Goal: Task Accomplishment & Management: Contribute content

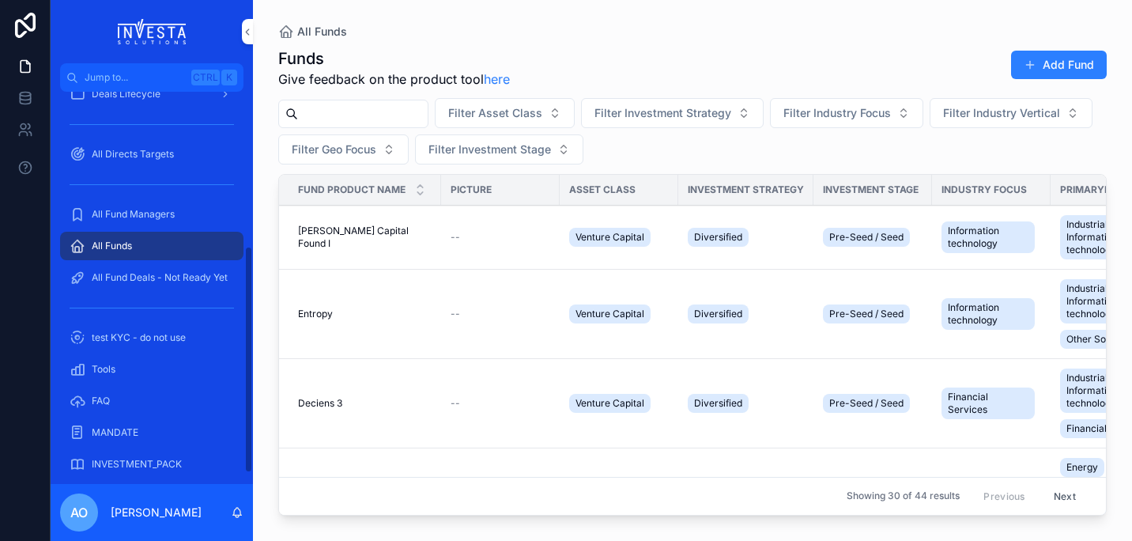
drag, startPoint x: 250, startPoint y: 176, endPoint x: 241, endPoint y: 334, distance: 157.6
click at [241, 334] on div "Home All Direct Products + New Direct Product All Direct Deals + New Direct Dea…" at bounding box center [152, 288] width 202 height 392
click at [125, 206] on span "All Fund Managers" at bounding box center [133, 212] width 83 height 13
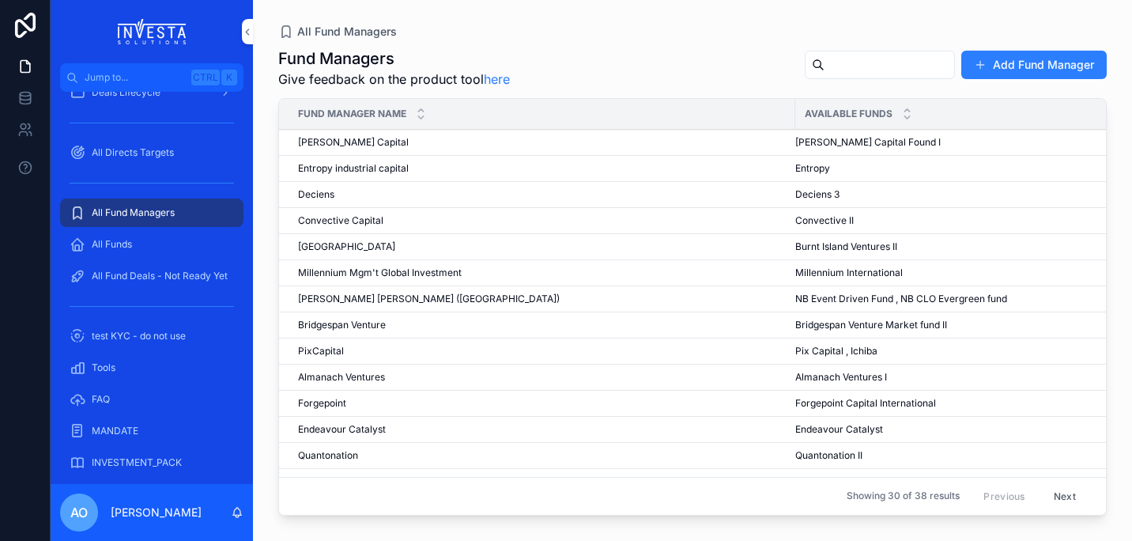
click at [423, 120] on icon "scrollable content" at bounding box center [421, 117] width 10 height 10
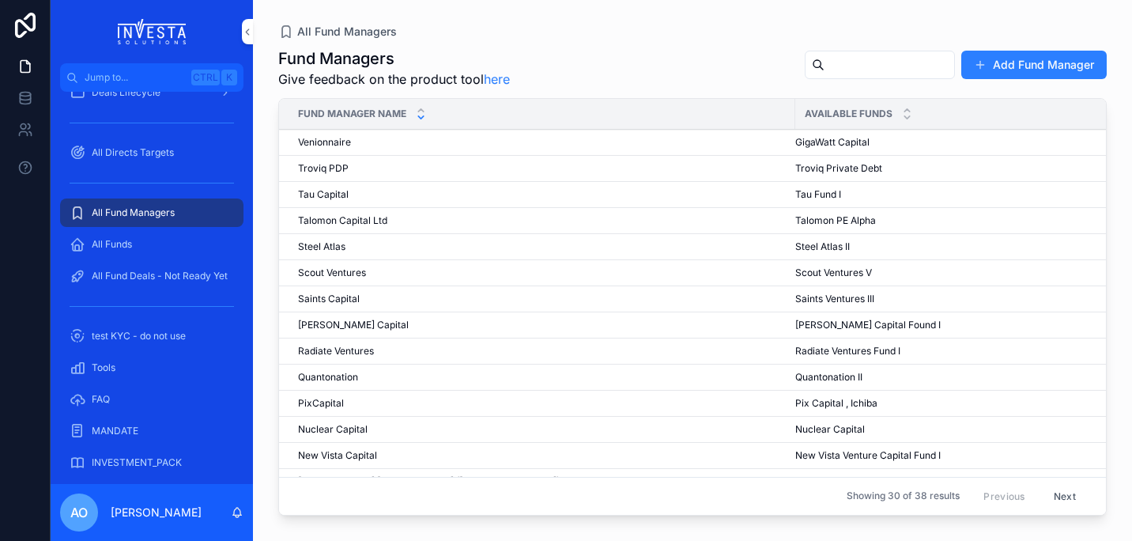
click at [1031, 52] on button "Add Fund Manager" at bounding box center [1034, 65] width 145 height 28
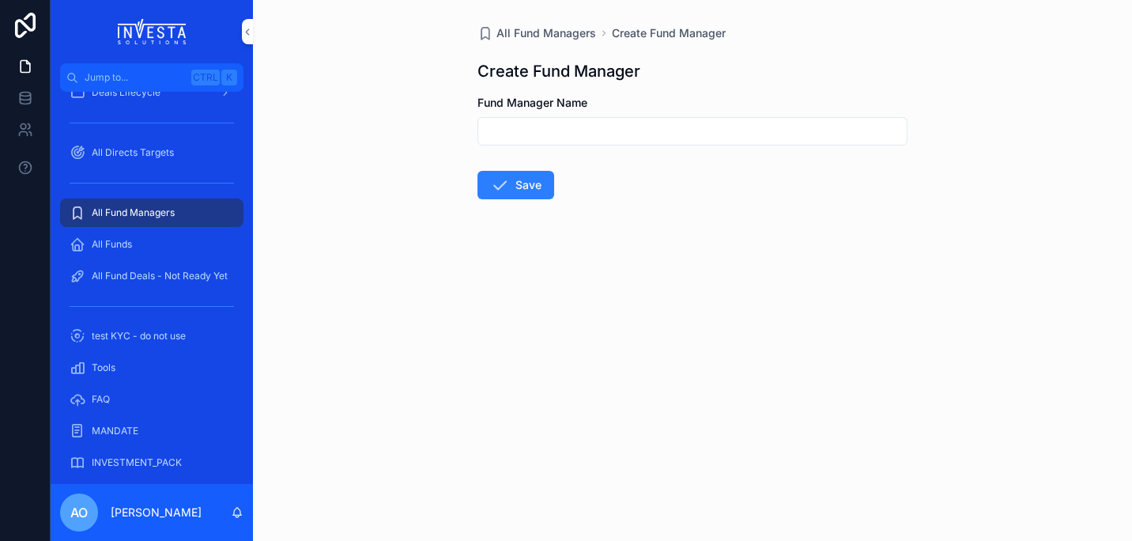
click at [567, 133] on input "scrollable content" at bounding box center [692, 131] width 429 height 22
type input "**********"
click at [523, 187] on button "Save" at bounding box center [516, 185] width 77 height 28
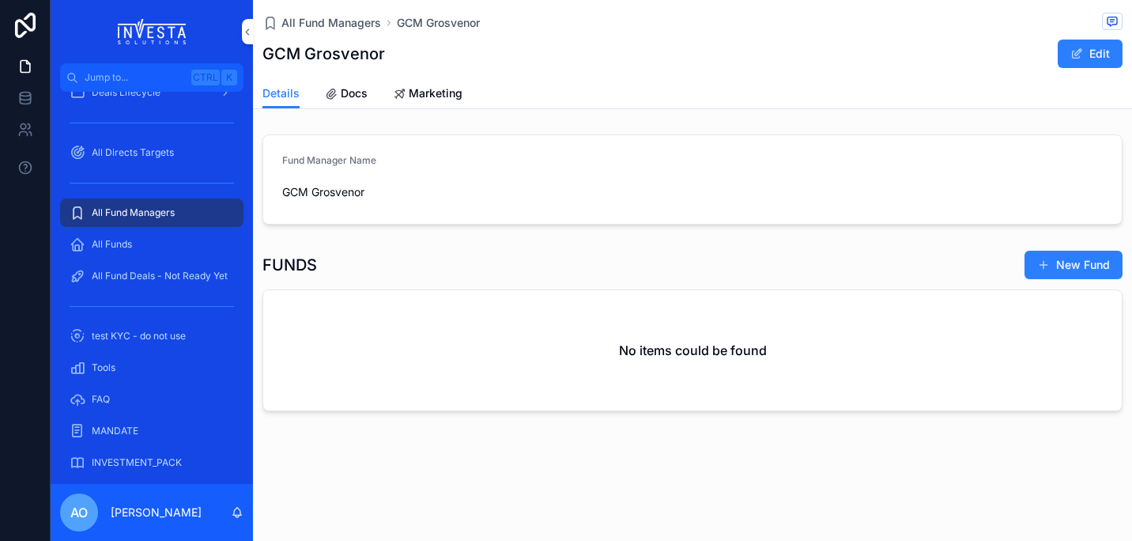
click at [1097, 267] on button "New Fund" at bounding box center [1074, 265] width 98 height 28
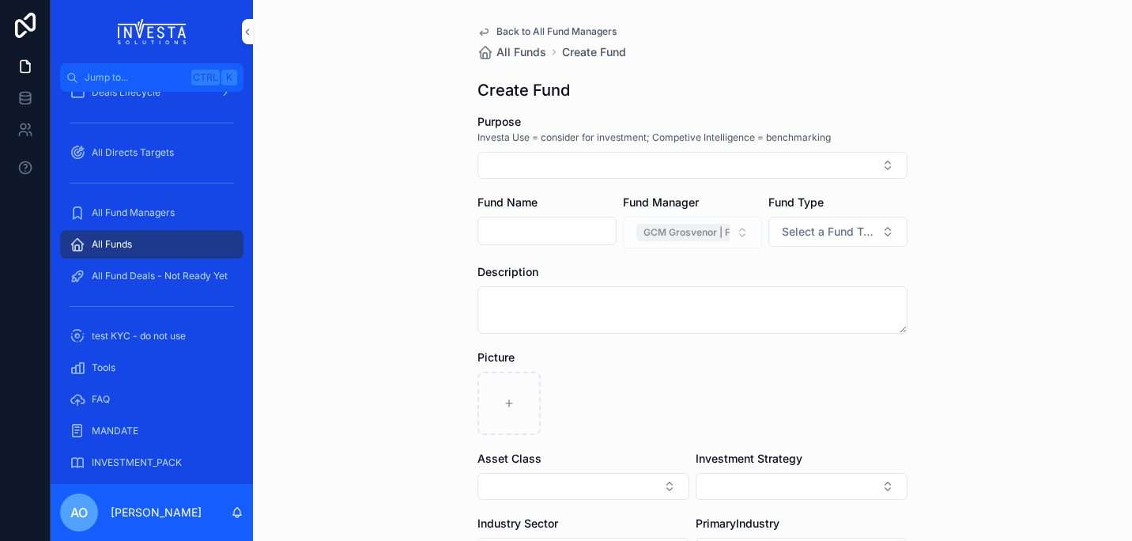
click at [516, 156] on button "Select Button" at bounding box center [693, 165] width 430 height 27
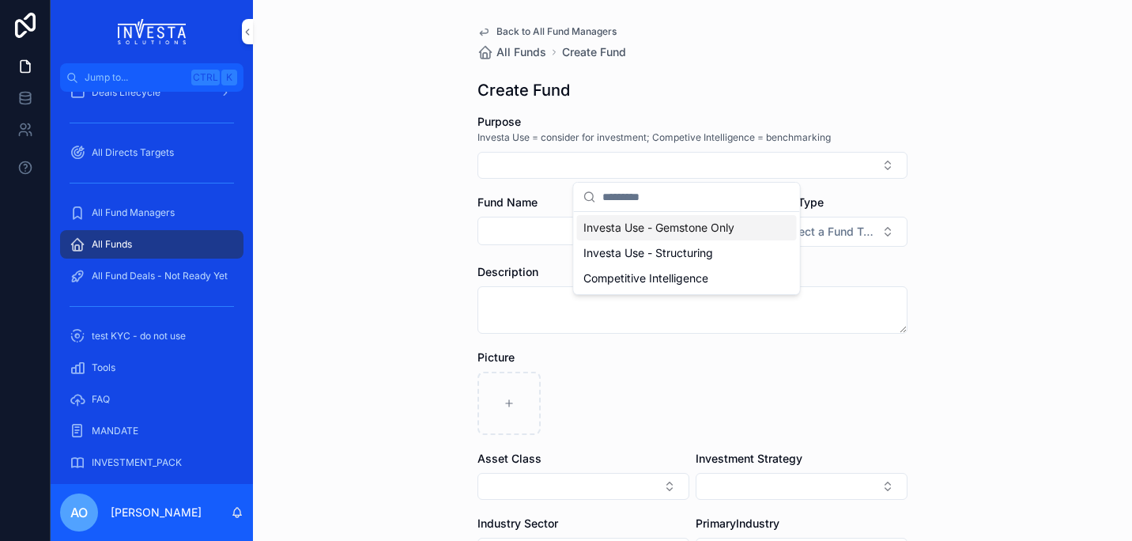
click at [544, 171] on button "Select Button" at bounding box center [693, 165] width 430 height 27
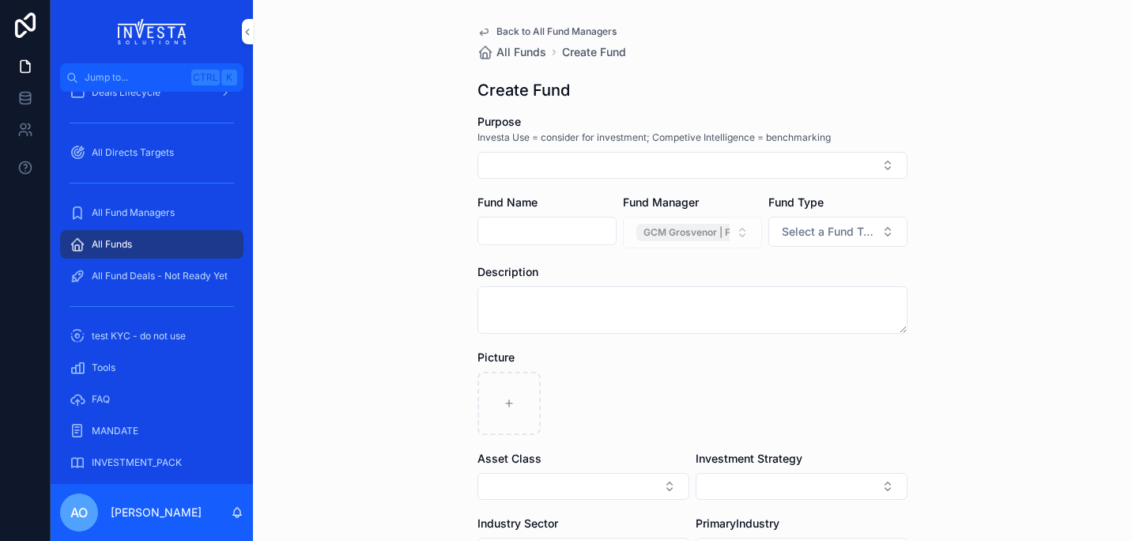
click at [542, 169] on button "Select Button" at bounding box center [693, 165] width 430 height 27
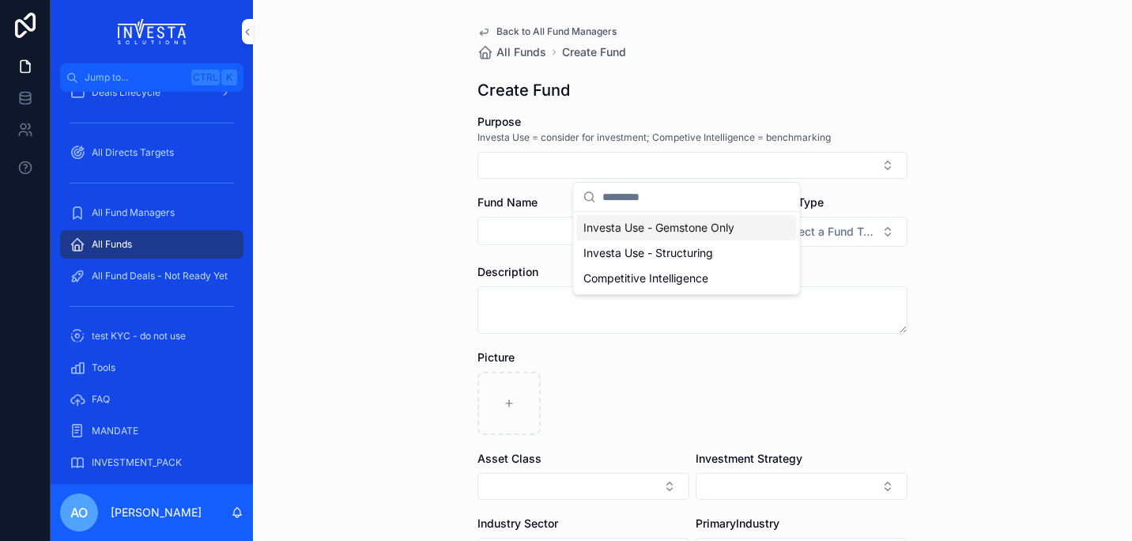
click at [708, 227] on span "Investa Use - Gemstone Only" at bounding box center [659, 228] width 151 height 16
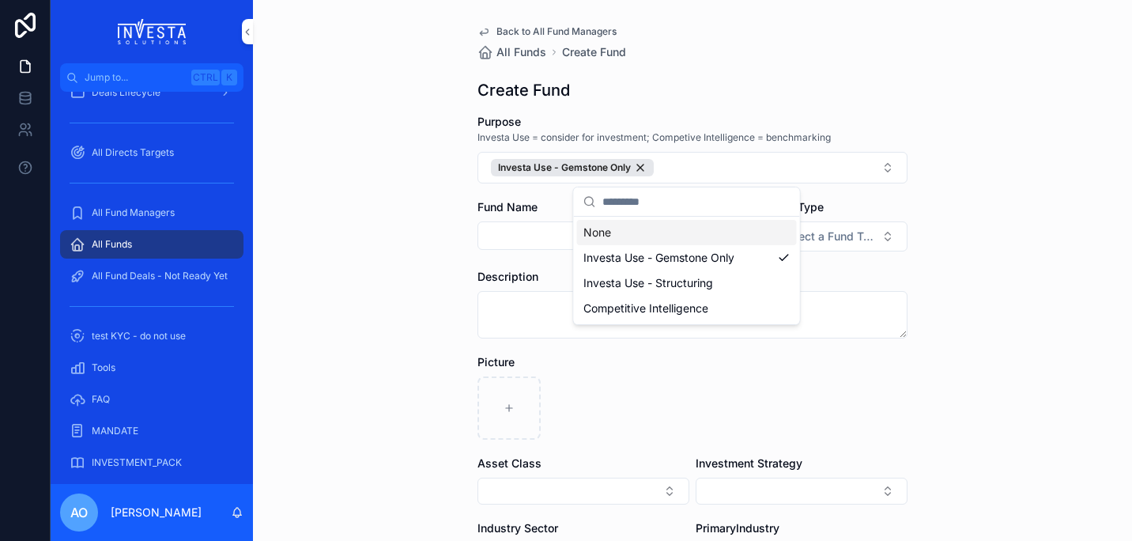
click at [367, 221] on div "Back to All Fund Managers All Funds Create Fund Create Fund Purpose Investa Use…" at bounding box center [692, 270] width 879 height 541
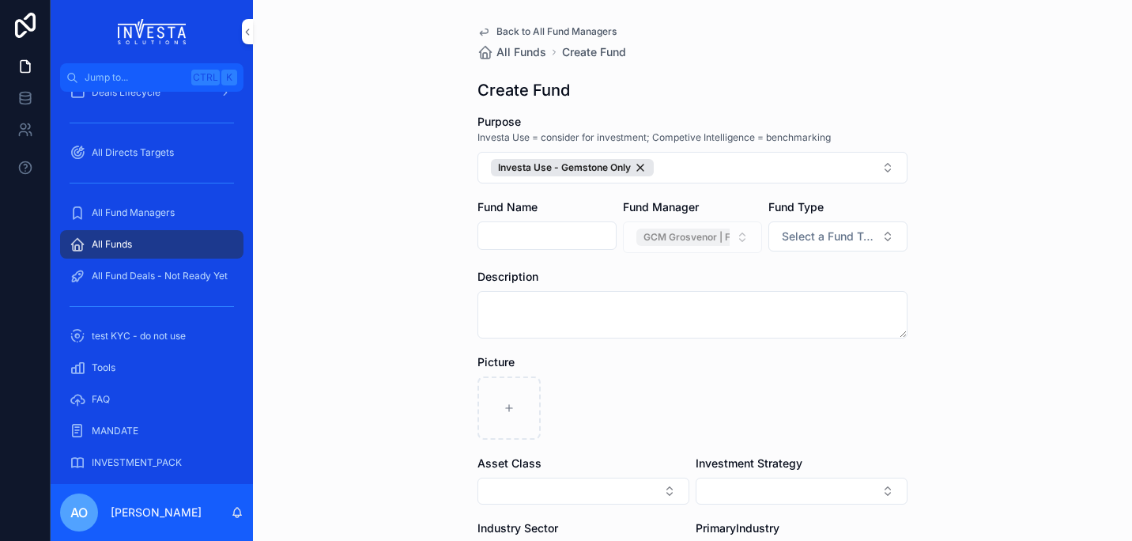
click at [532, 241] on input "scrollable content" at bounding box center [547, 236] width 138 height 22
type input "**********"
click at [1015, 304] on div "**********" at bounding box center [692, 270] width 879 height 541
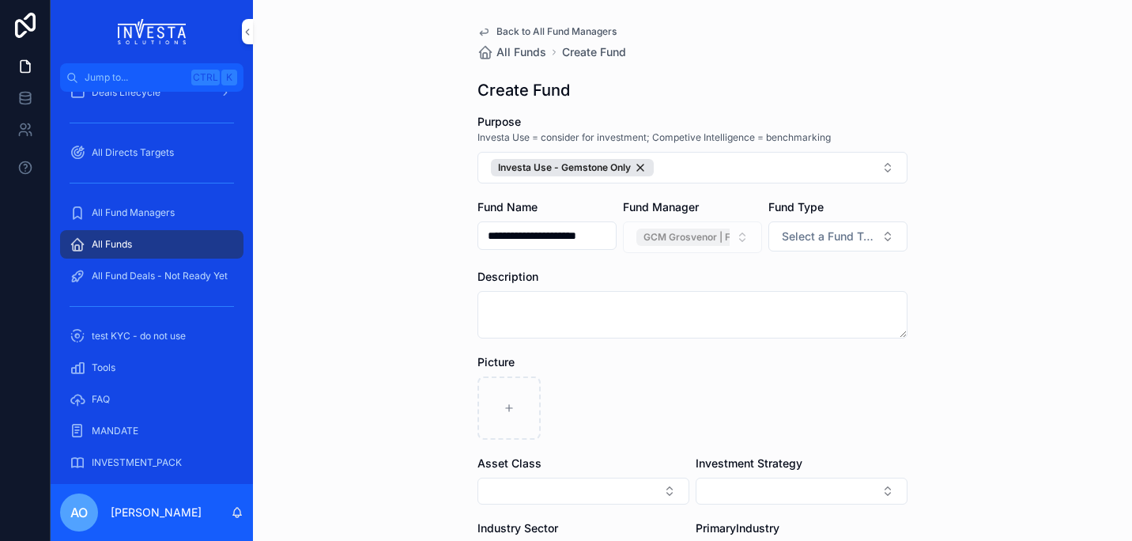
click at [875, 236] on button "Select a Fund Type" at bounding box center [838, 236] width 139 height 30
click at [795, 319] on div "Close-ended" at bounding box center [768, 323] width 58 height 14
click at [1000, 315] on div "**********" at bounding box center [692, 270] width 879 height 541
click at [541, 311] on textarea "scrollable content" at bounding box center [693, 314] width 430 height 47
paste textarea "**********"
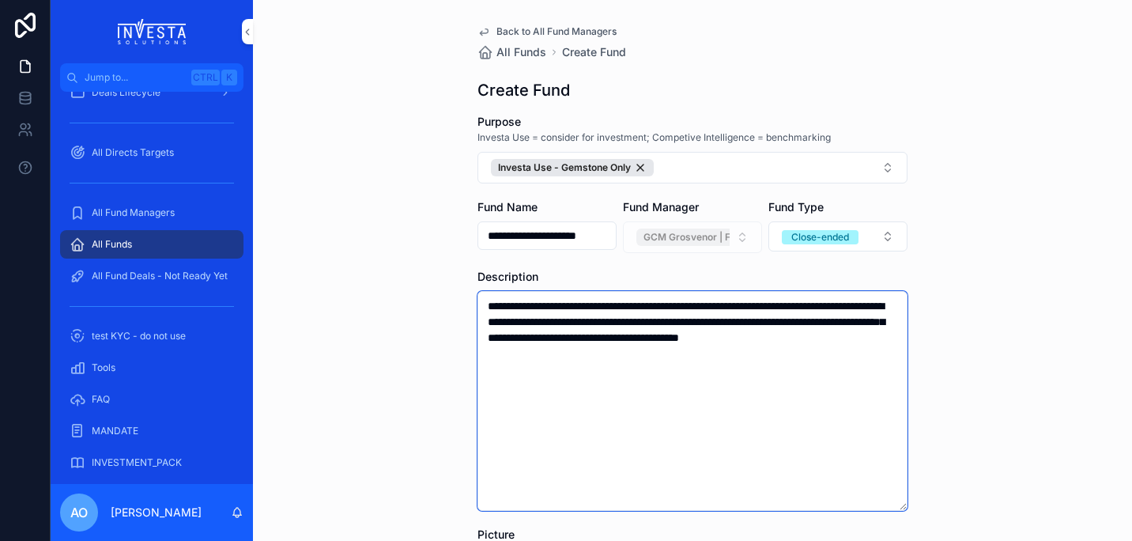
type textarea "**********"
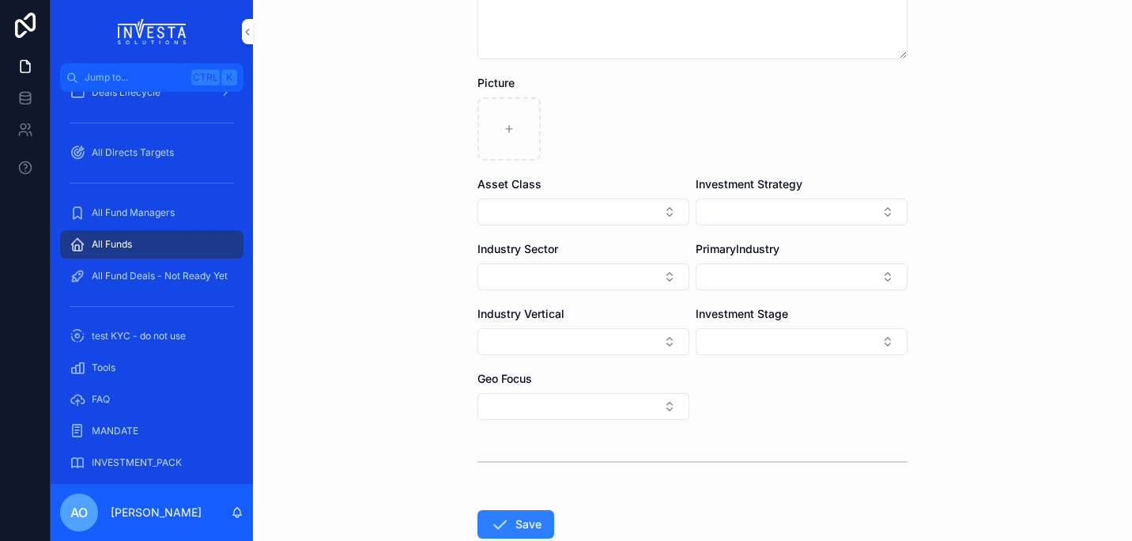
scroll to position [489, 0]
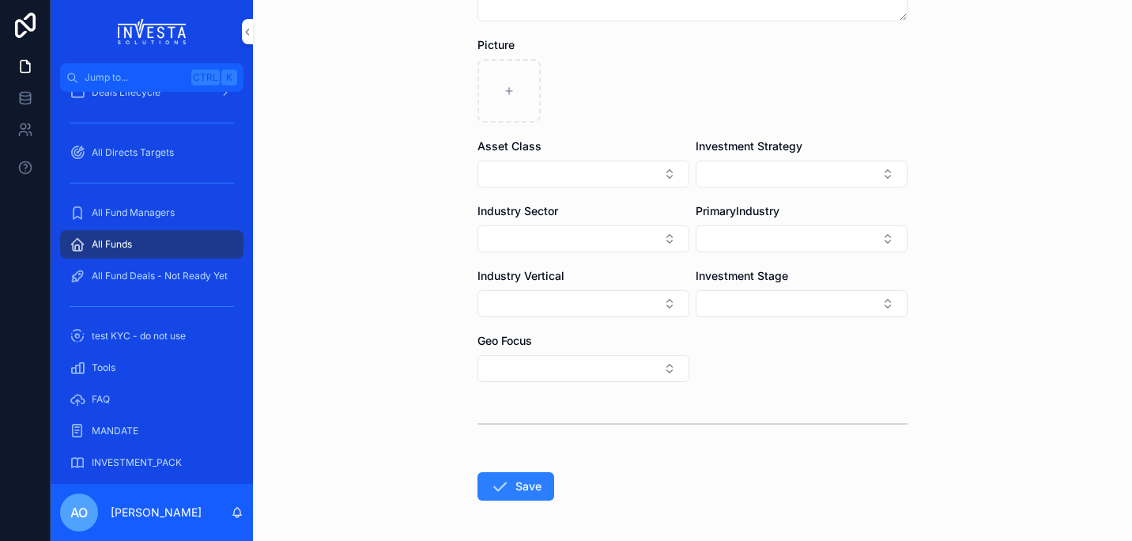
click at [666, 180] on button "Select Button" at bounding box center [584, 174] width 212 height 27
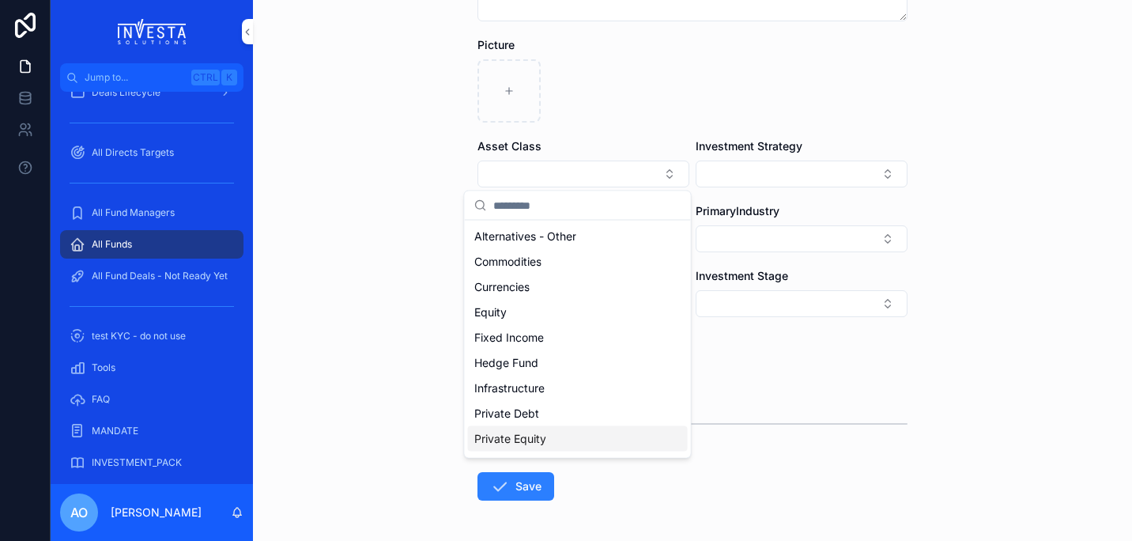
click at [512, 438] on span "Private Equity" at bounding box center [510, 439] width 72 height 16
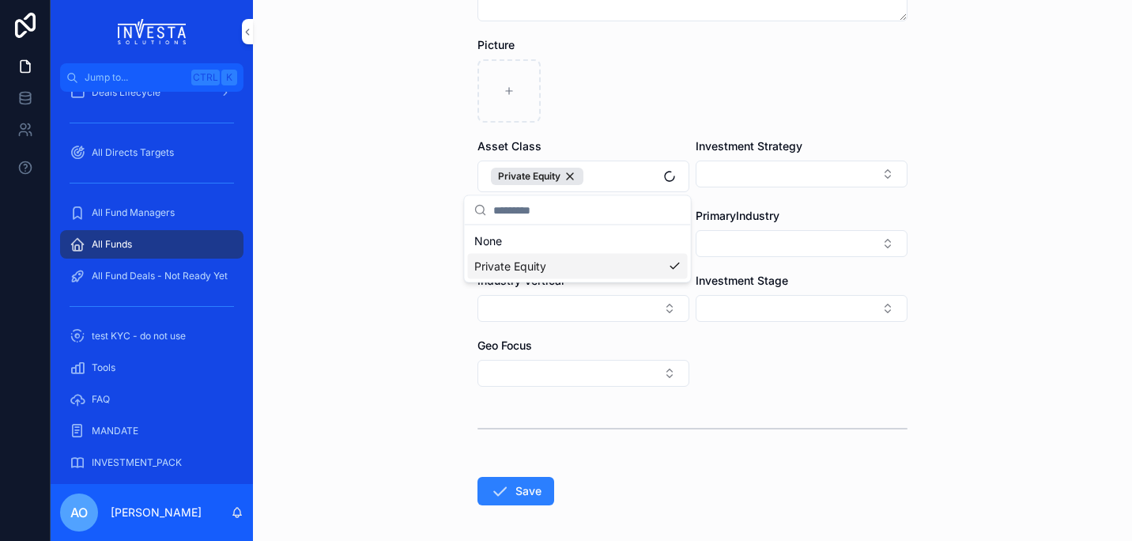
click at [805, 459] on form "**********" at bounding box center [693, 115] width 430 height 982
click at [879, 175] on button "Select Button" at bounding box center [802, 174] width 212 height 27
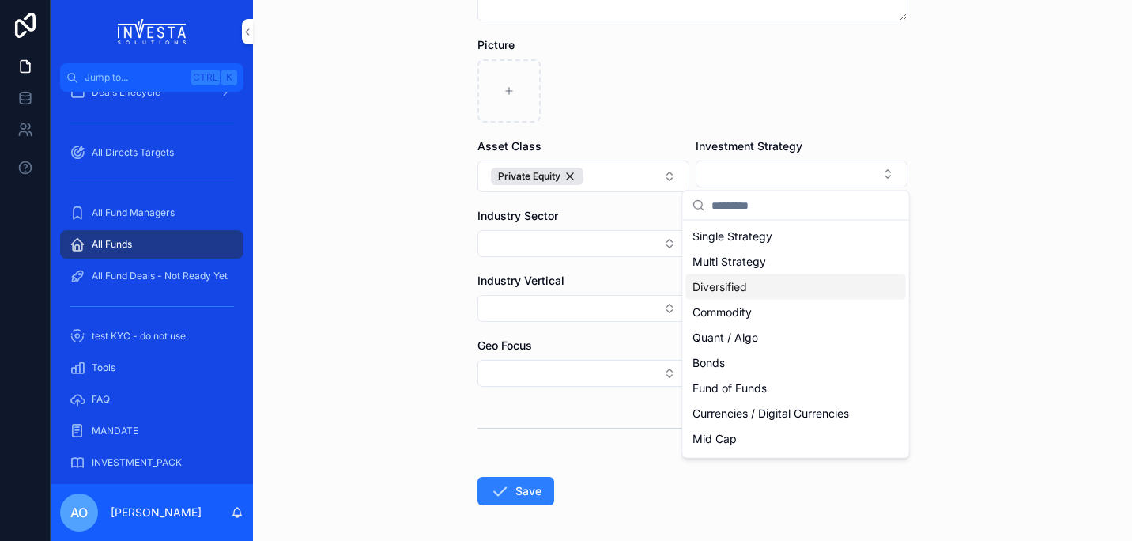
click at [746, 289] on span "Diversified" at bounding box center [720, 287] width 55 height 16
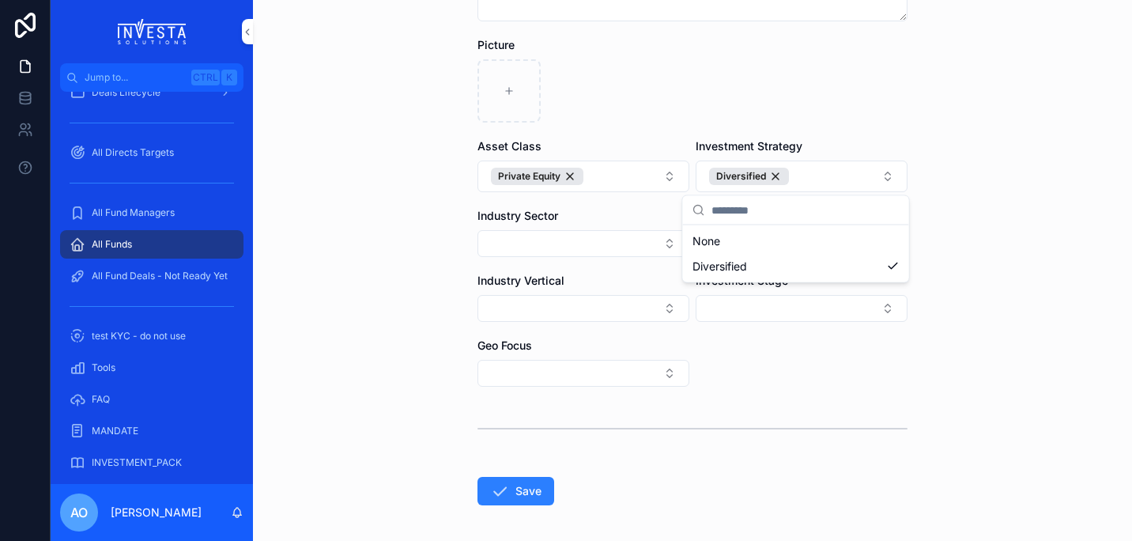
click at [993, 345] on div "**********" at bounding box center [692, 270] width 879 height 541
click at [661, 244] on button "Select Button" at bounding box center [584, 243] width 212 height 27
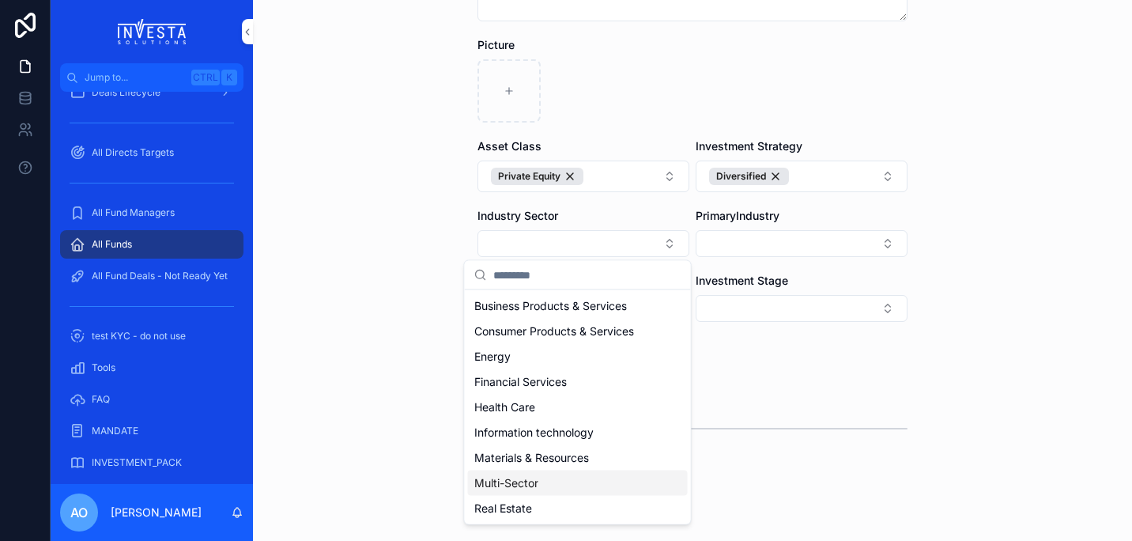
drag, startPoint x: 684, startPoint y: 449, endPoint x: 685, endPoint y: 474, distance: 25.3
click at [685, 474] on div "Business Products & Services Consumer Products & Services Energy Financial Serv…" at bounding box center [578, 407] width 220 height 228
click at [551, 476] on div "Multi-Sector" at bounding box center [578, 482] width 220 height 25
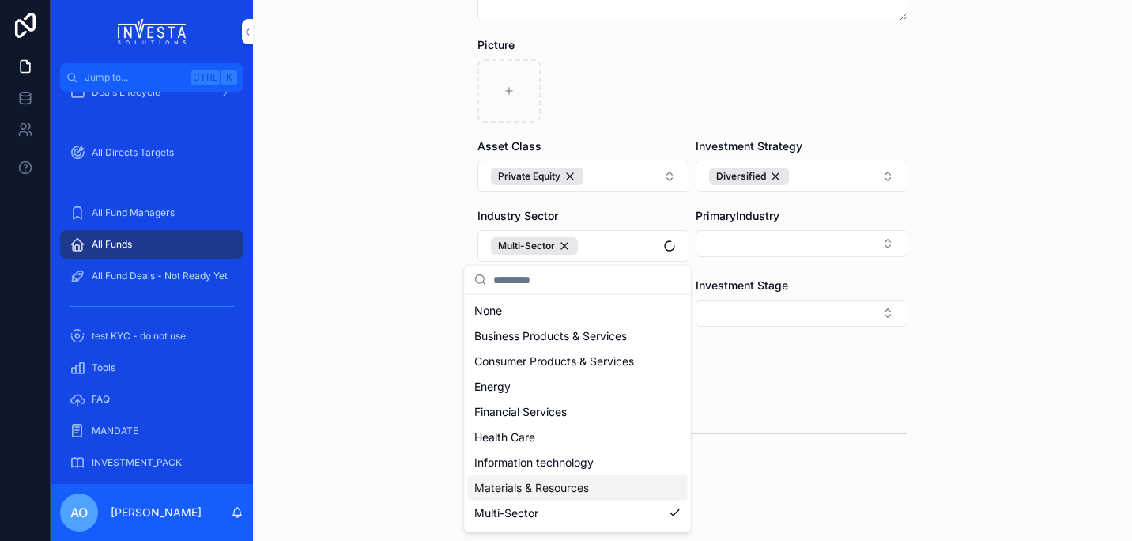
click at [825, 478] on form "**********" at bounding box center [693, 117] width 430 height 987
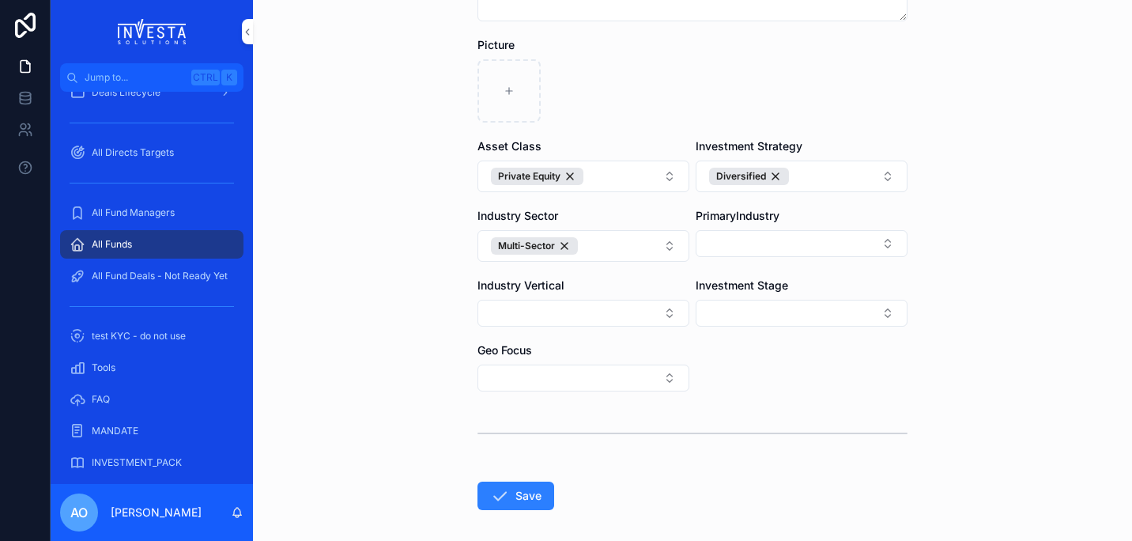
click at [886, 245] on button "Select Button" at bounding box center [802, 243] width 212 height 27
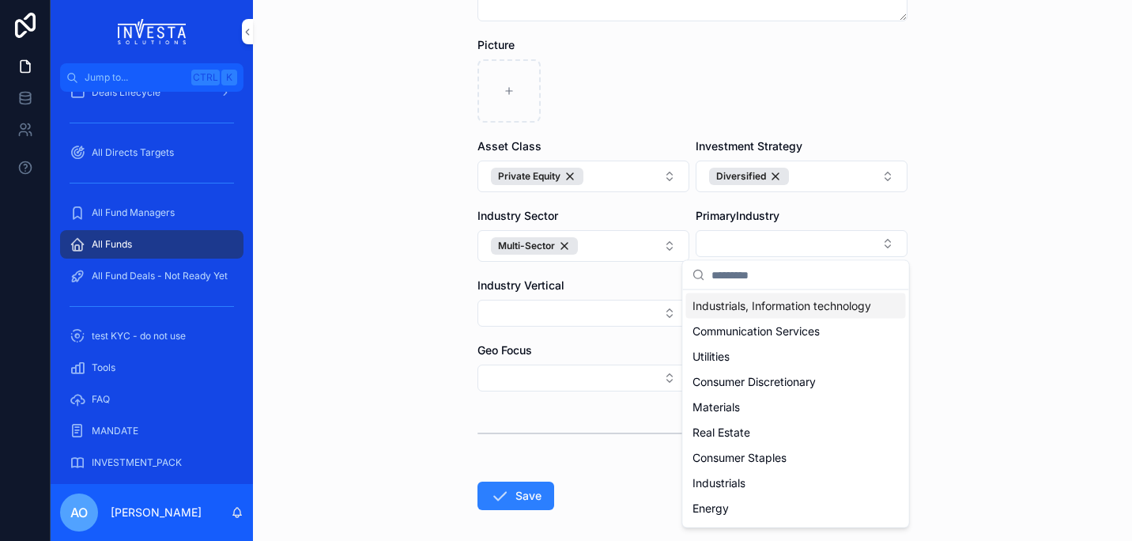
click at [1010, 259] on div "**********" at bounding box center [692, 270] width 879 height 541
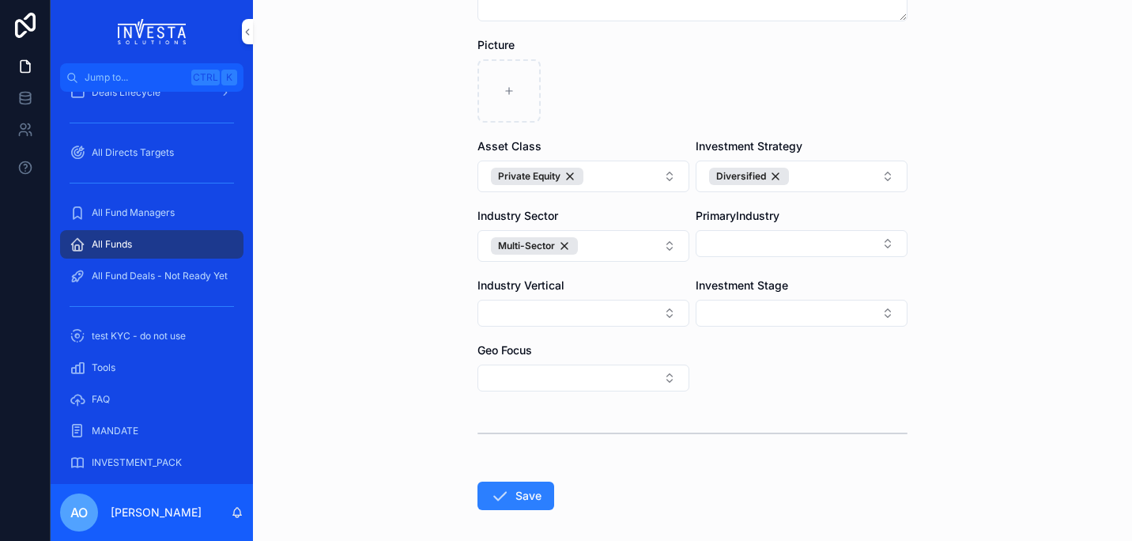
click at [659, 313] on button "Select Button" at bounding box center [584, 313] width 212 height 27
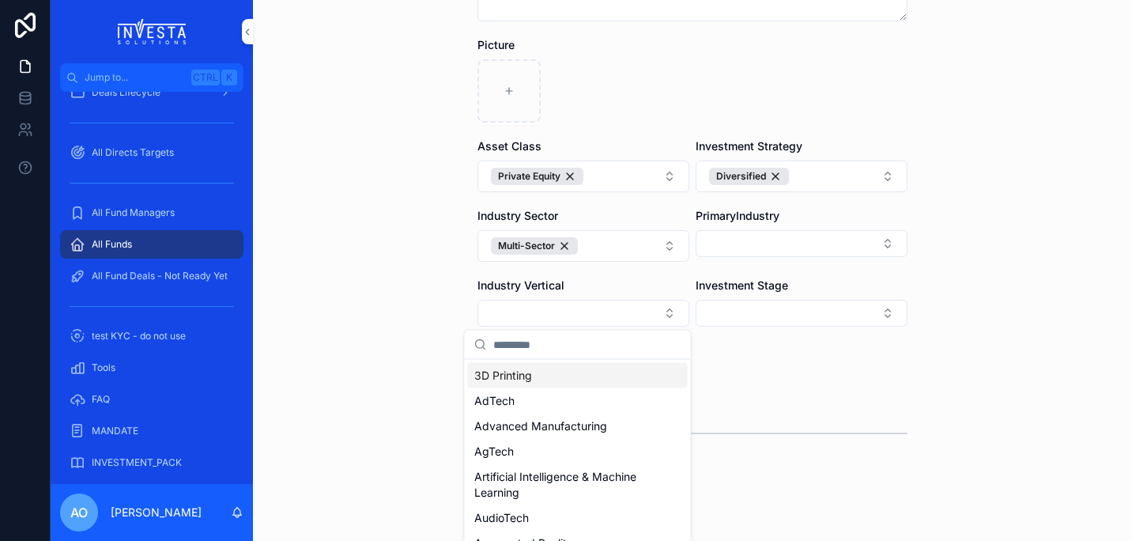
click at [664, 380] on div "3D Printing" at bounding box center [578, 375] width 220 height 25
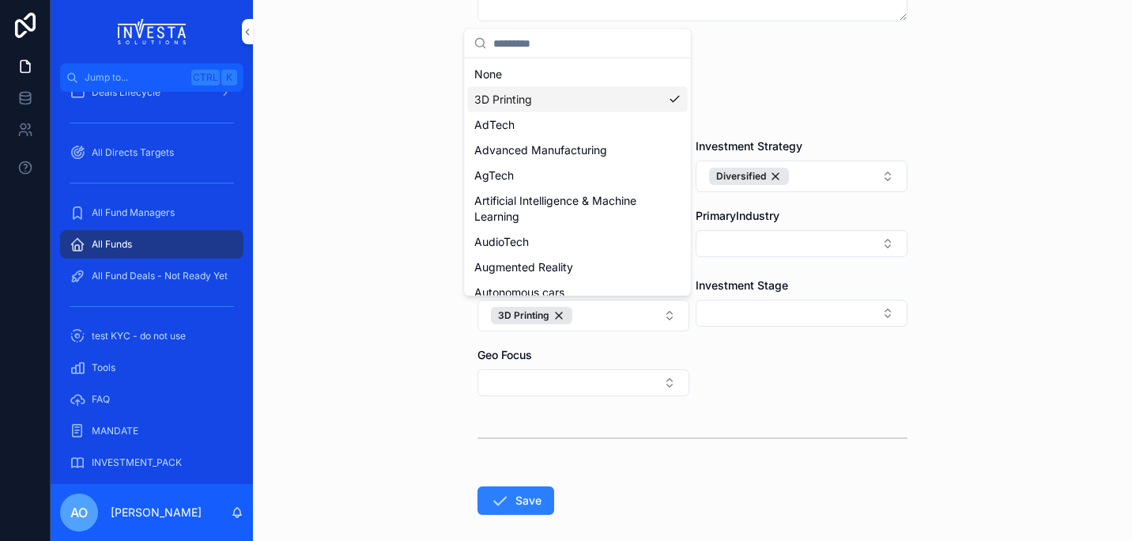
click at [727, 408] on form "**********" at bounding box center [693, 120] width 430 height 992
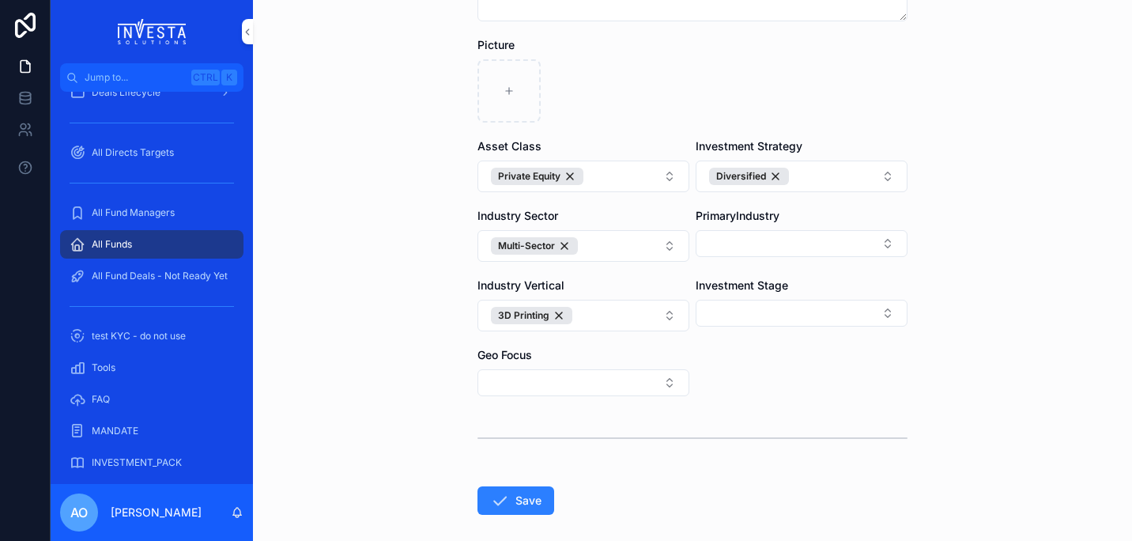
click at [667, 385] on button "Select Button" at bounding box center [584, 382] width 212 height 27
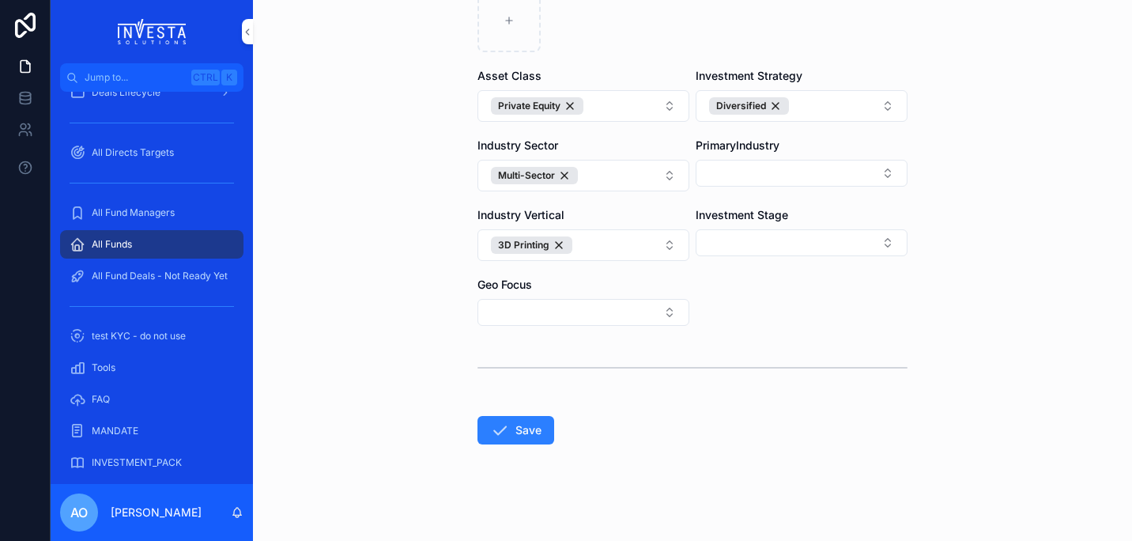
scroll to position [565, 0]
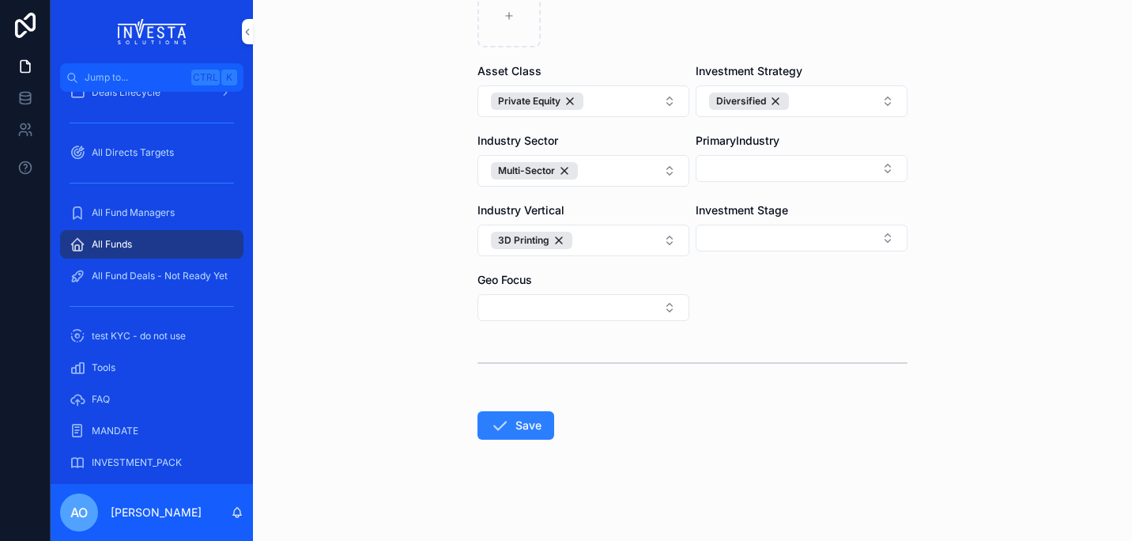
click at [659, 308] on button "Select Button" at bounding box center [584, 307] width 212 height 27
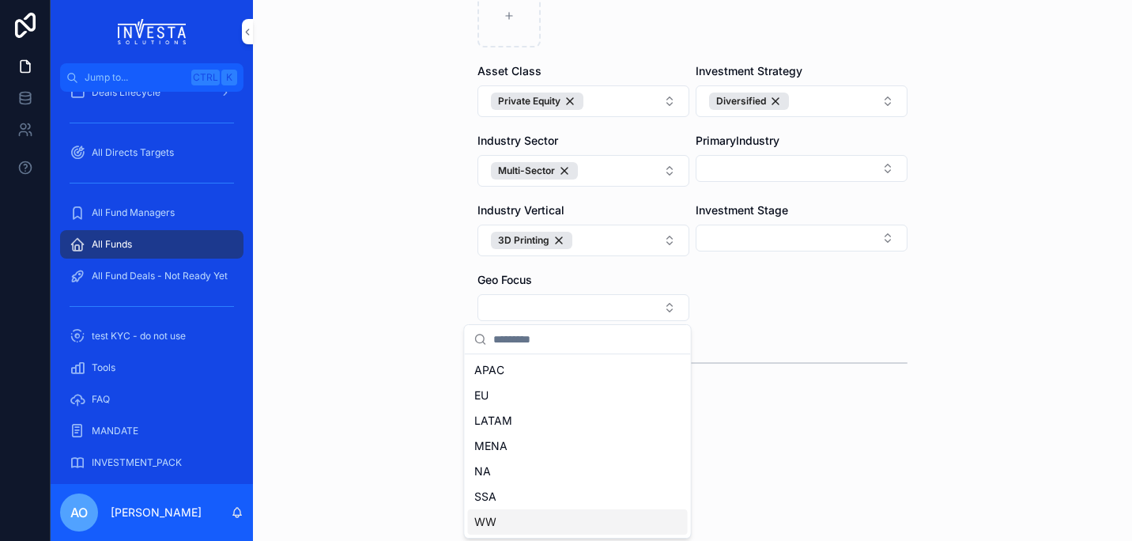
click at [544, 514] on div "WW" at bounding box center [578, 521] width 220 height 25
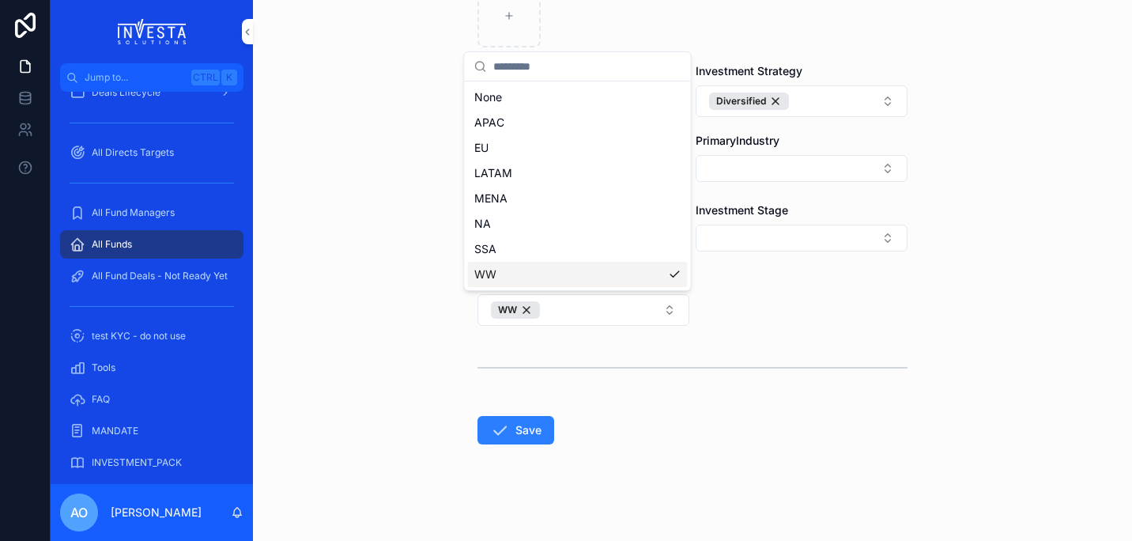
click at [799, 482] on form "**********" at bounding box center [693, 47] width 430 height 996
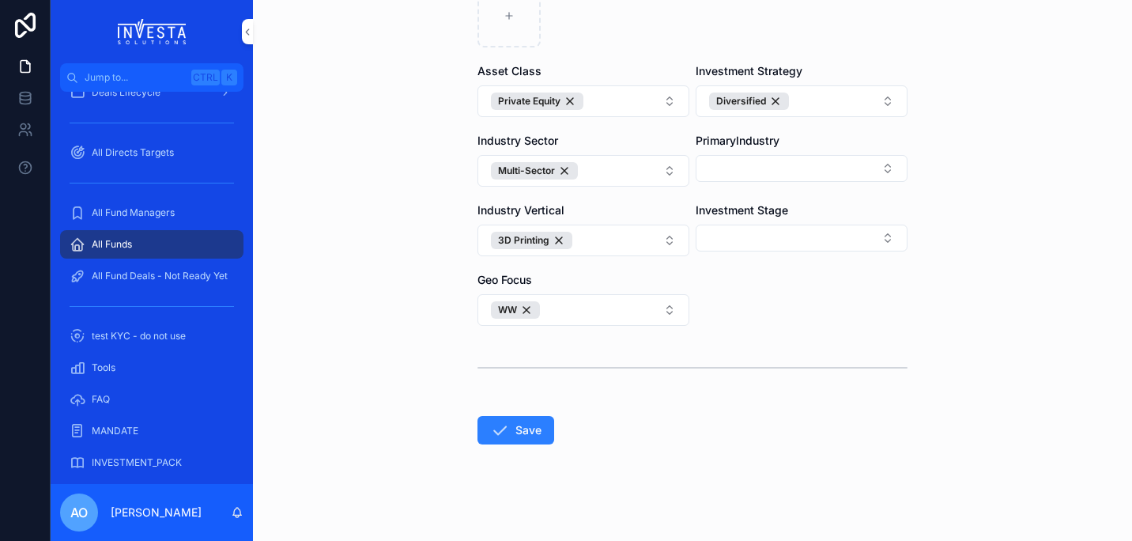
click at [886, 240] on button "Select Button" at bounding box center [802, 238] width 212 height 27
click at [769, 376] on div "Pre-IPO" at bounding box center [796, 376] width 220 height 25
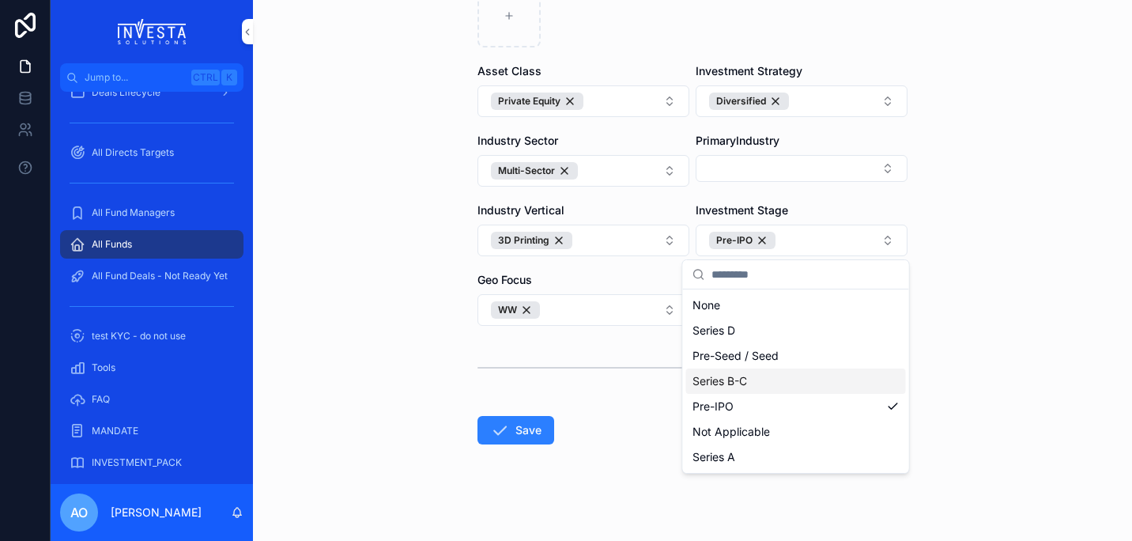
click at [758, 376] on div "Series B-C" at bounding box center [796, 380] width 220 height 25
click at [772, 462] on div "Series A" at bounding box center [796, 456] width 220 height 25
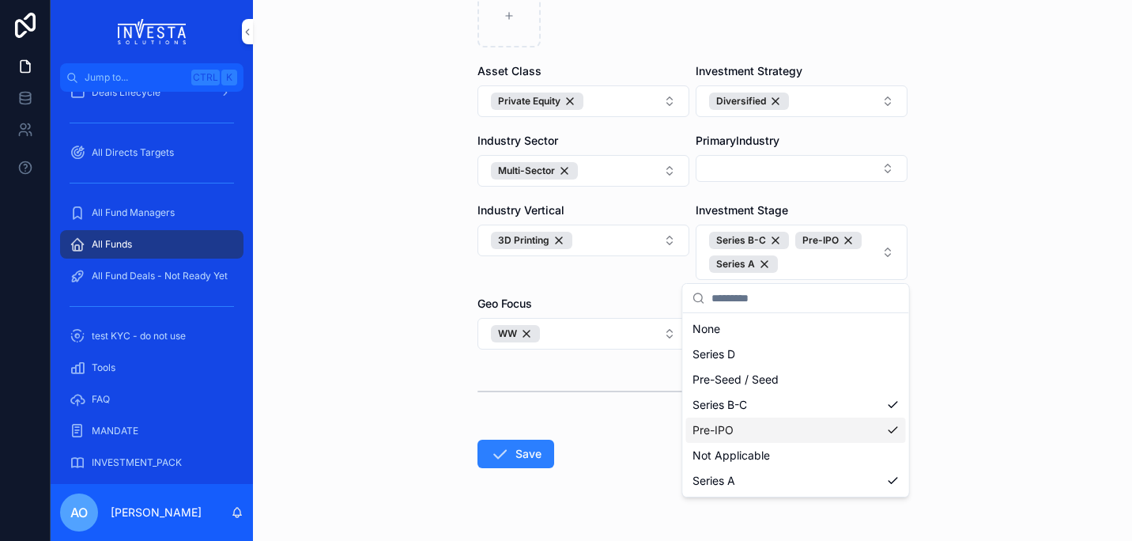
click at [514, 463] on button "Save" at bounding box center [516, 454] width 77 height 28
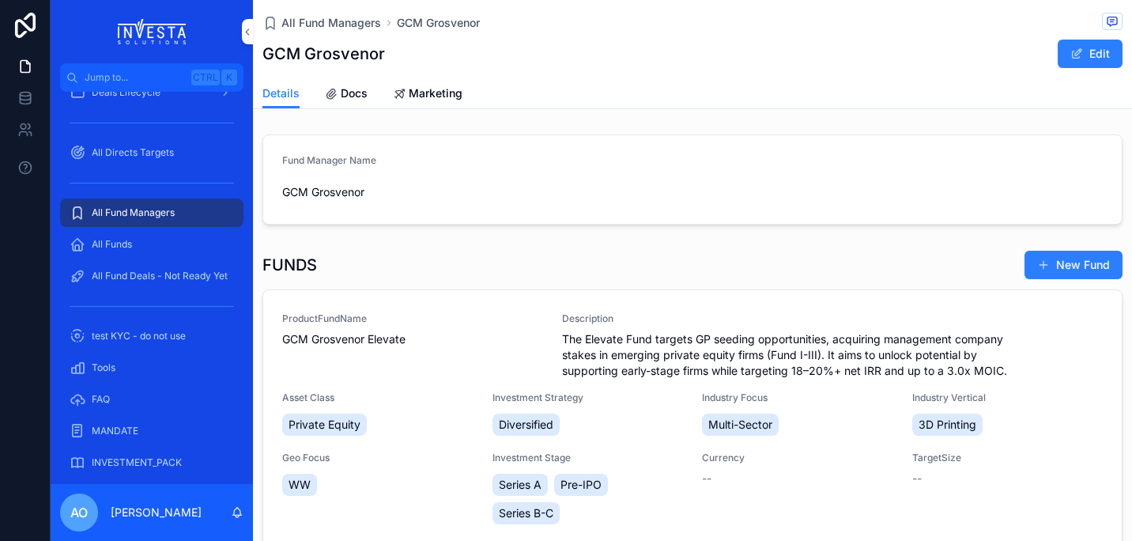
click at [356, 96] on span "Docs" at bounding box center [354, 93] width 27 height 16
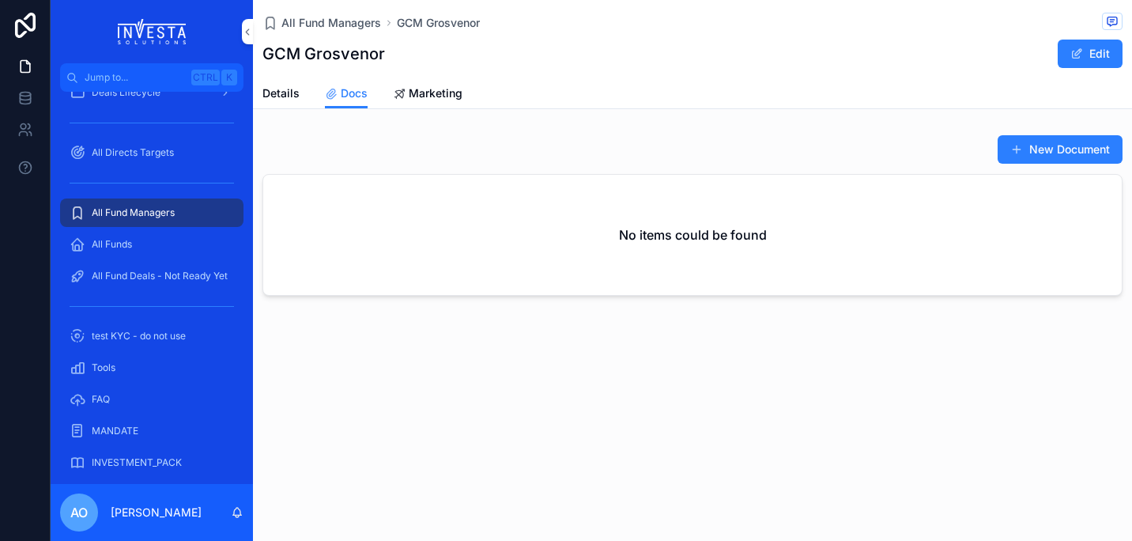
click at [1078, 149] on button "New Document" at bounding box center [1060, 149] width 125 height 28
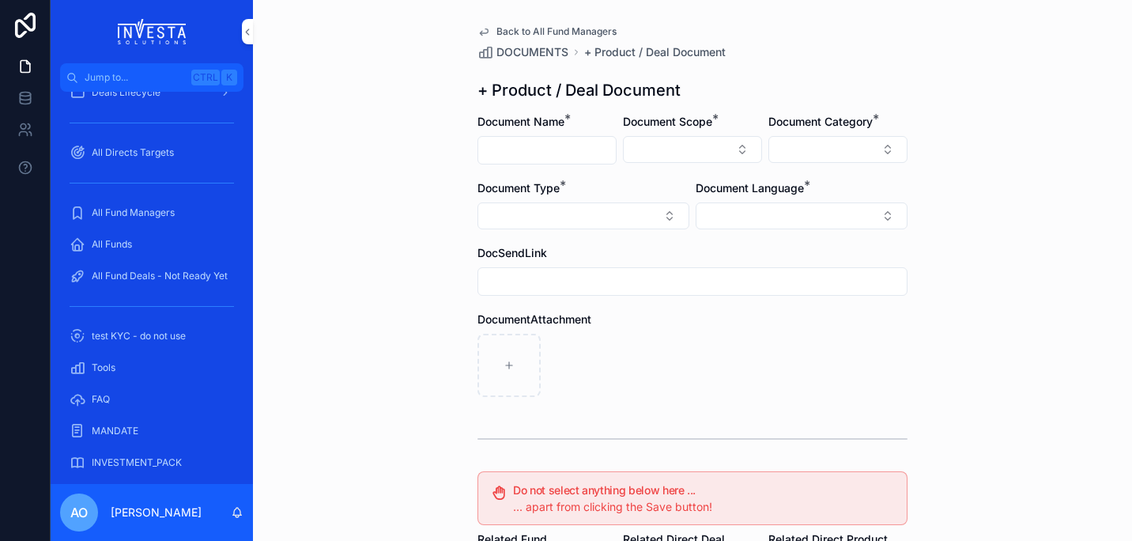
click at [518, 157] on input "scrollable content" at bounding box center [547, 150] width 138 height 22
type input "**********"
click at [735, 148] on button "Select Button" at bounding box center [692, 149] width 139 height 27
click at [668, 232] on div "Fund" at bounding box center [687, 237] width 220 height 25
click at [881, 153] on button "Select Button" at bounding box center [838, 149] width 139 height 27
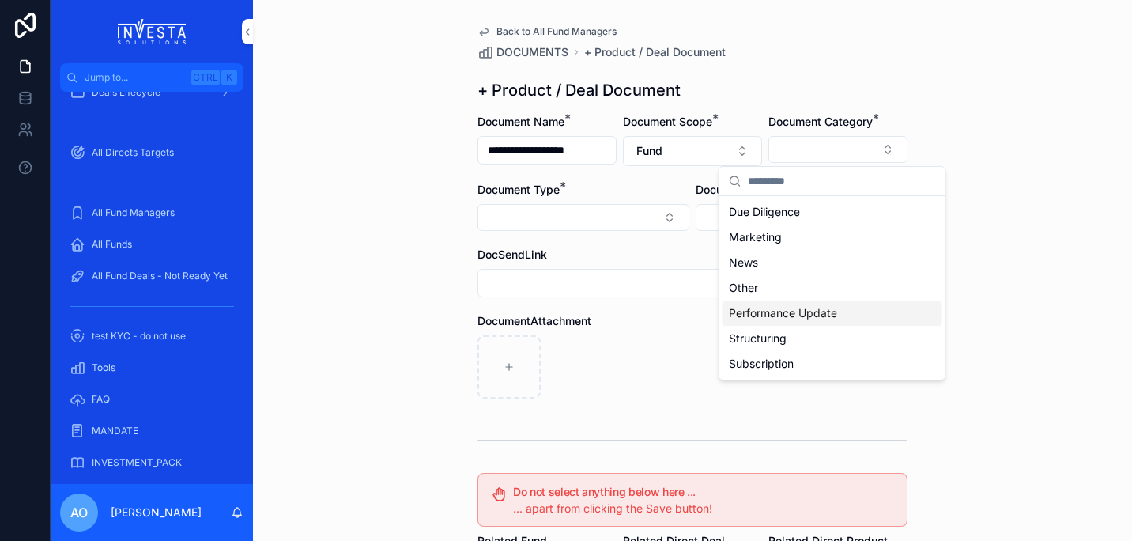
click at [834, 316] on span "Performance Update" at bounding box center [783, 313] width 108 height 16
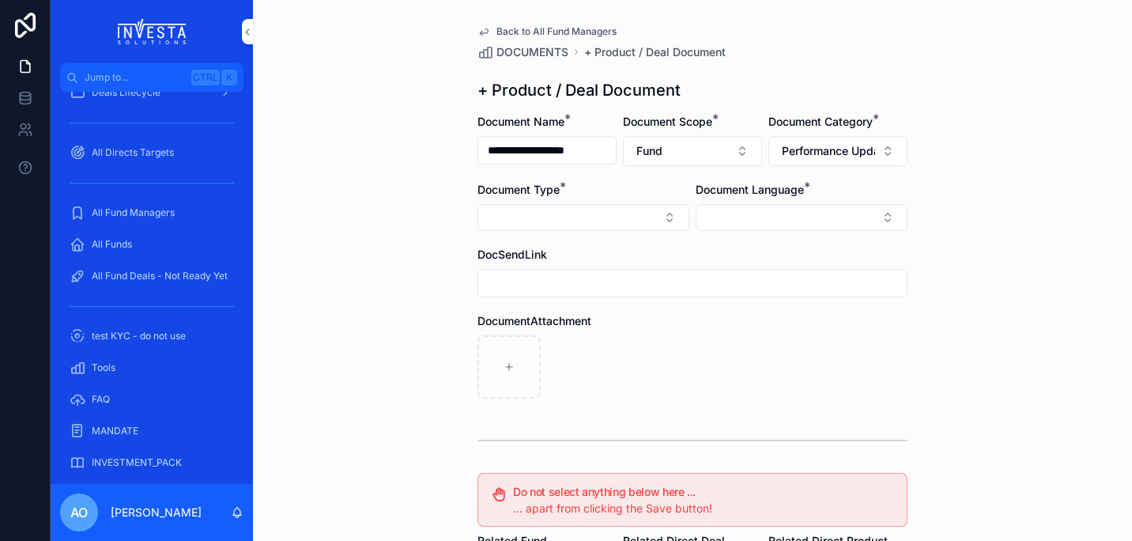
click at [663, 206] on button "Select Button" at bounding box center [584, 217] width 212 height 27
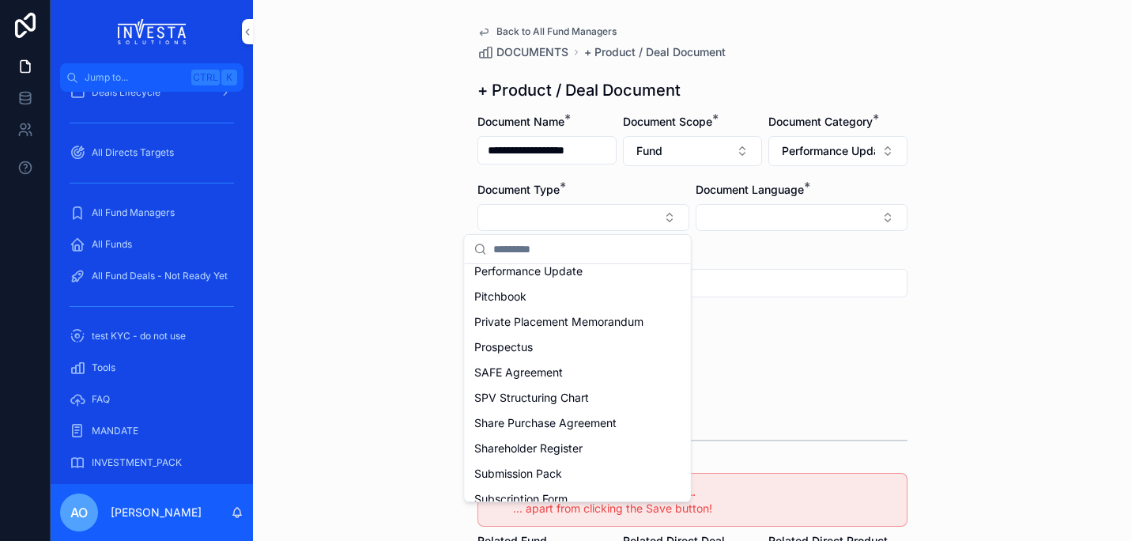
scroll to position [528, 0]
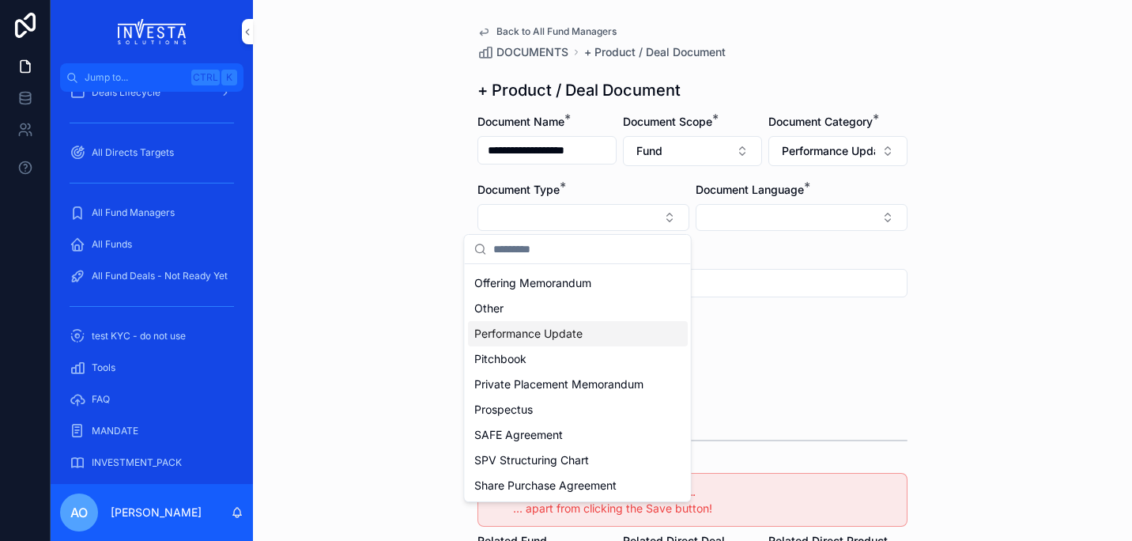
click at [542, 335] on span "Performance Update" at bounding box center [528, 334] width 108 height 16
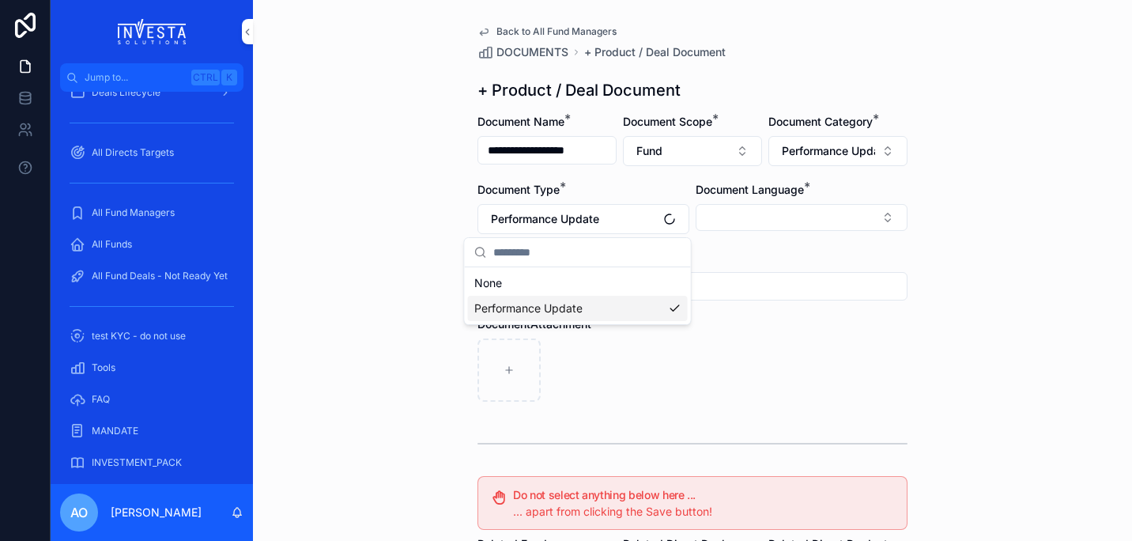
scroll to position [0, 0]
click at [833, 368] on div "scrollable content" at bounding box center [693, 369] width 430 height 63
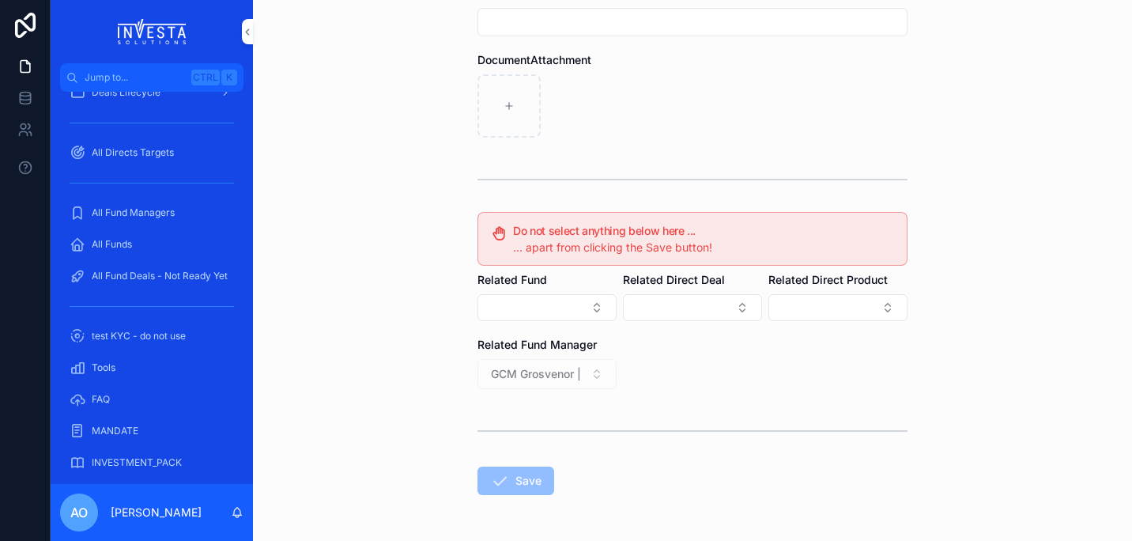
scroll to position [272, 0]
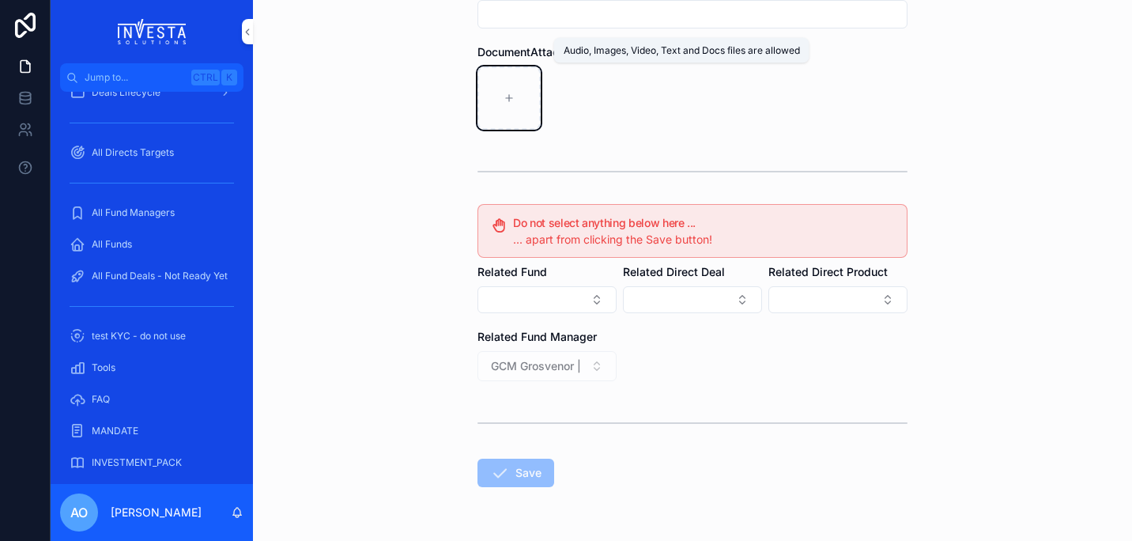
click at [505, 112] on div "scrollable content" at bounding box center [509, 97] width 63 height 63
type input "**********"
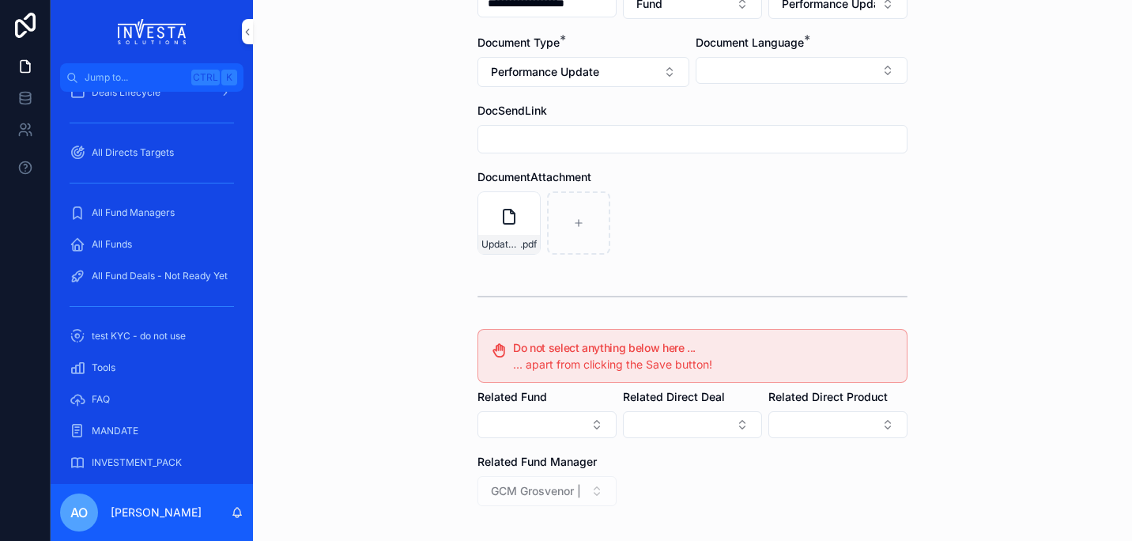
scroll to position [0, 0]
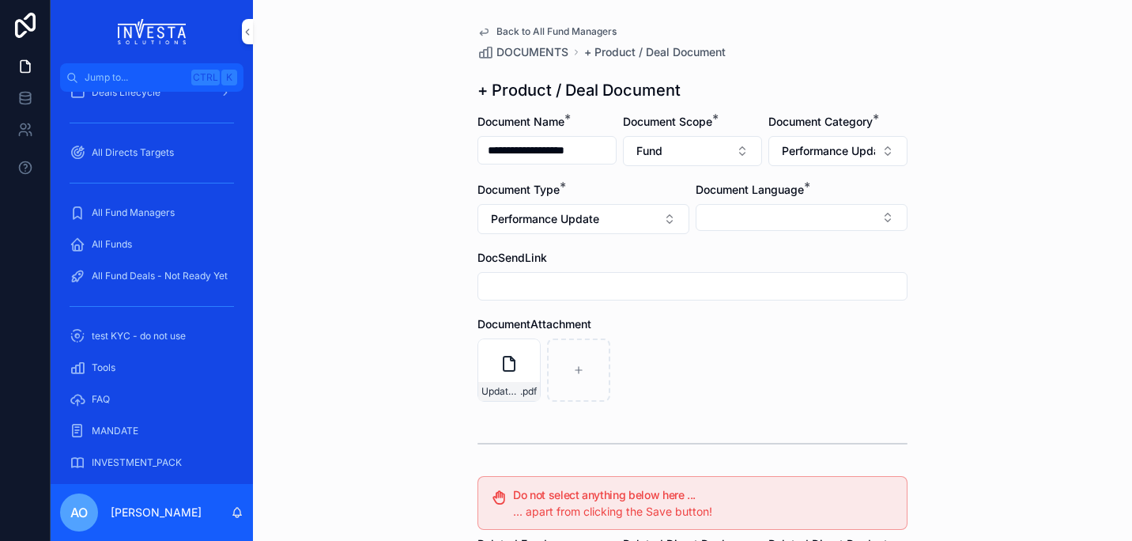
click at [881, 217] on button "Select Button" at bounding box center [802, 217] width 212 height 27
click at [755, 320] on div "English" at bounding box center [796, 330] width 220 height 25
click at [1070, 285] on div "**********" at bounding box center [692, 270] width 879 height 541
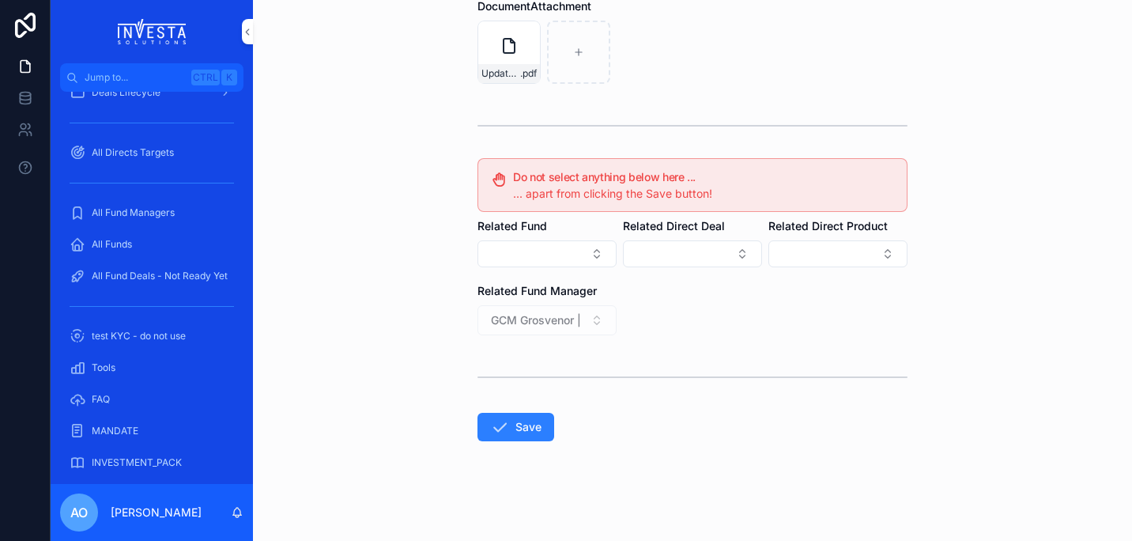
scroll to position [321, 0]
click at [516, 427] on button "Save" at bounding box center [516, 425] width 77 height 28
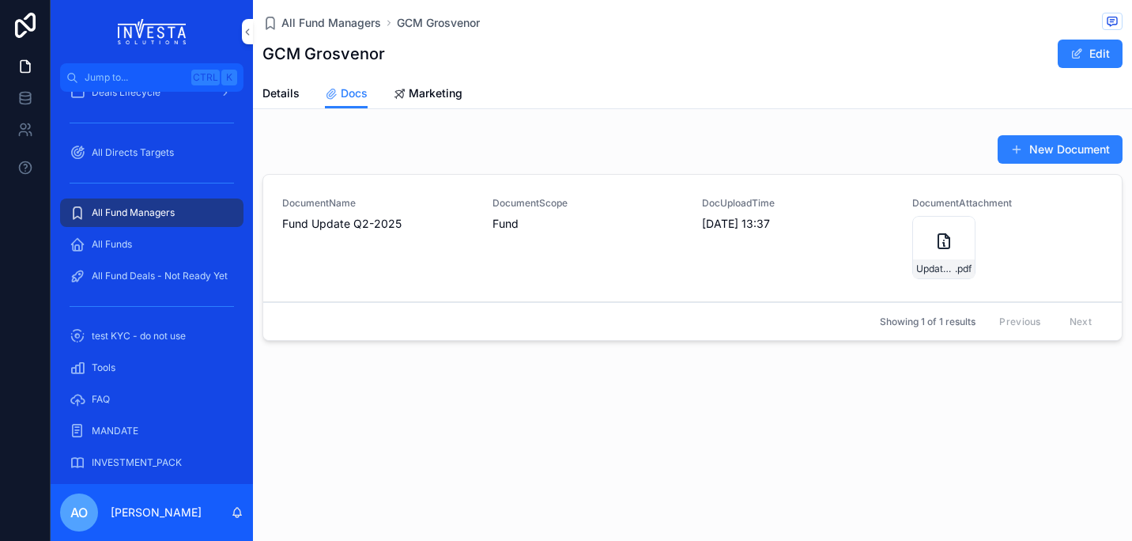
click at [285, 91] on span "Details" at bounding box center [281, 93] width 37 height 16
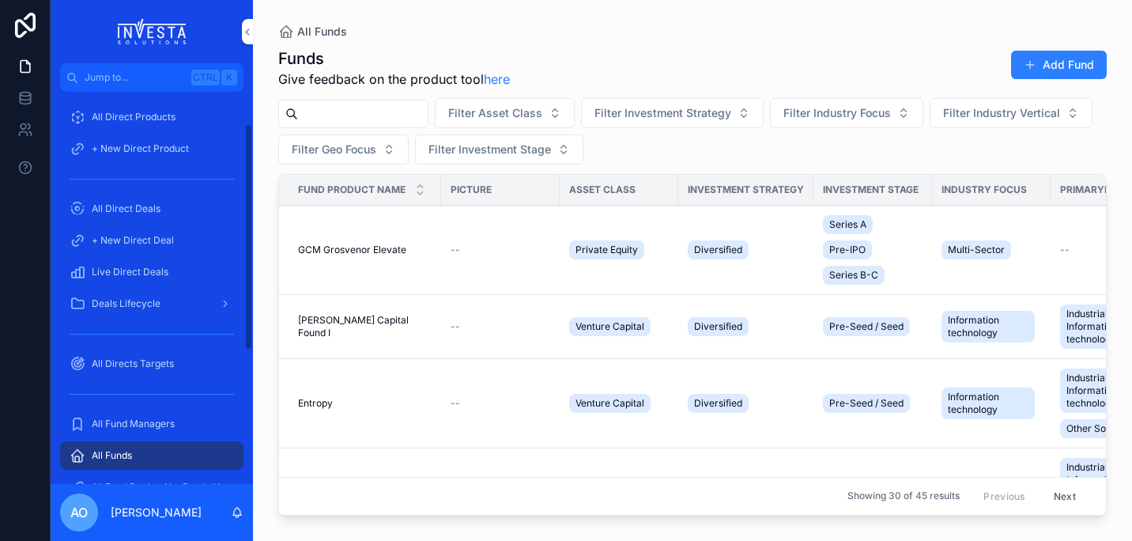
drag, startPoint x: 248, startPoint y: 285, endPoint x: 272, endPoint y: 290, distance: 25.0
click at [237, 322] on div "Home All Direct Products + New Direct Product All Direct Deals + New Direct Dea…" at bounding box center [152, 288] width 202 height 392
click at [326, 251] on span "GCM Grosvenor Elevate" at bounding box center [352, 250] width 108 height 13
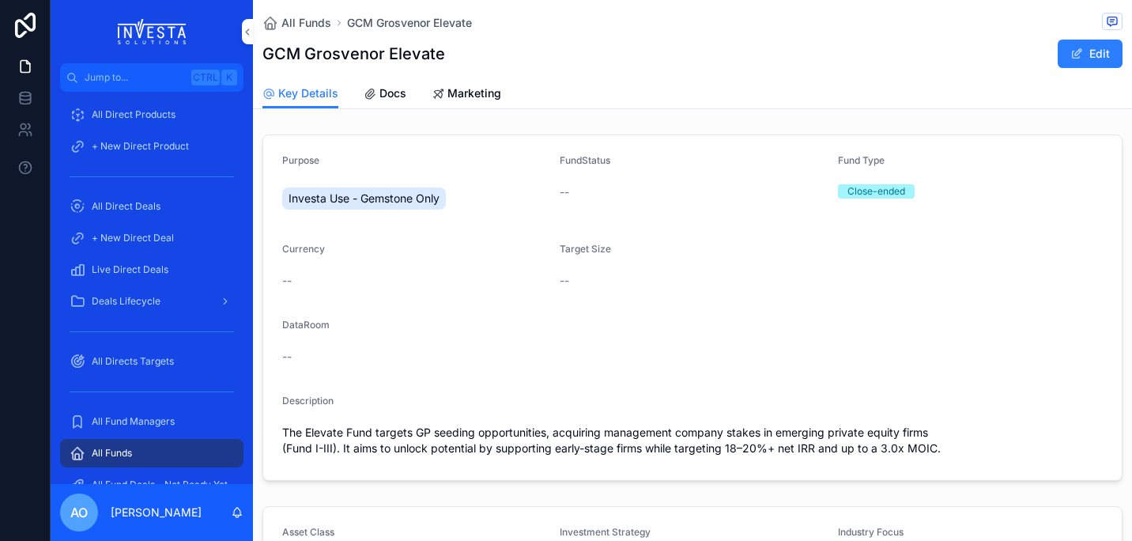
click at [307, 22] on span "All Funds" at bounding box center [307, 23] width 50 height 16
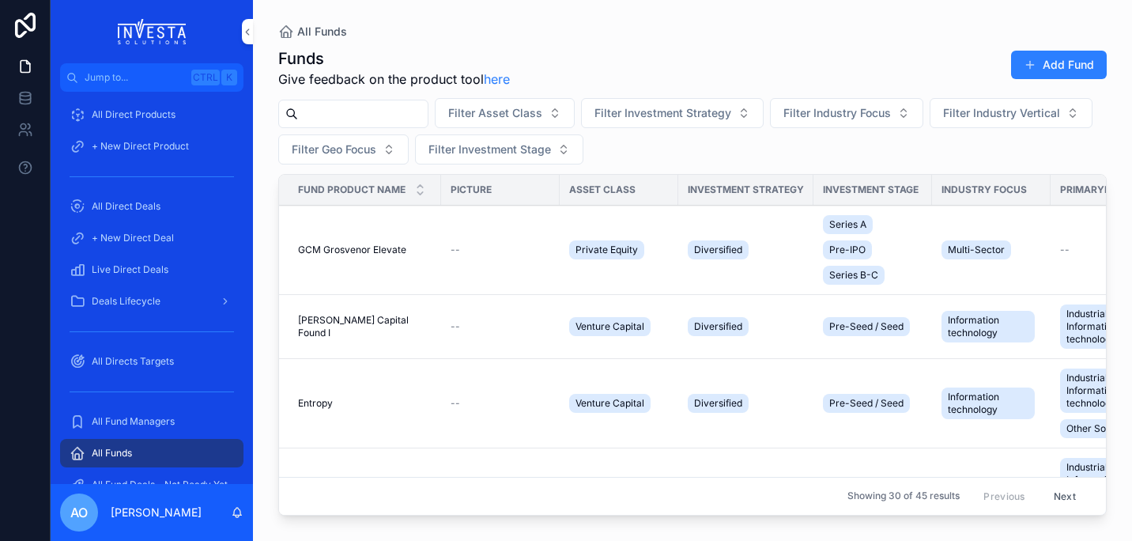
click at [353, 248] on span "GCM Grosvenor Elevate" at bounding box center [352, 250] width 108 height 13
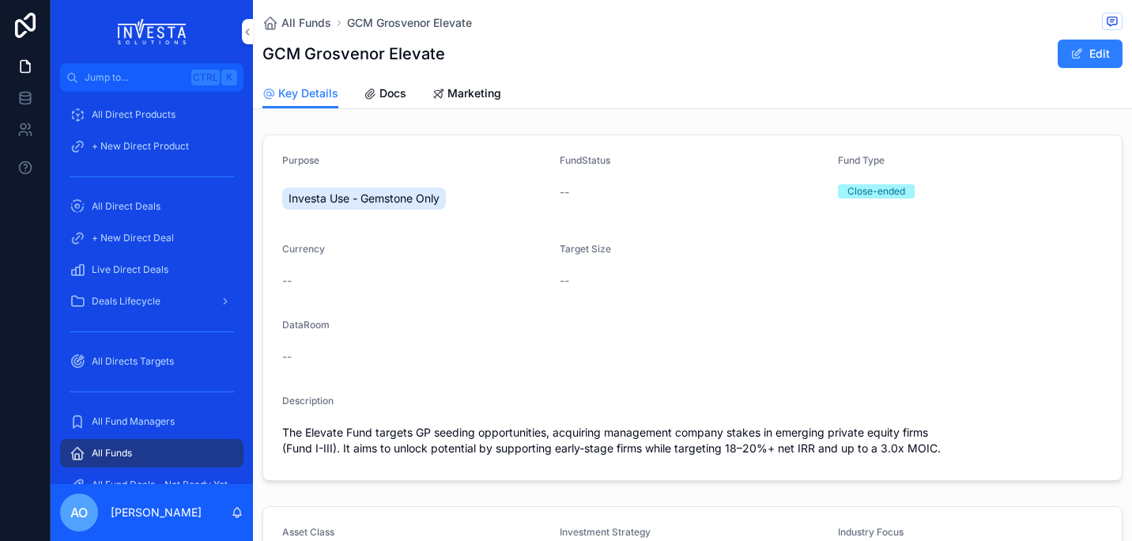
click at [388, 88] on span "Docs" at bounding box center [393, 93] width 27 height 16
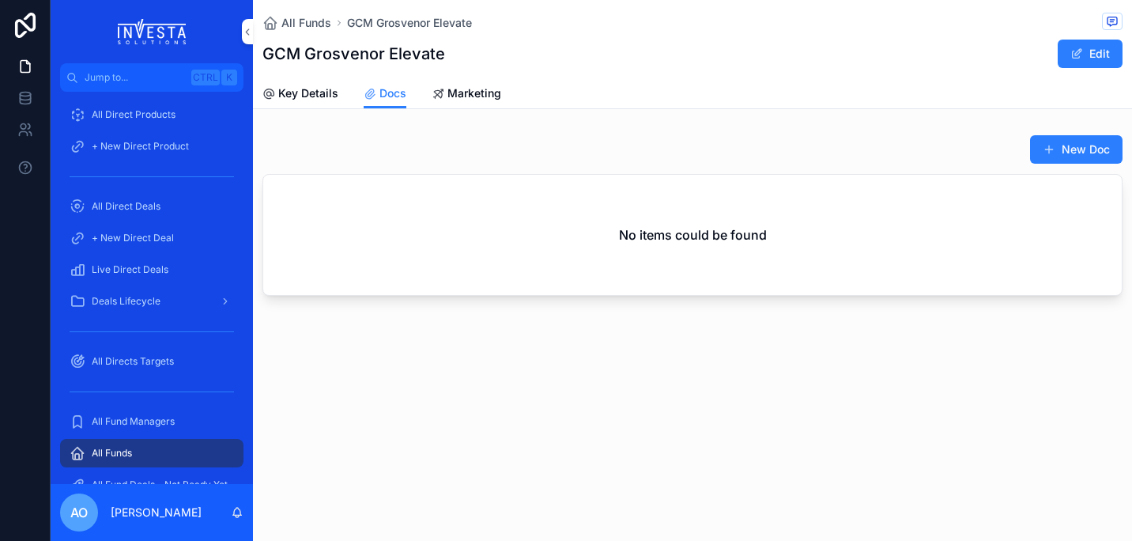
click at [461, 93] on span "Marketing" at bounding box center [475, 93] width 54 height 16
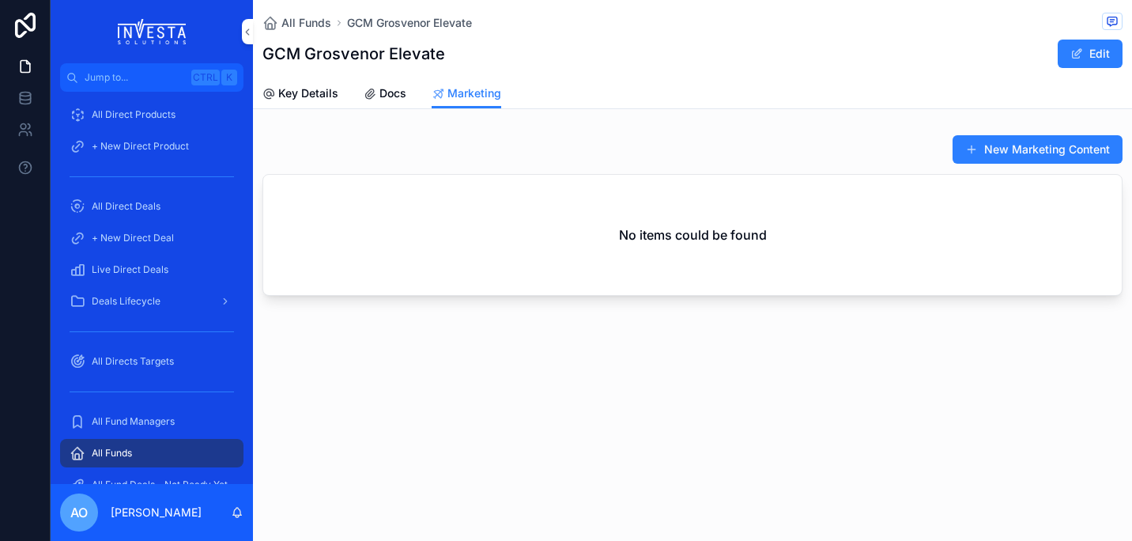
click at [299, 92] on span "Key Details" at bounding box center [308, 93] width 60 height 16
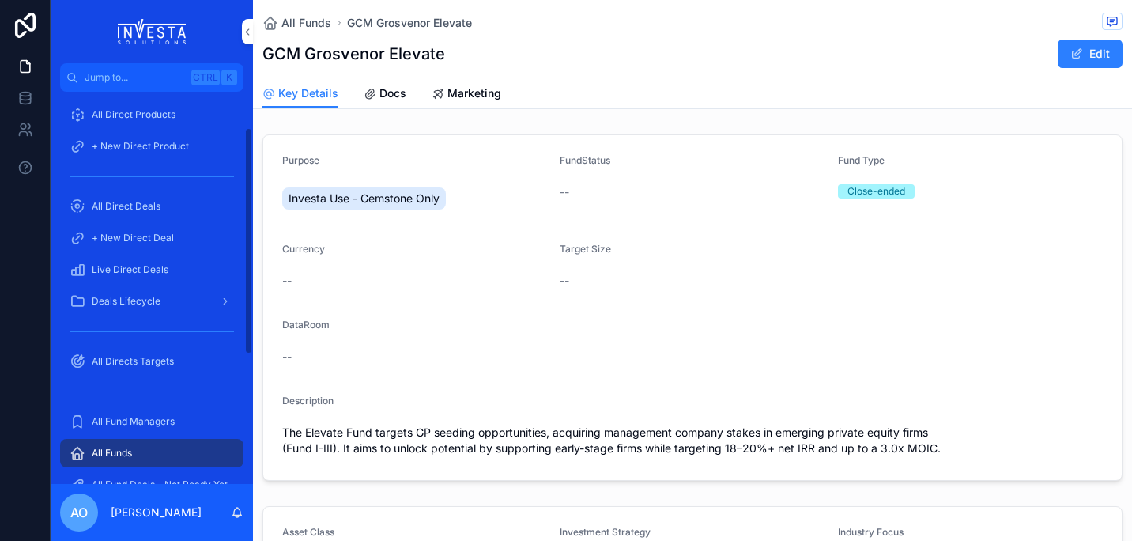
click at [169, 423] on span "All Fund Managers" at bounding box center [133, 421] width 83 height 13
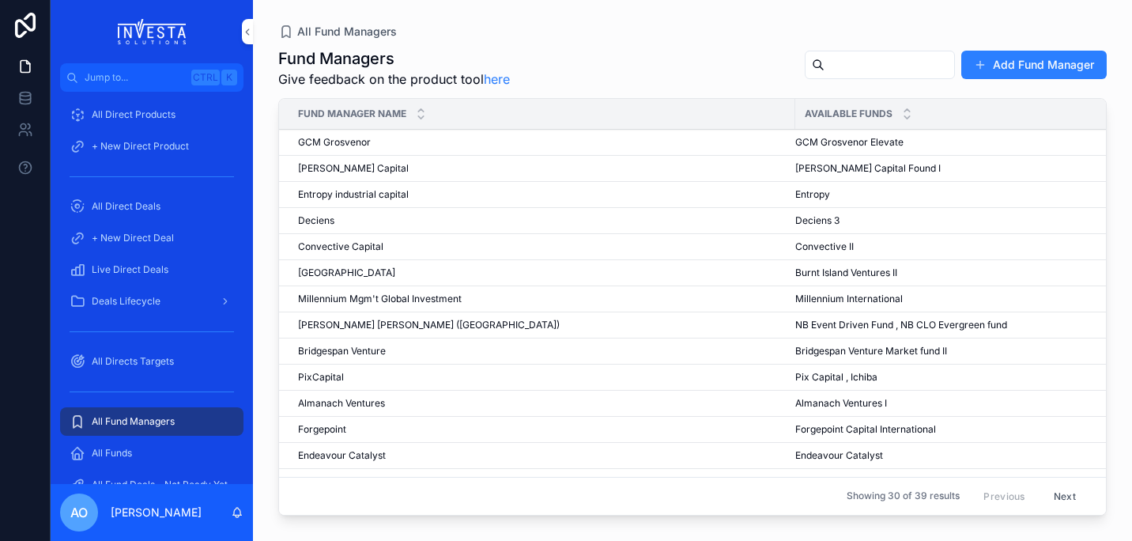
click at [849, 143] on span "GCM Grosvenor Elevate" at bounding box center [849, 142] width 108 height 13
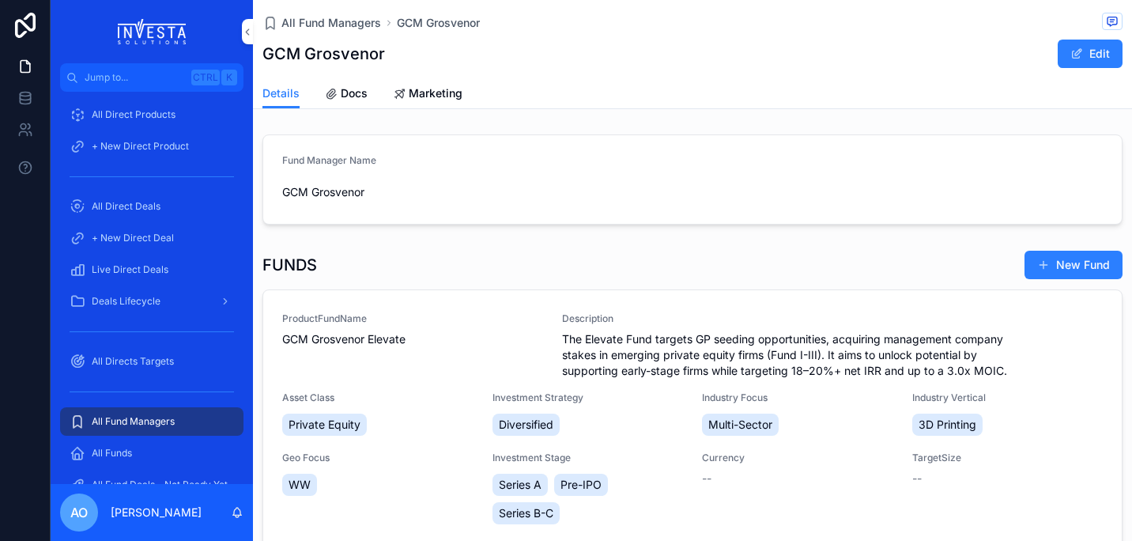
click at [343, 93] on span "Docs" at bounding box center [354, 93] width 27 height 16
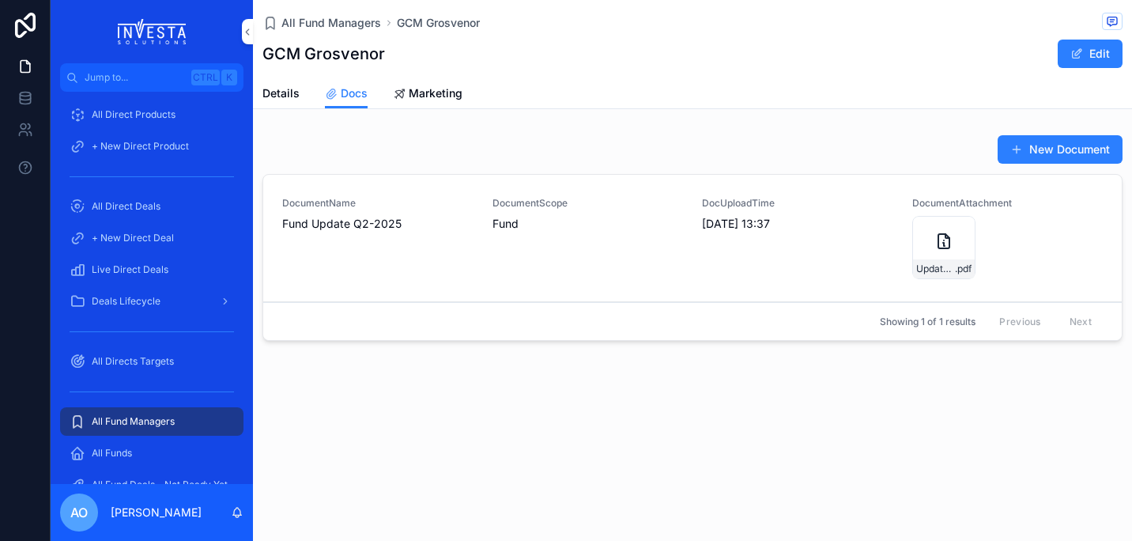
click at [1066, 153] on button "New Document" at bounding box center [1060, 149] width 125 height 28
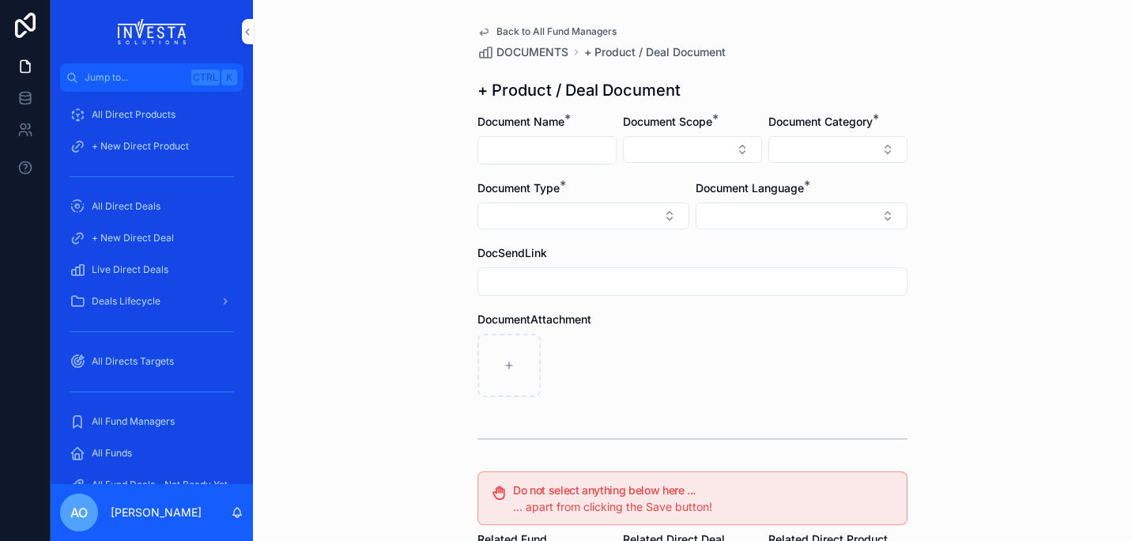
click at [542, 157] on input "scrollable content" at bounding box center [547, 150] width 138 height 22
click at [498, 148] on input "scrollable content" at bounding box center [547, 150] width 138 height 22
type input "*"
type input "**********"
click at [735, 152] on button "Select Button" at bounding box center [692, 149] width 139 height 27
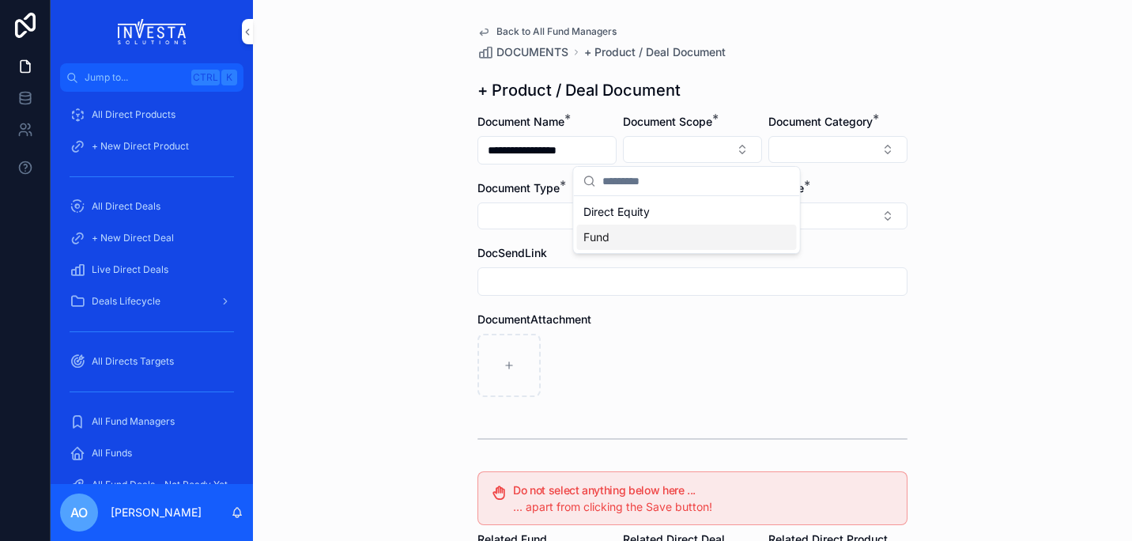
click at [656, 244] on div "Fund" at bounding box center [687, 237] width 220 height 25
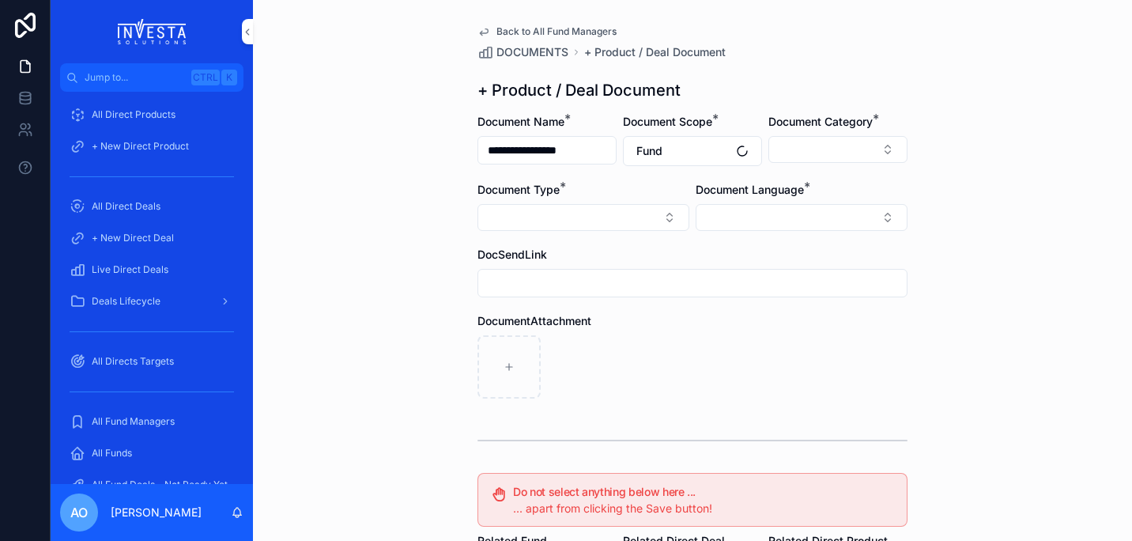
click at [871, 149] on button "Select Button" at bounding box center [838, 149] width 139 height 27
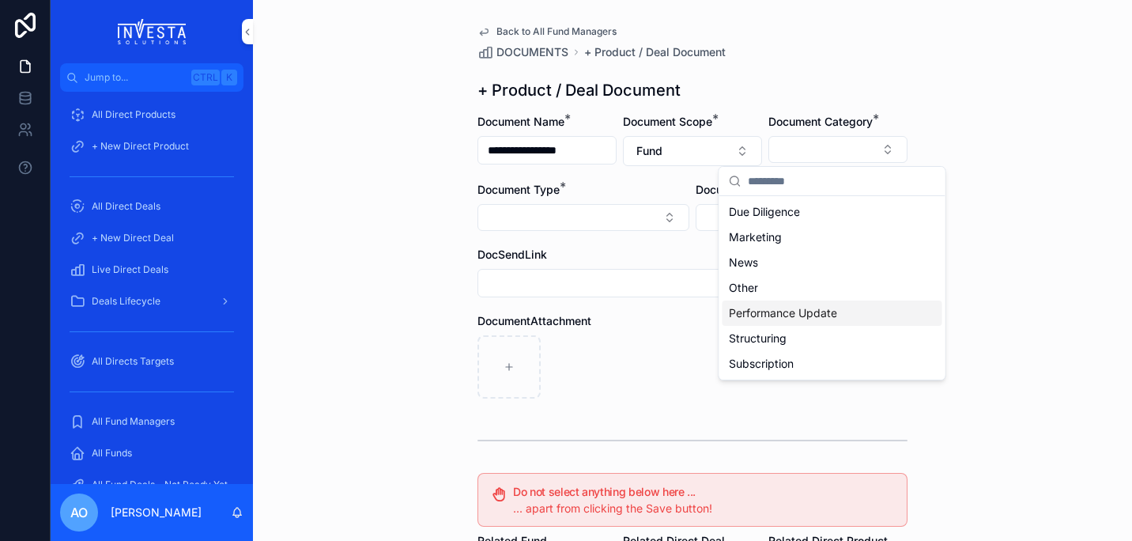
click at [833, 309] on span "Performance Update" at bounding box center [783, 313] width 108 height 16
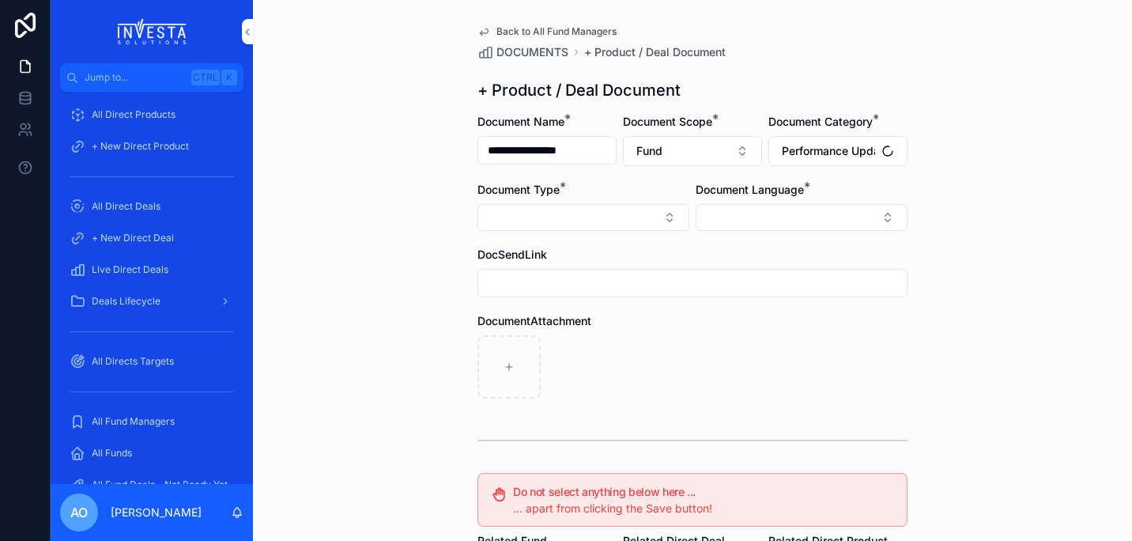
click at [1011, 313] on div "**********" at bounding box center [692, 270] width 879 height 541
click at [650, 215] on button "Select Button" at bounding box center [584, 217] width 212 height 27
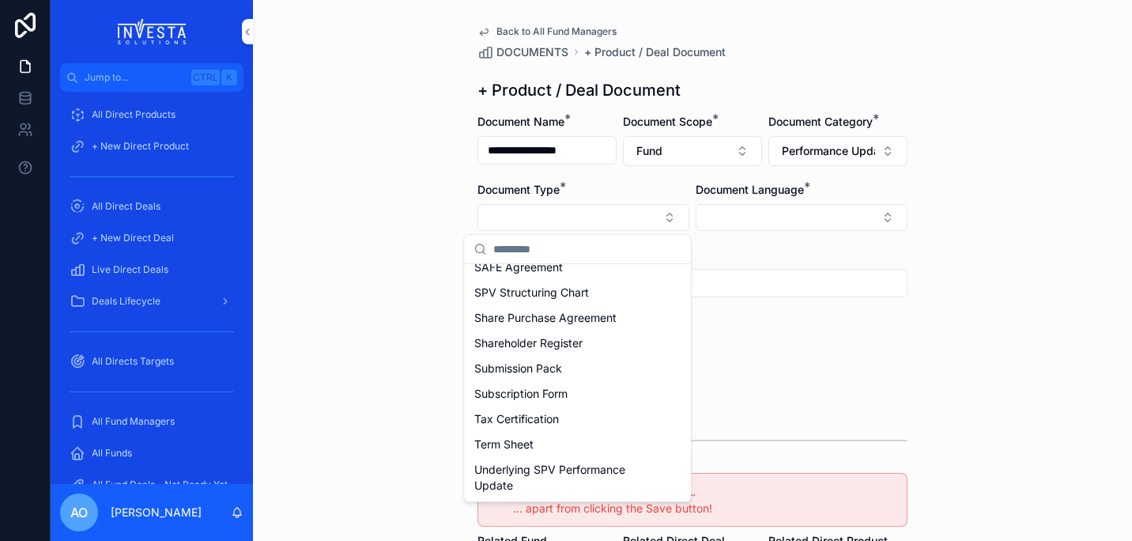
scroll to position [549, 0]
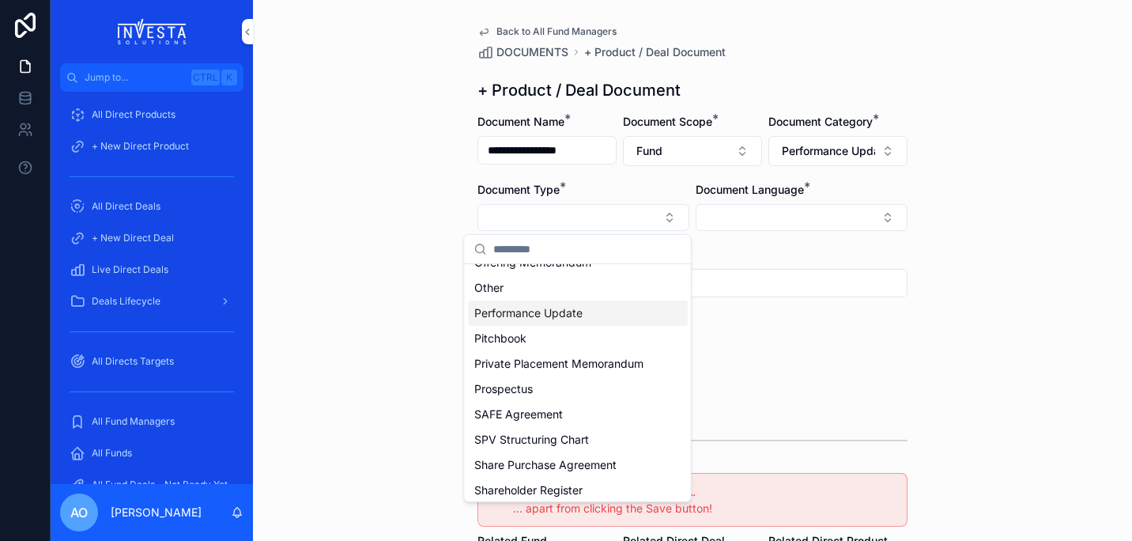
click at [556, 308] on span "Performance Update" at bounding box center [528, 313] width 108 height 16
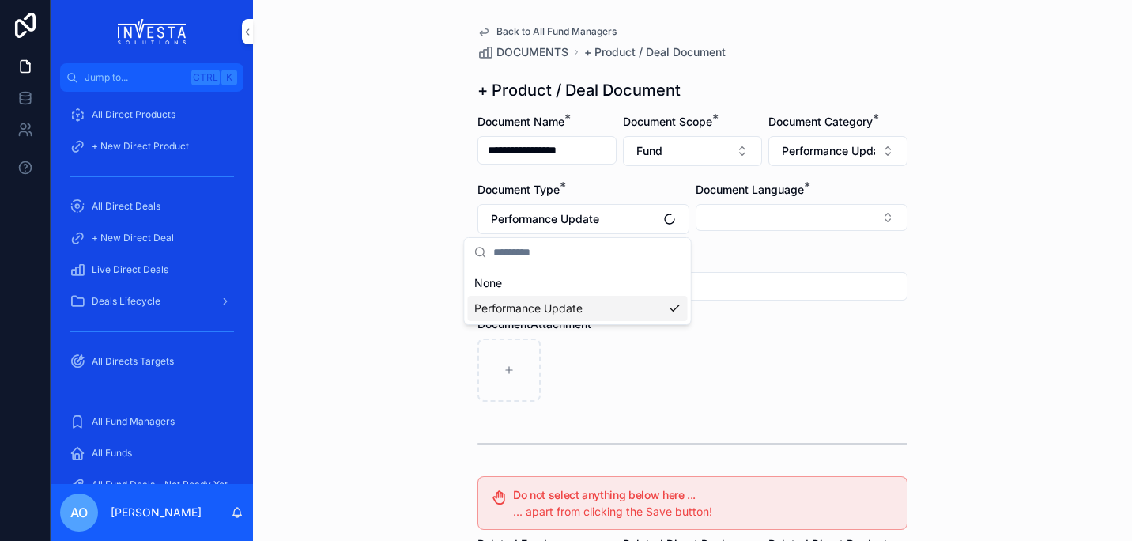
scroll to position [0, 0]
click at [792, 328] on div "DocumentAttachment" at bounding box center [693, 324] width 430 height 16
click at [877, 221] on button "Select Button" at bounding box center [802, 217] width 212 height 27
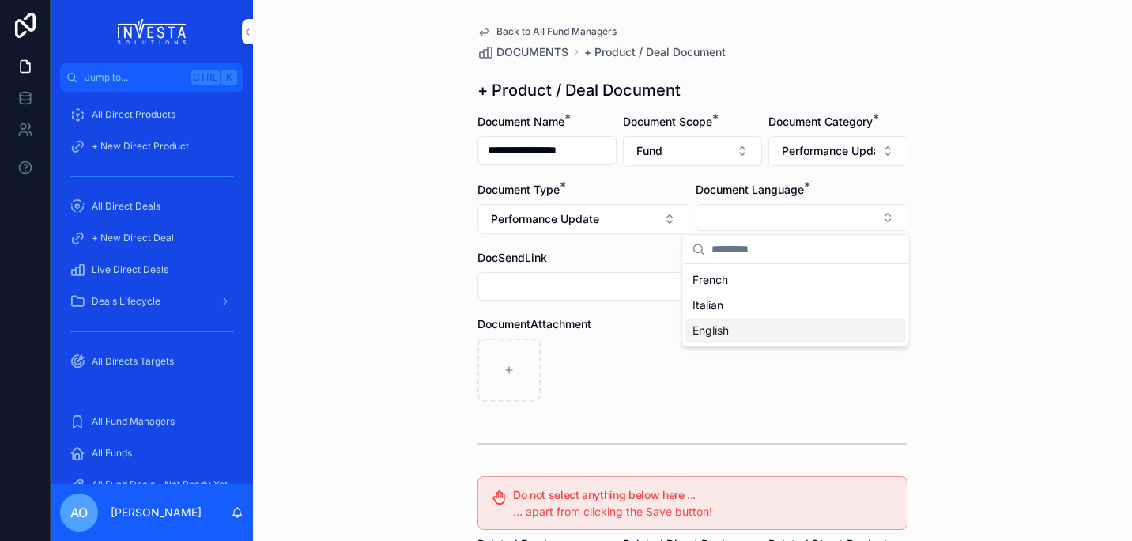
click at [767, 323] on div "English" at bounding box center [796, 330] width 220 height 25
click at [580, 411] on form "**********" at bounding box center [693, 488] width 430 height 748
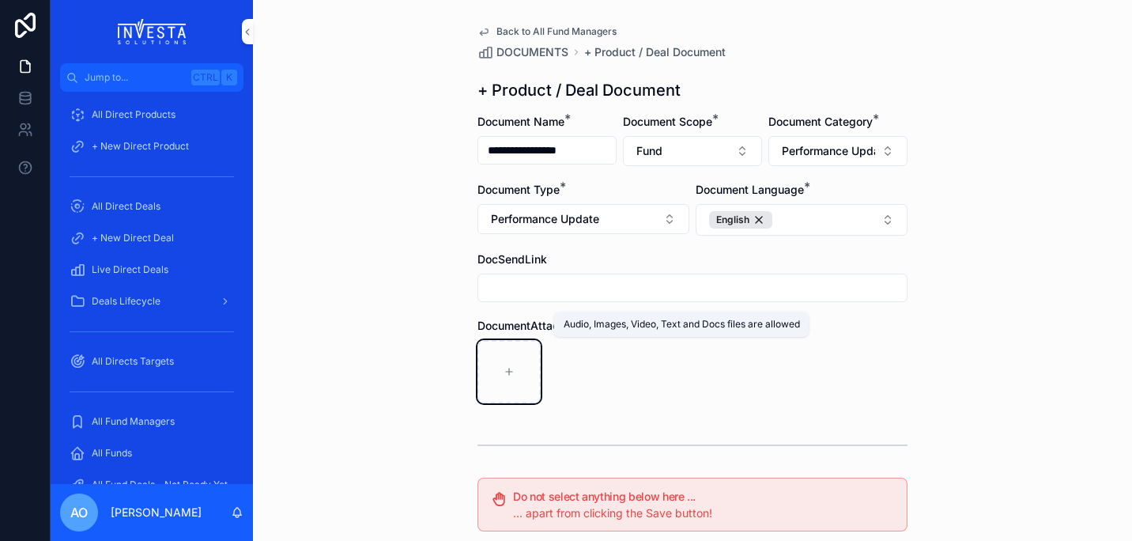
click at [508, 375] on div "scrollable content" at bounding box center [509, 371] width 63 height 63
type input "**********"
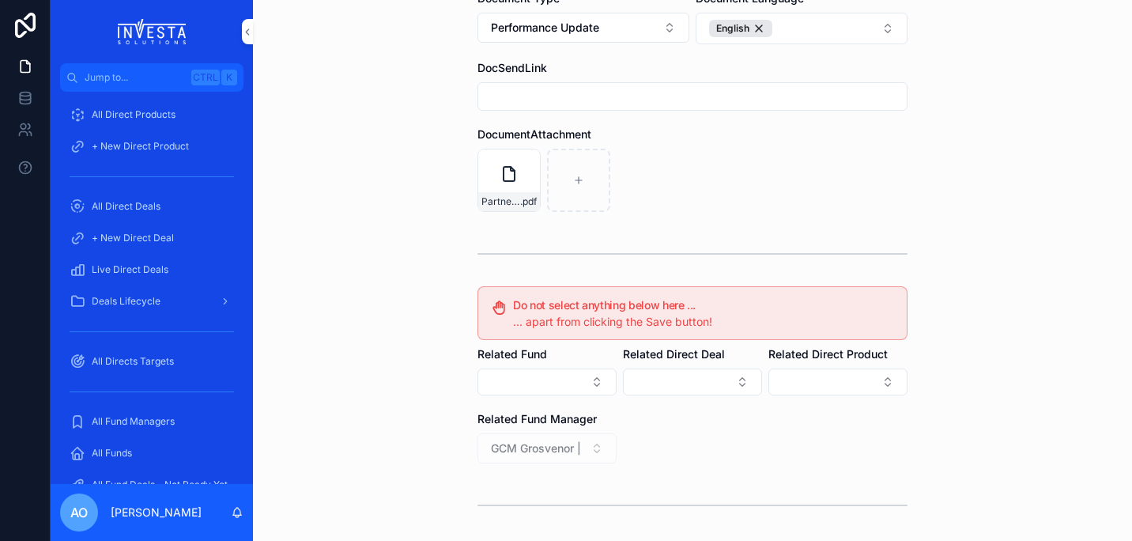
scroll to position [321, 0]
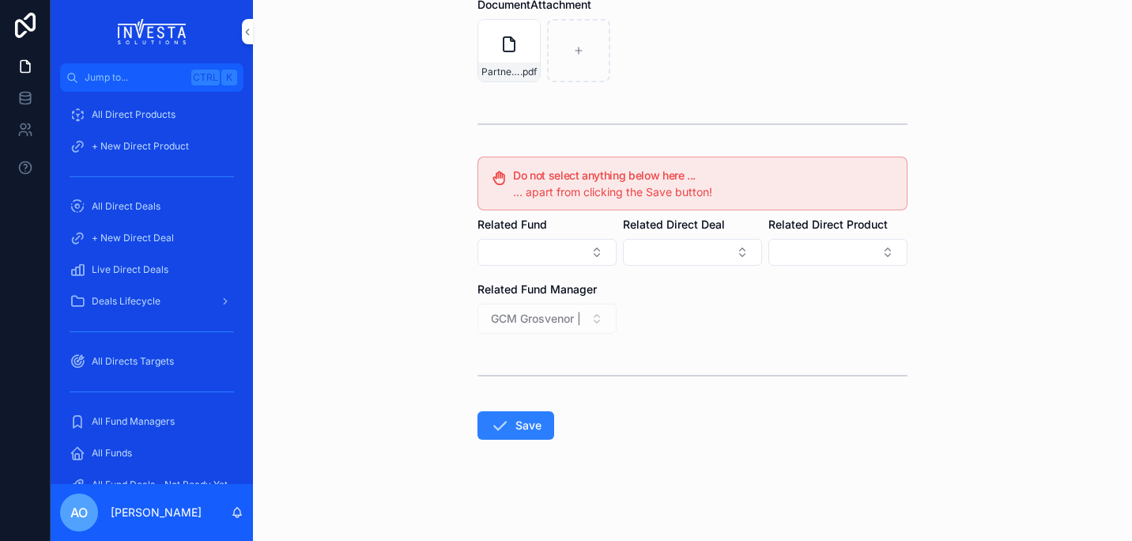
click at [507, 421] on button "Save" at bounding box center [516, 425] width 77 height 28
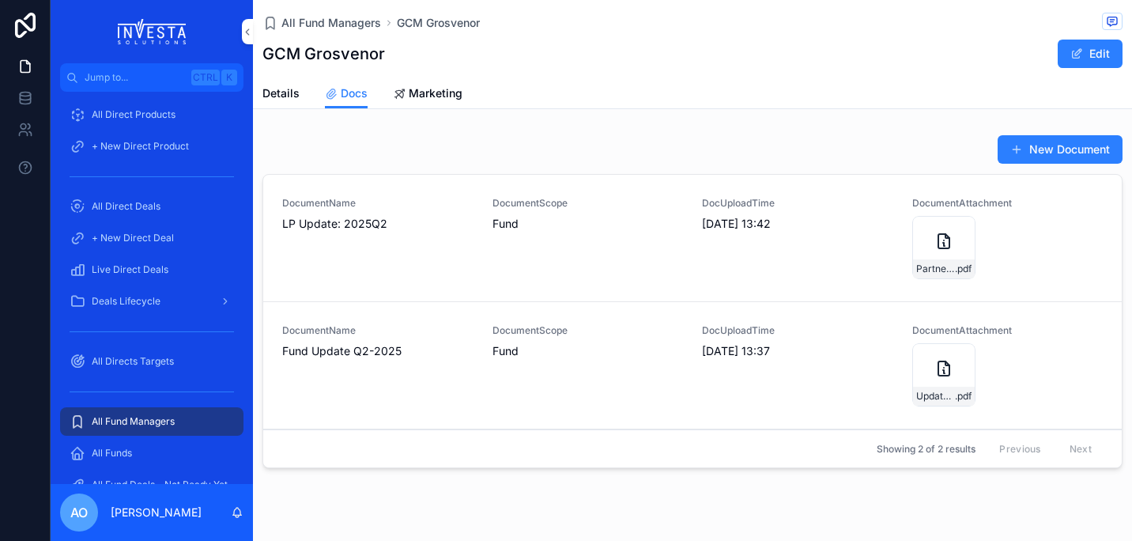
click at [1089, 53] on button "Edit" at bounding box center [1090, 54] width 65 height 28
click at [375, 353] on span "Fund Update Q2-2025" at bounding box center [377, 351] width 191 height 16
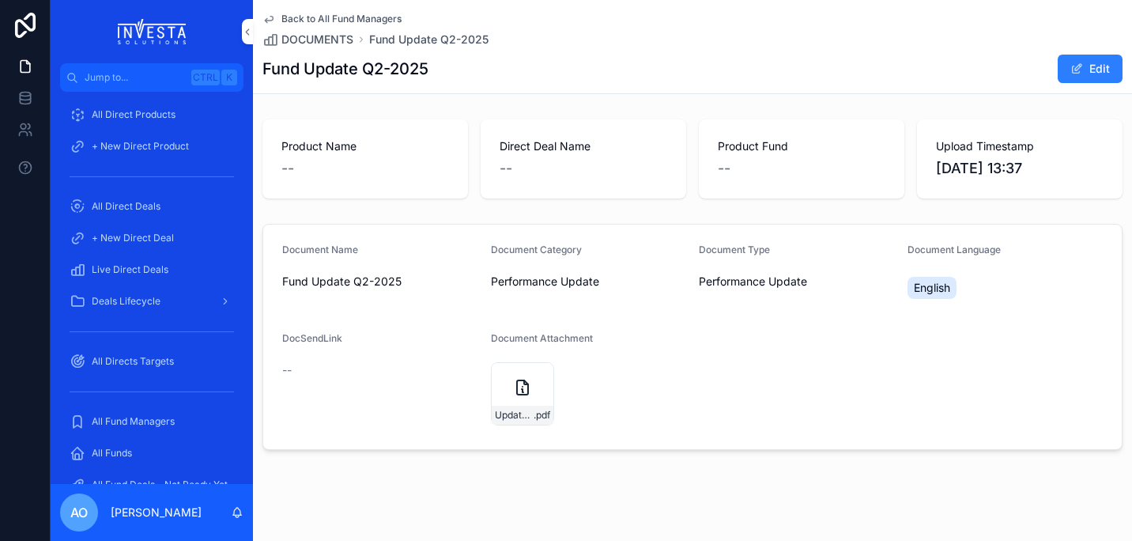
click at [1090, 63] on button "Edit" at bounding box center [1090, 69] width 65 height 28
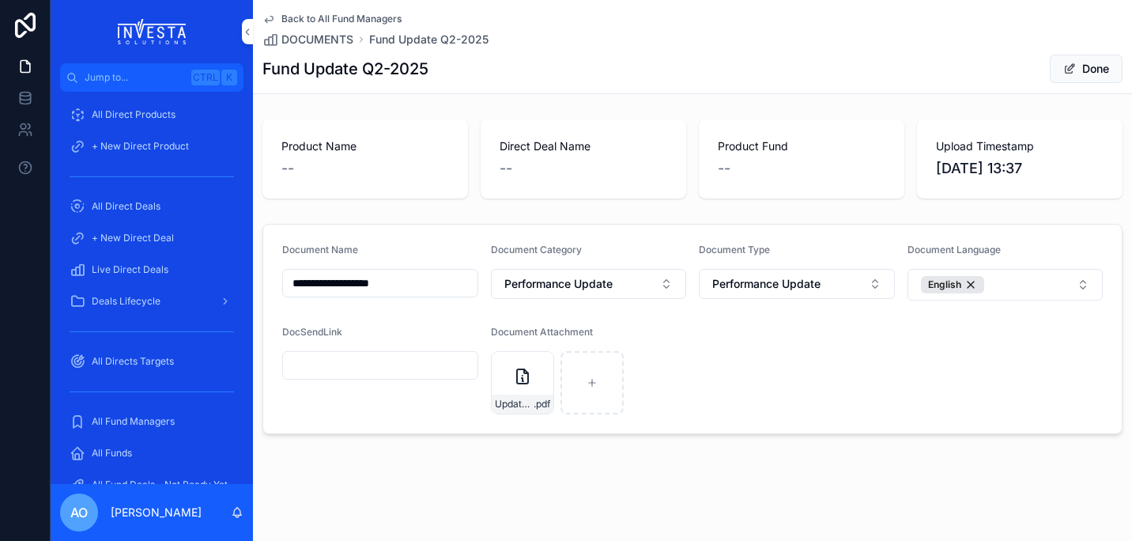
click at [410, 67] on h1 "Fund Update Q2-2025" at bounding box center [346, 69] width 166 height 22
click at [405, 69] on h1 "Fund Update Q2-2025" at bounding box center [346, 69] width 166 height 22
click at [409, 279] on input "**********" at bounding box center [380, 283] width 195 height 22
click at [366, 282] on input "**********" at bounding box center [380, 283] width 195 height 22
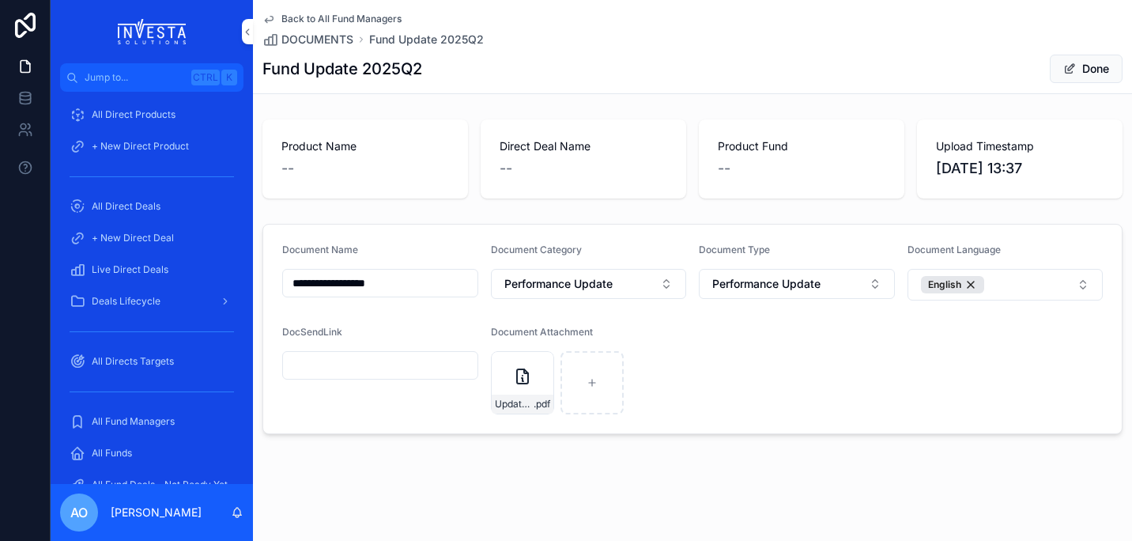
type input "**********"
click at [1086, 74] on button "Done" at bounding box center [1086, 69] width 73 height 28
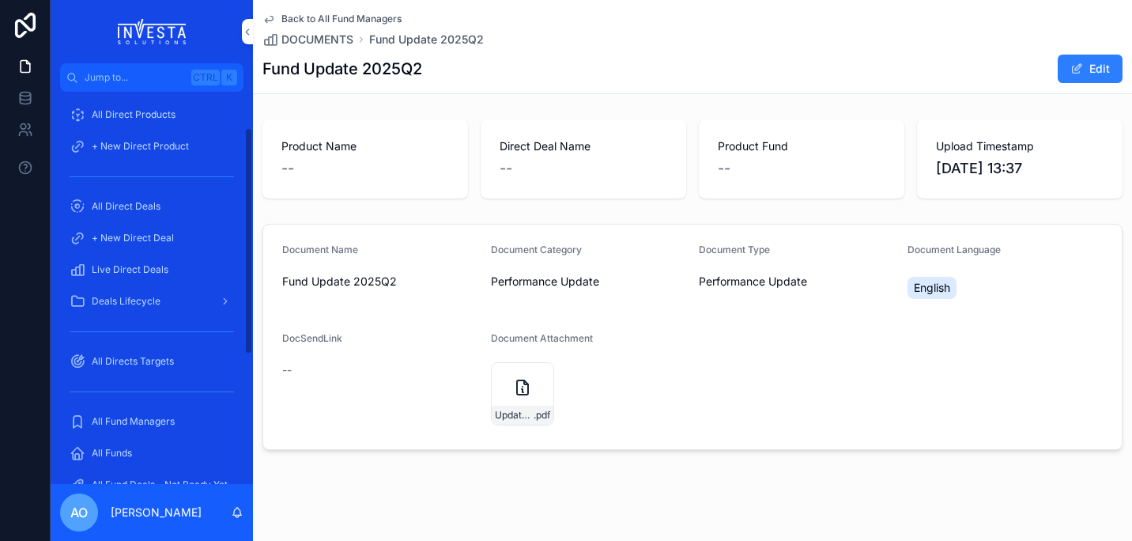
click at [127, 450] on span "All Funds" at bounding box center [112, 453] width 40 height 13
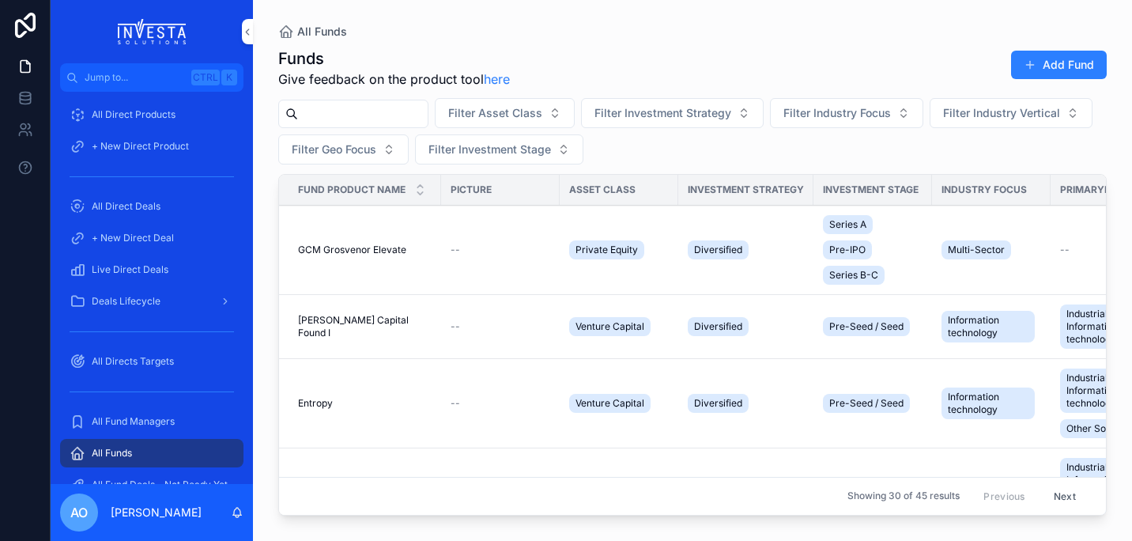
click at [380, 244] on span "GCM Grosvenor Elevate" at bounding box center [352, 250] width 108 height 13
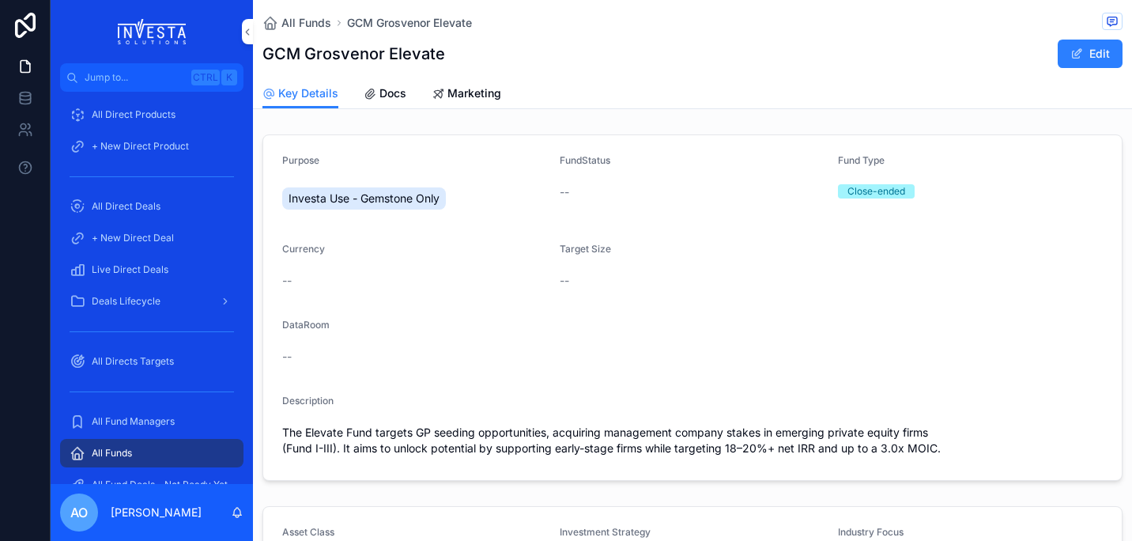
click at [387, 85] on link "Docs" at bounding box center [385, 95] width 43 height 32
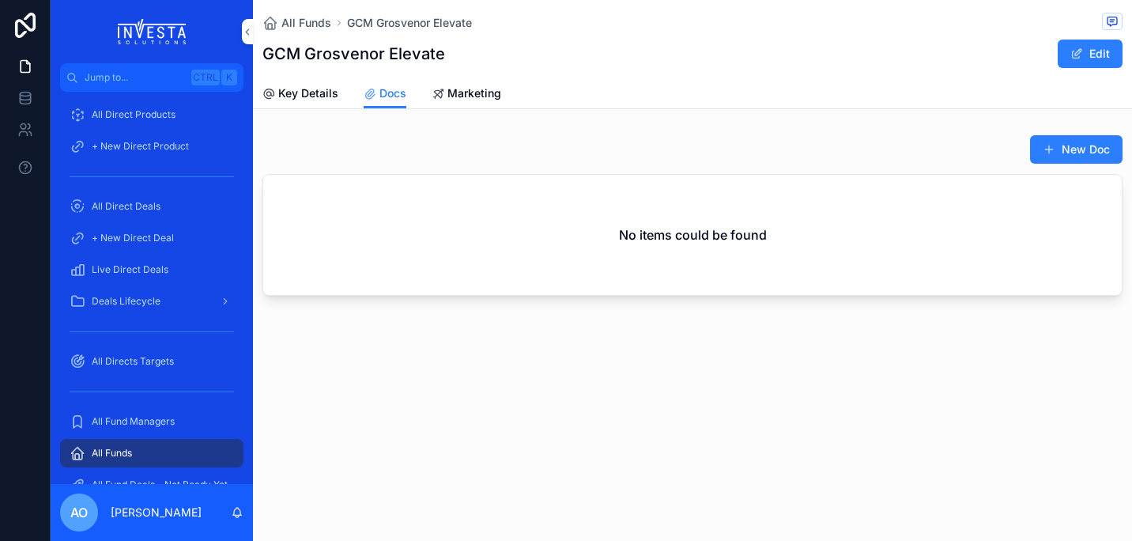
click at [385, 95] on span "Docs" at bounding box center [393, 93] width 27 height 16
click at [474, 93] on span "Marketing" at bounding box center [475, 93] width 54 height 16
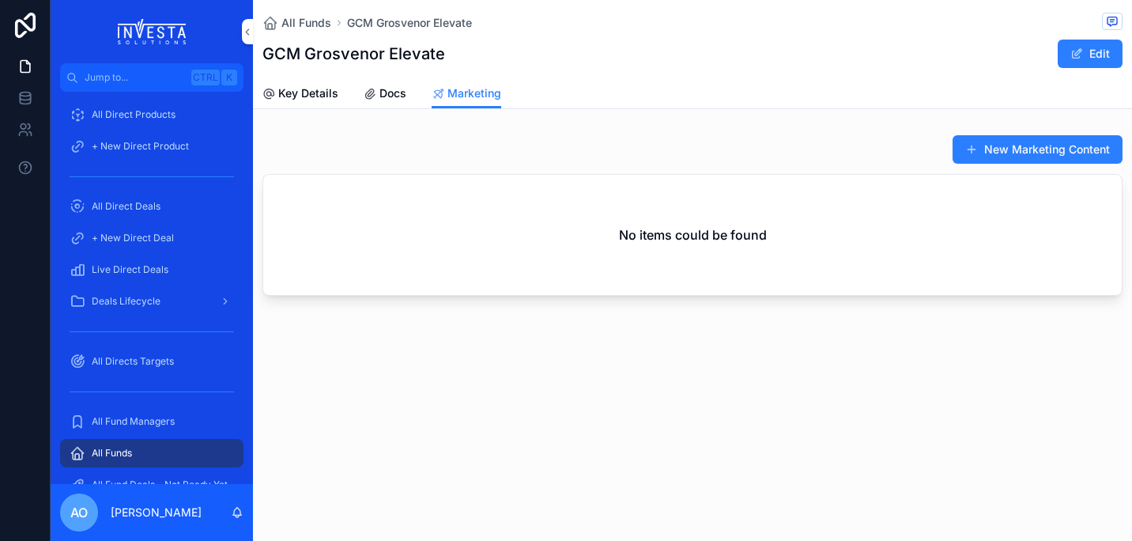
click at [390, 87] on span "Docs" at bounding box center [393, 93] width 27 height 16
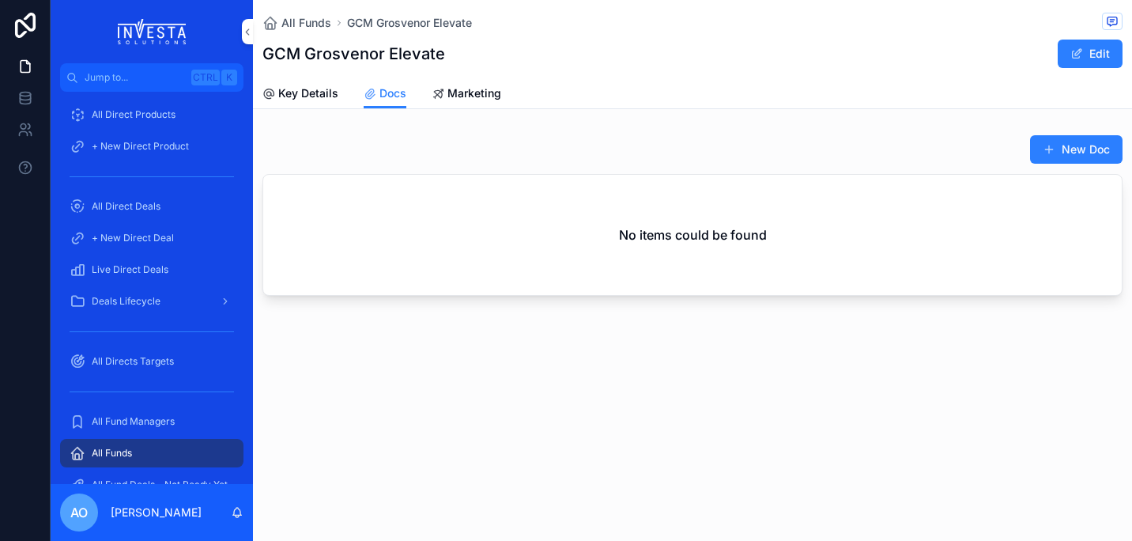
click at [305, 91] on span "Key Details" at bounding box center [308, 93] width 60 height 16
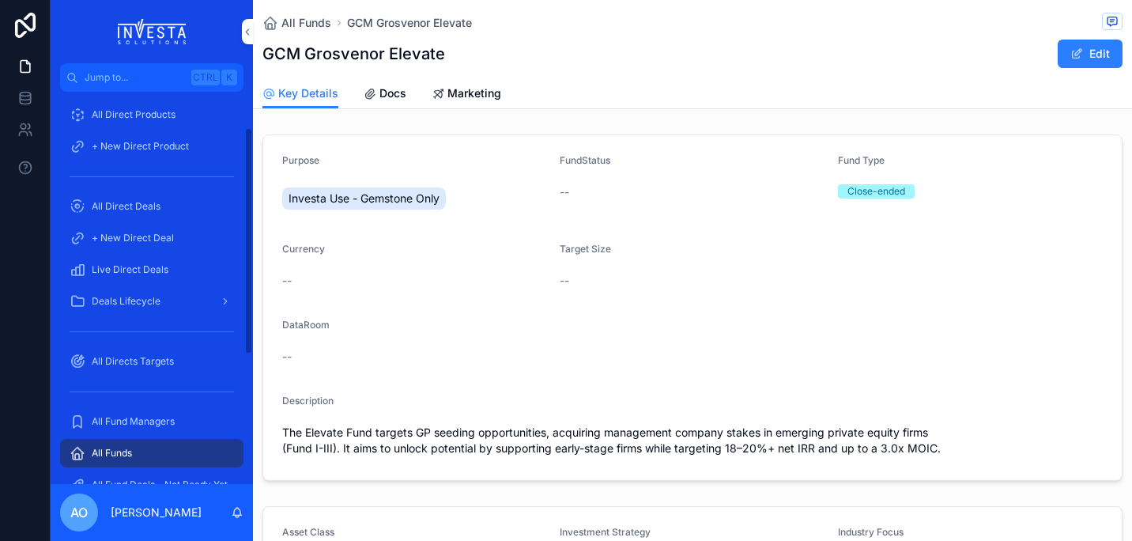
click at [127, 421] on span "All Fund Managers" at bounding box center [133, 421] width 83 height 13
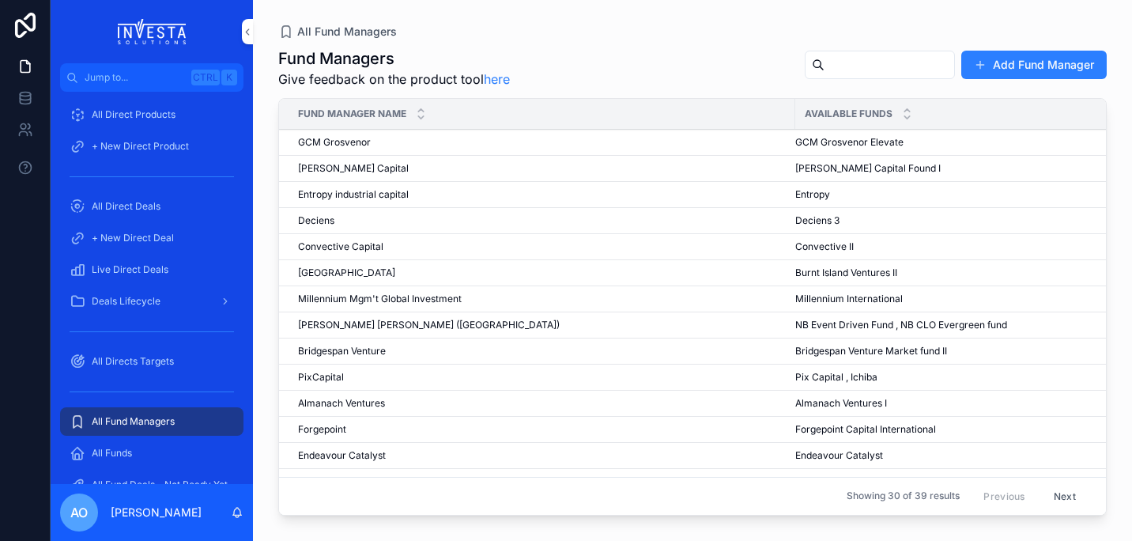
click at [323, 135] on td "GCM Grosvenor GCM Grosvenor" at bounding box center [537, 143] width 516 height 26
click at [329, 141] on span "GCM Grosvenor" at bounding box center [334, 142] width 73 height 13
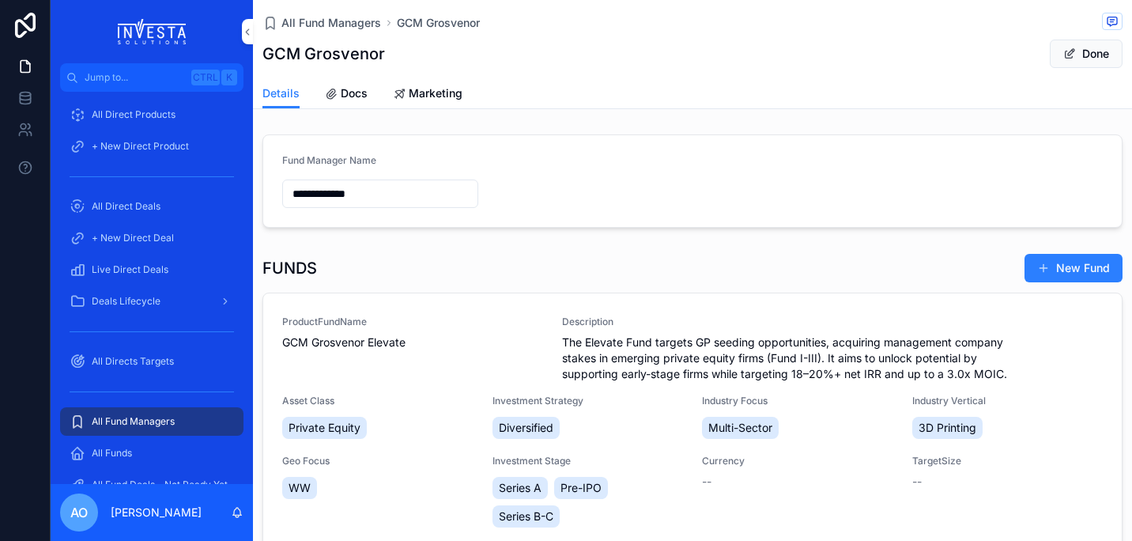
click at [353, 342] on span "GCM Grosvenor Elevate" at bounding box center [412, 342] width 261 height 16
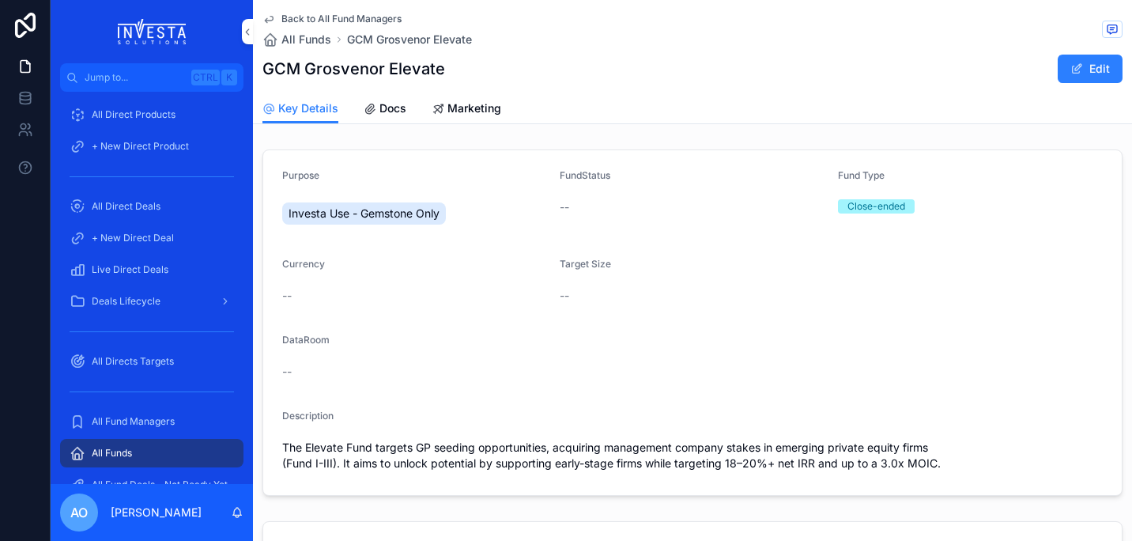
click at [382, 111] on span "Docs" at bounding box center [393, 108] width 27 height 16
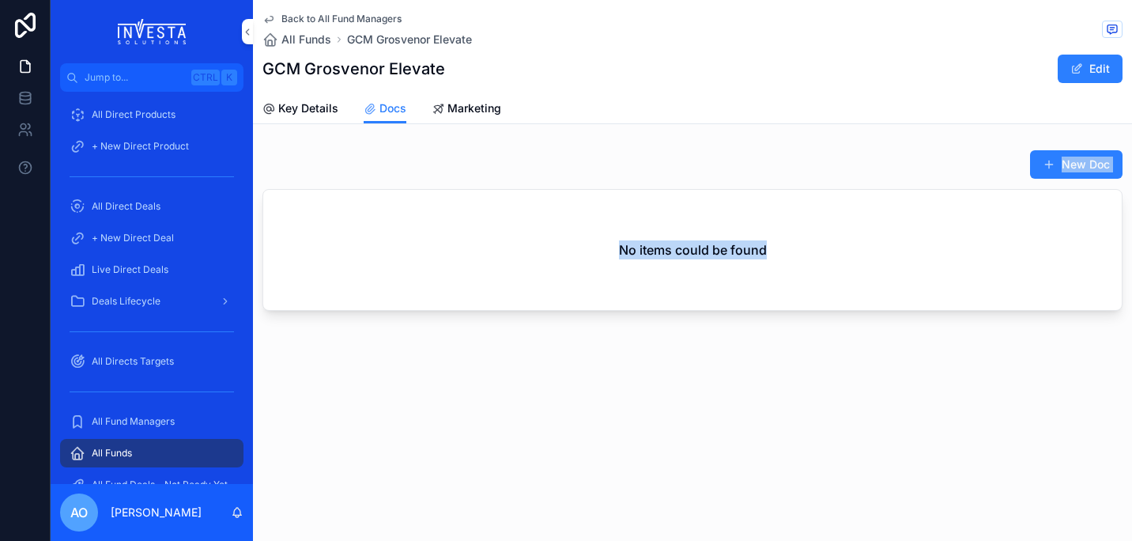
drag, startPoint x: 1132, startPoint y: 130, endPoint x: 1134, endPoint y: 229, distance: 99.7
click at [1132, 229] on html "Jump to... Ctrl K Home All Direct Products + New Direct Product All Direct Deal…" at bounding box center [566, 270] width 1132 height 541
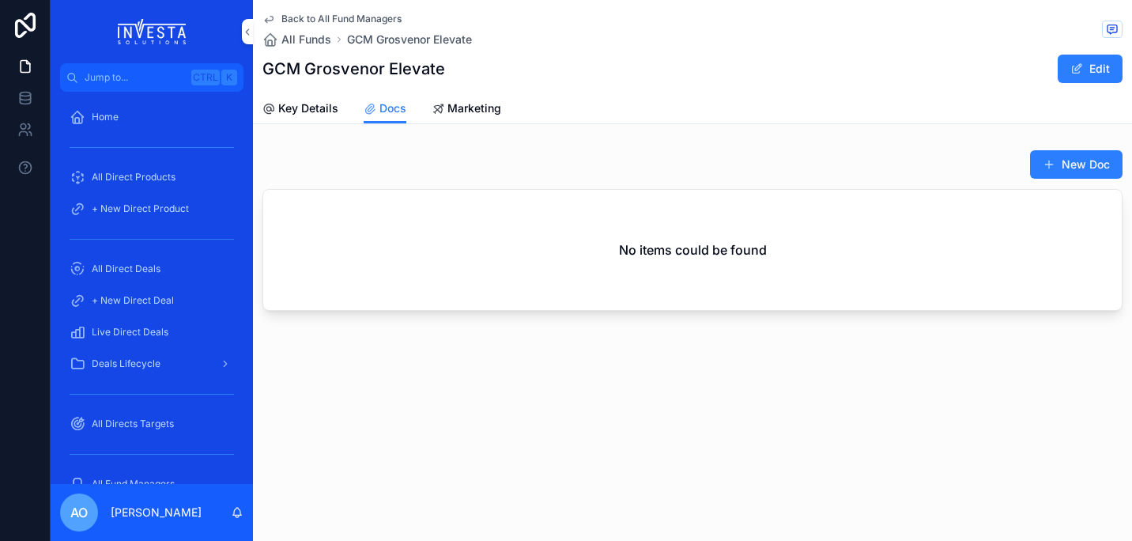
click at [310, 104] on span "Key Details" at bounding box center [308, 108] width 60 height 16
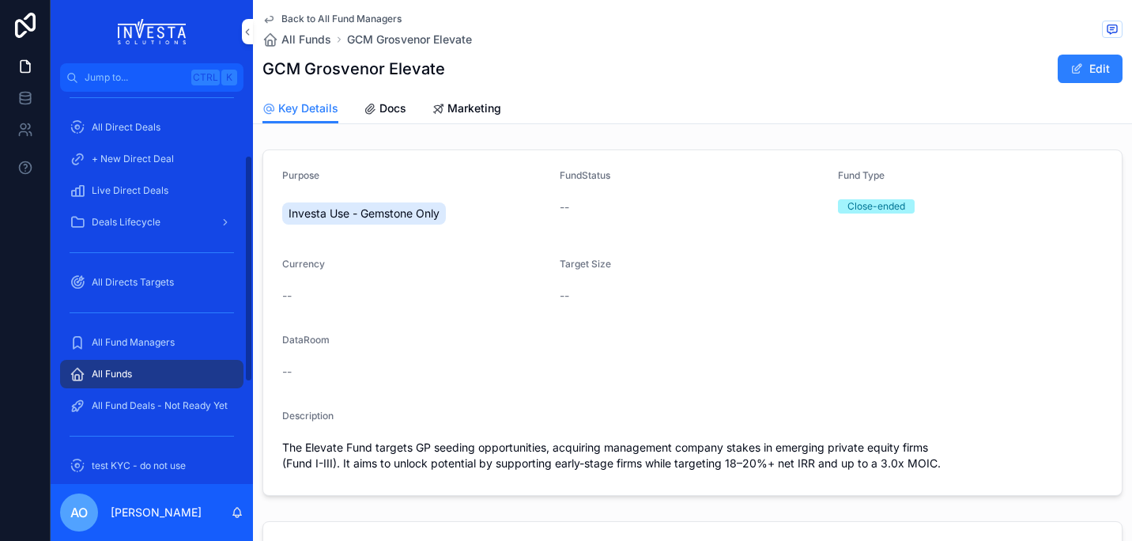
scroll to position [185, 0]
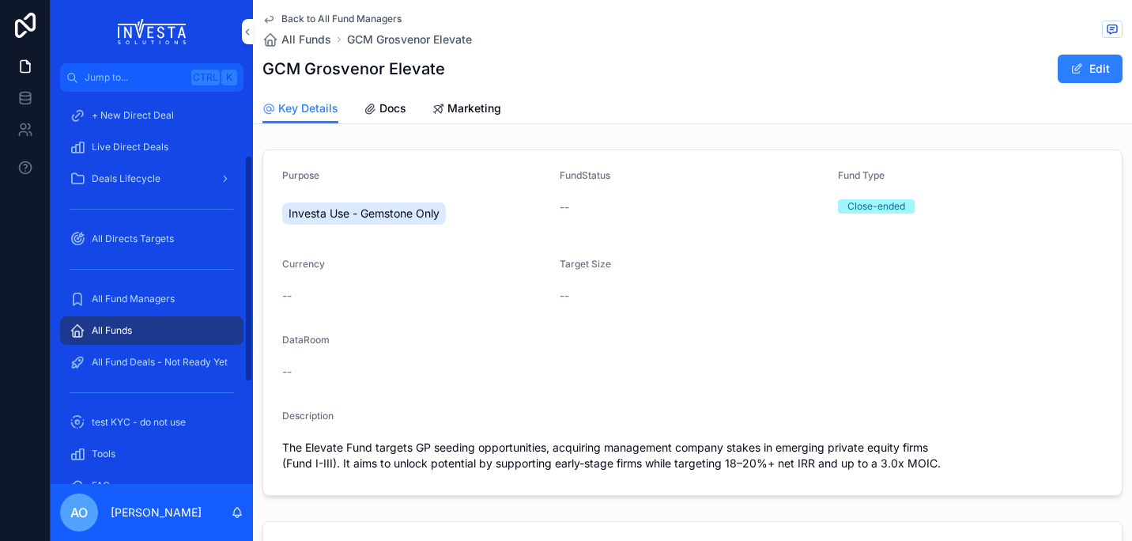
drag, startPoint x: 248, startPoint y: 273, endPoint x: 247, endPoint y: 380, distance: 107.5
click at [247, 380] on div "Home All Direct Products + New Direct Product All Direct Deals + New Direct Dea…" at bounding box center [152, 288] width 202 height 392
click at [129, 297] on span "All Fund Managers" at bounding box center [133, 299] width 83 height 13
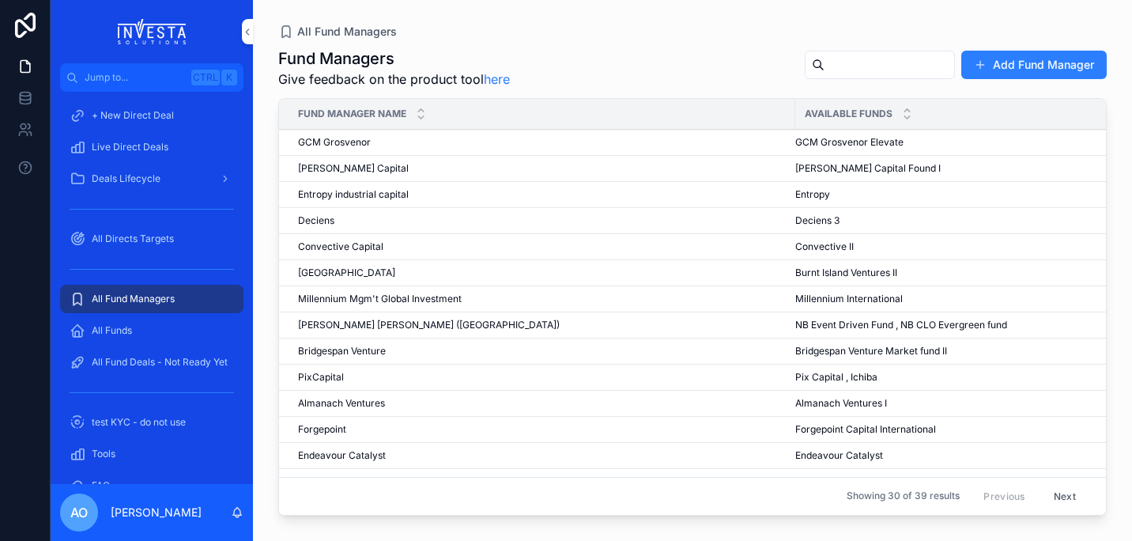
click at [353, 145] on span "GCM Grosvenor" at bounding box center [334, 142] width 73 height 13
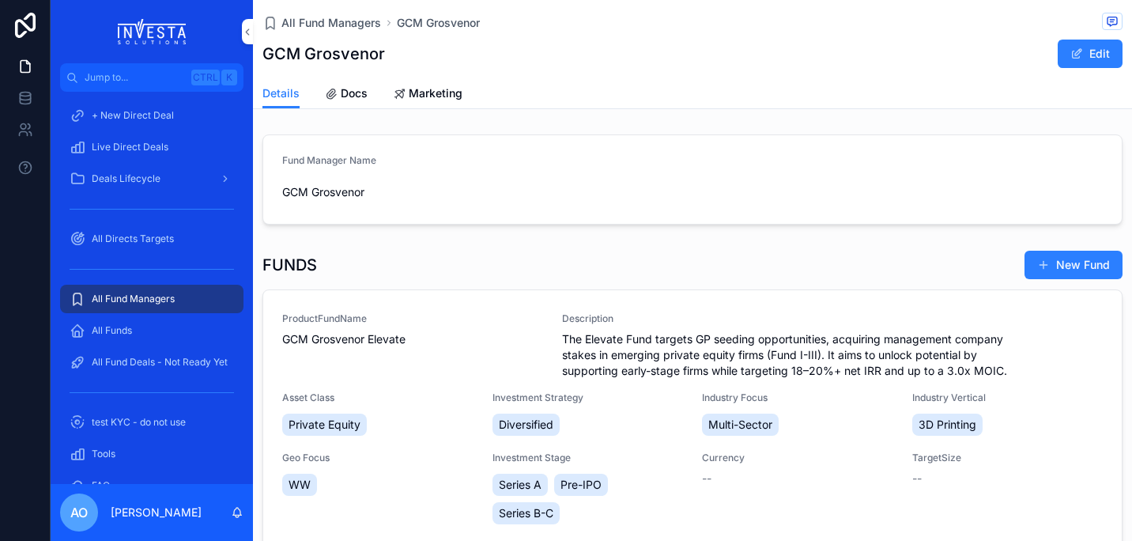
click at [342, 87] on span "Docs" at bounding box center [354, 93] width 27 height 16
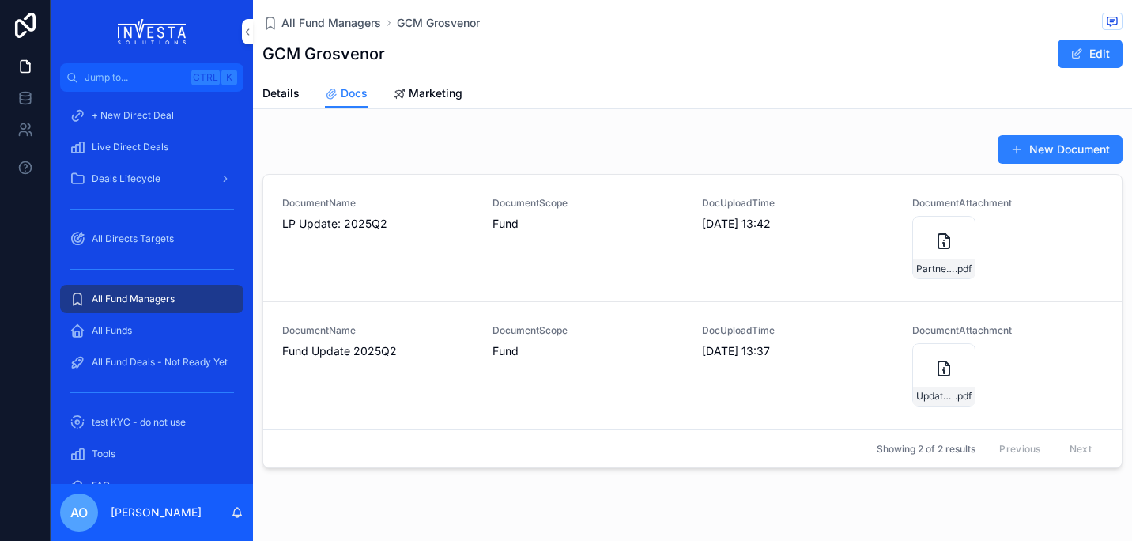
click at [289, 93] on span "Details" at bounding box center [281, 93] width 37 height 16
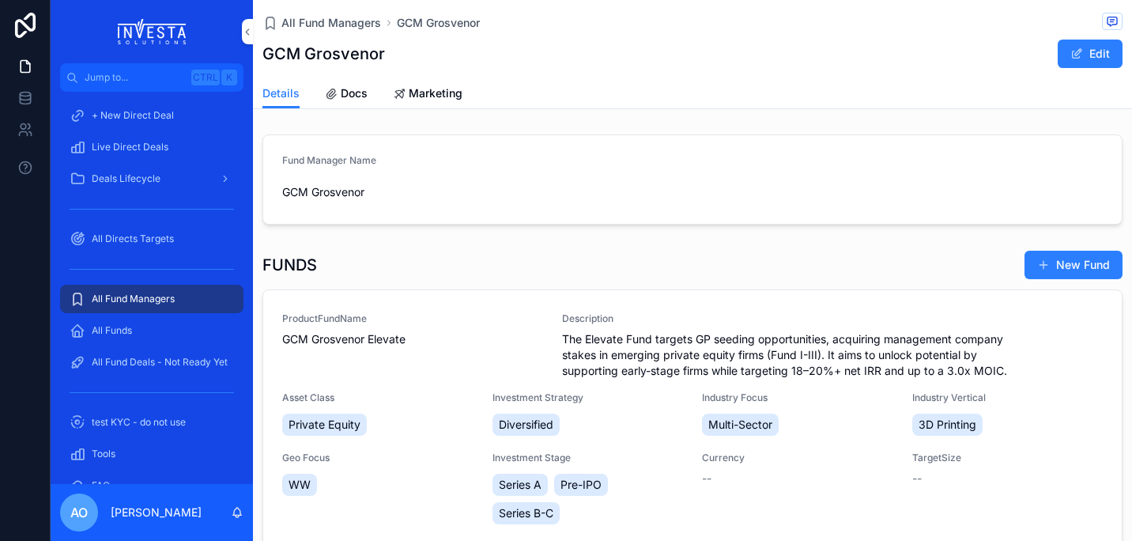
click at [354, 94] on span "Docs" at bounding box center [354, 93] width 27 height 16
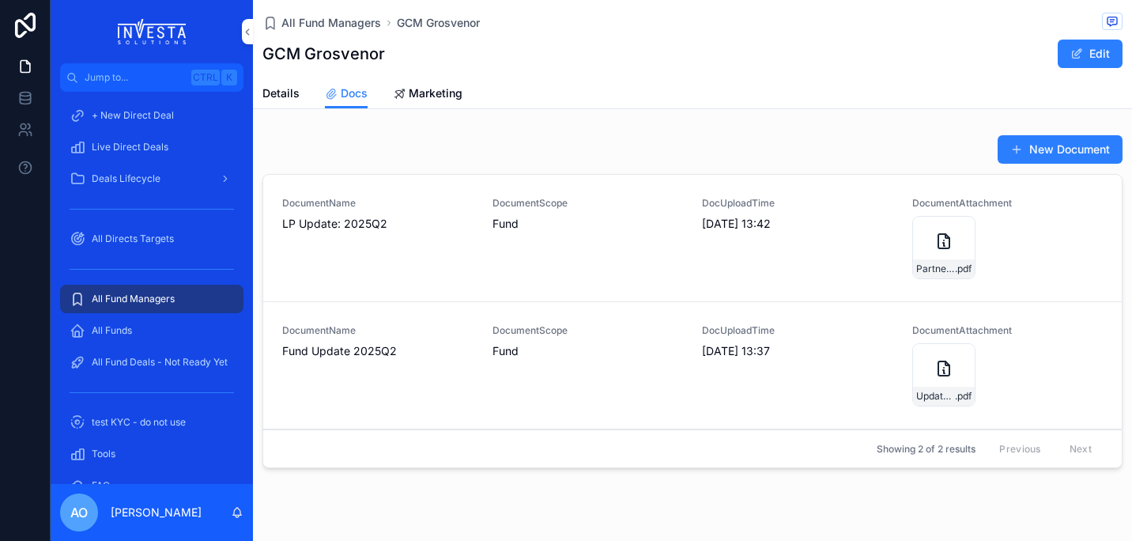
click at [282, 90] on span "Details" at bounding box center [281, 93] width 37 height 16
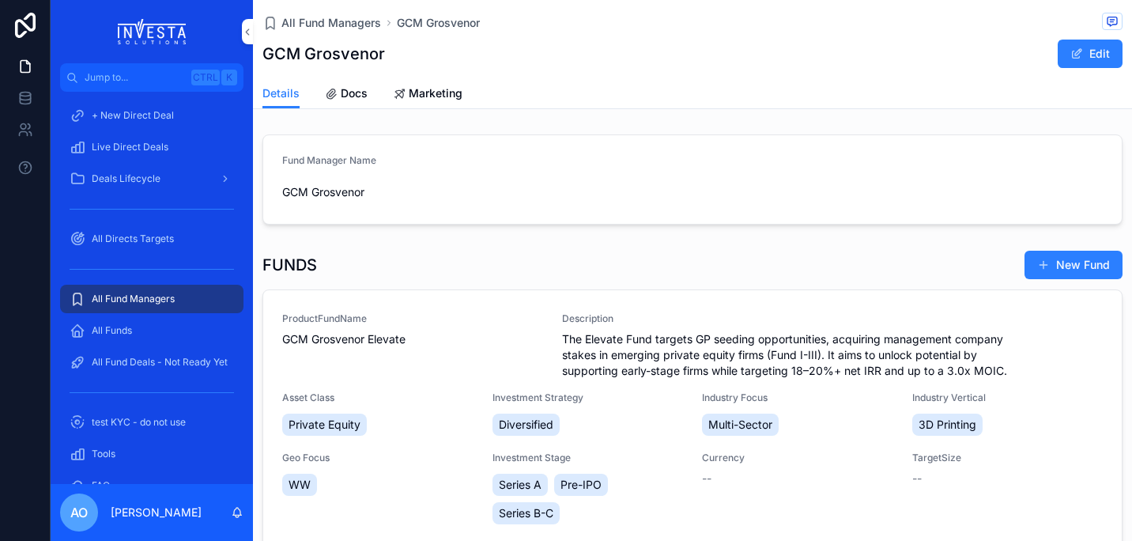
click at [366, 342] on span "GCM Grosvenor Elevate" at bounding box center [412, 339] width 261 height 16
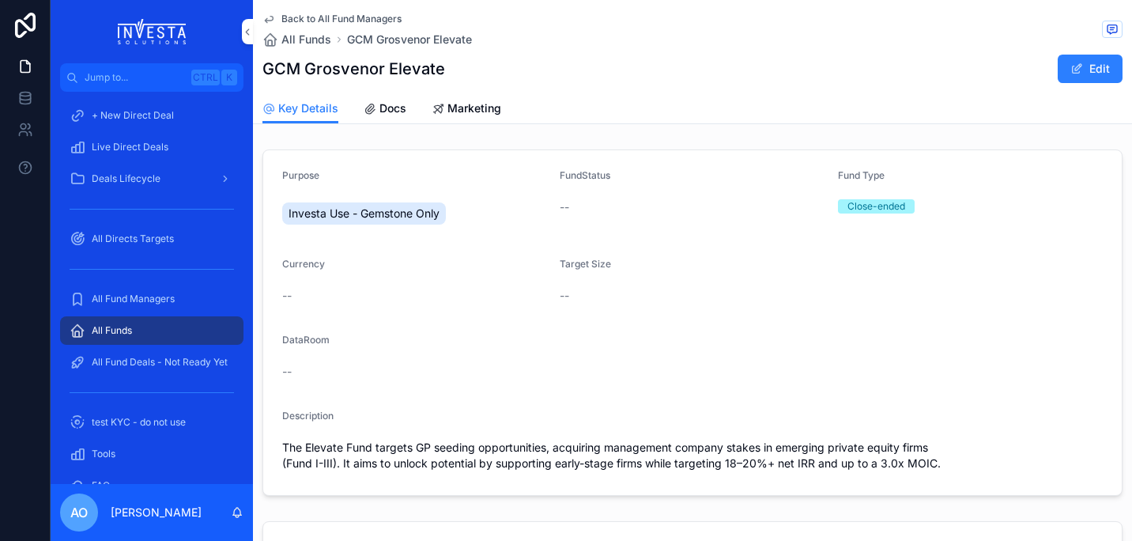
click at [392, 108] on span "Docs" at bounding box center [393, 108] width 27 height 16
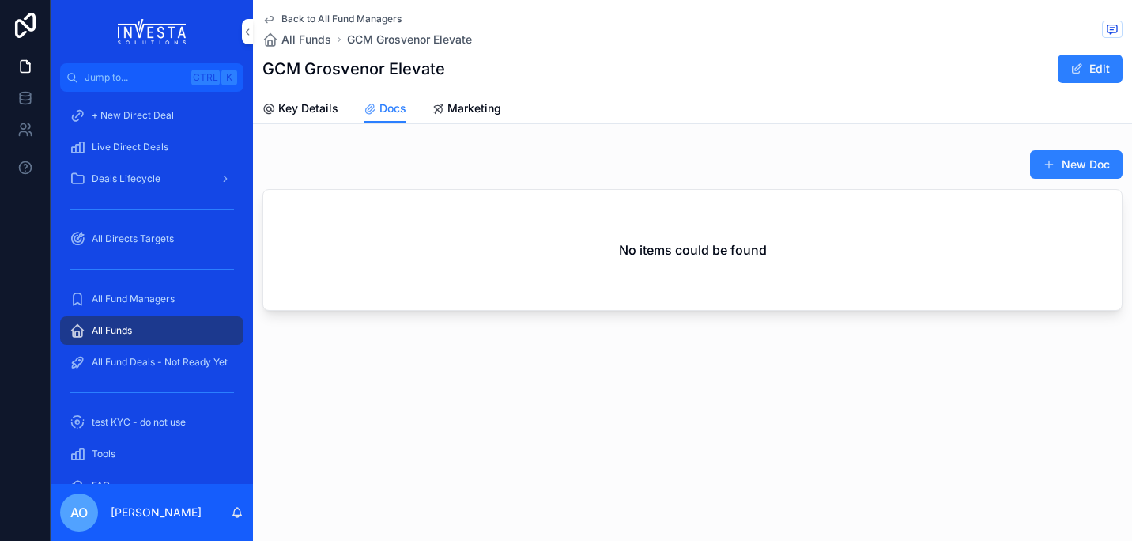
click at [1080, 168] on button "New Doc" at bounding box center [1076, 164] width 93 height 28
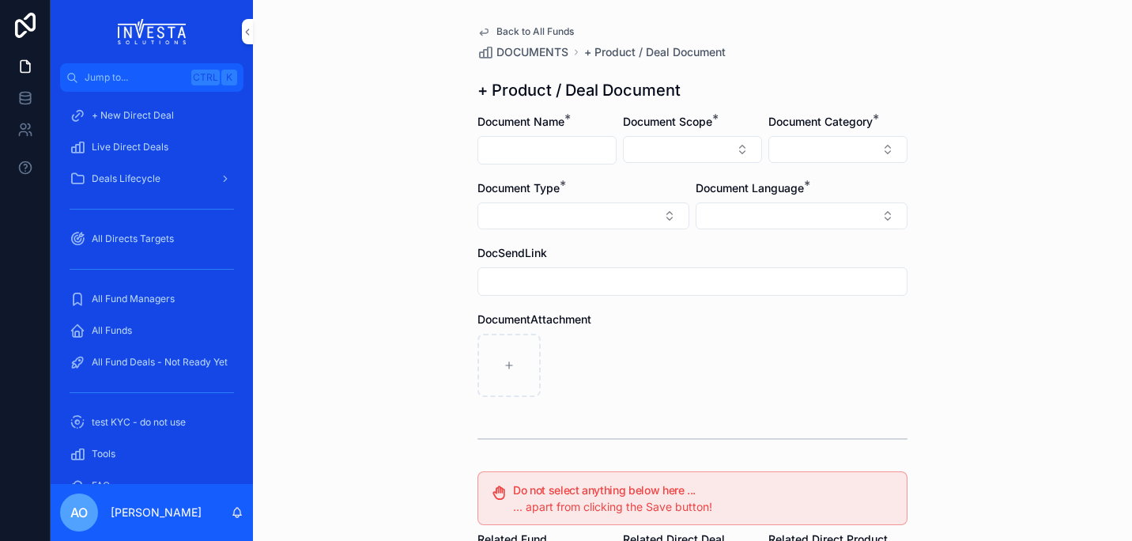
click at [547, 144] on input "scrollable content" at bounding box center [547, 150] width 138 height 22
click at [505, 147] on input "scrollable content" at bounding box center [547, 150] width 138 height 22
click at [729, 152] on button "Select Button" at bounding box center [692, 149] width 139 height 27
click at [701, 236] on div "Fund" at bounding box center [687, 237] width 220 height 25
click at [877, 160] on button "Select Button" at bounding box center [838, 149] width 139 height 27
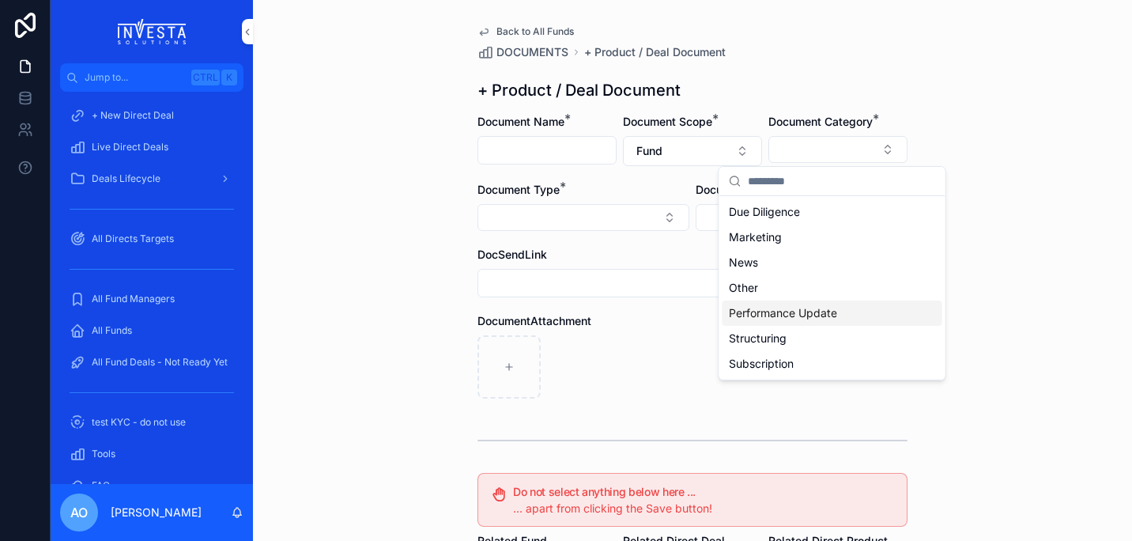
click at [842, 311] on div "Performance Update" at bounding box center [833, 312] width 220 height 25
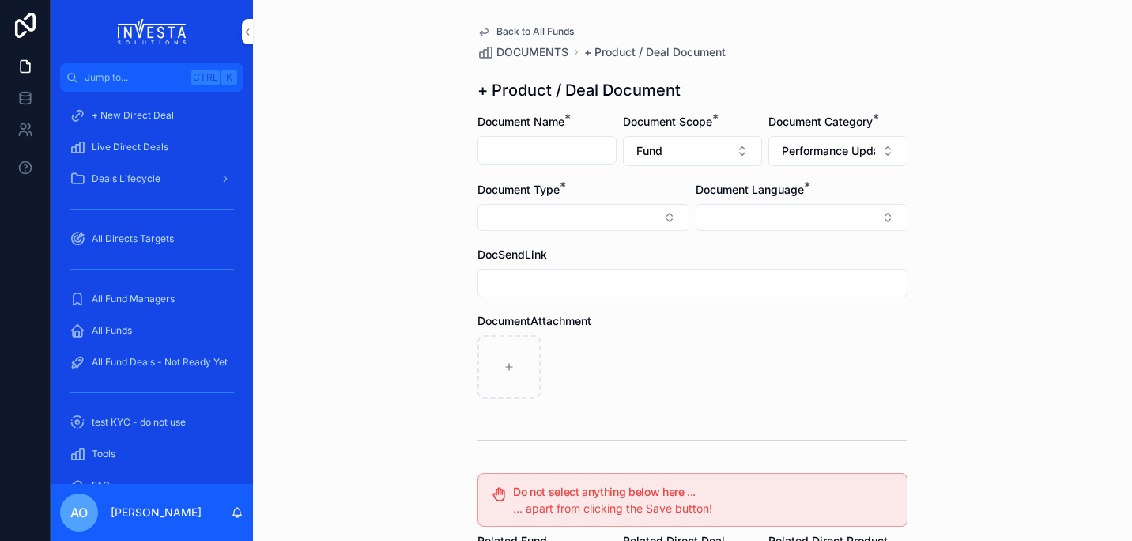
click at [668, 217] on button "Select Button" at bounding box center [584, 217] width 212 height 27
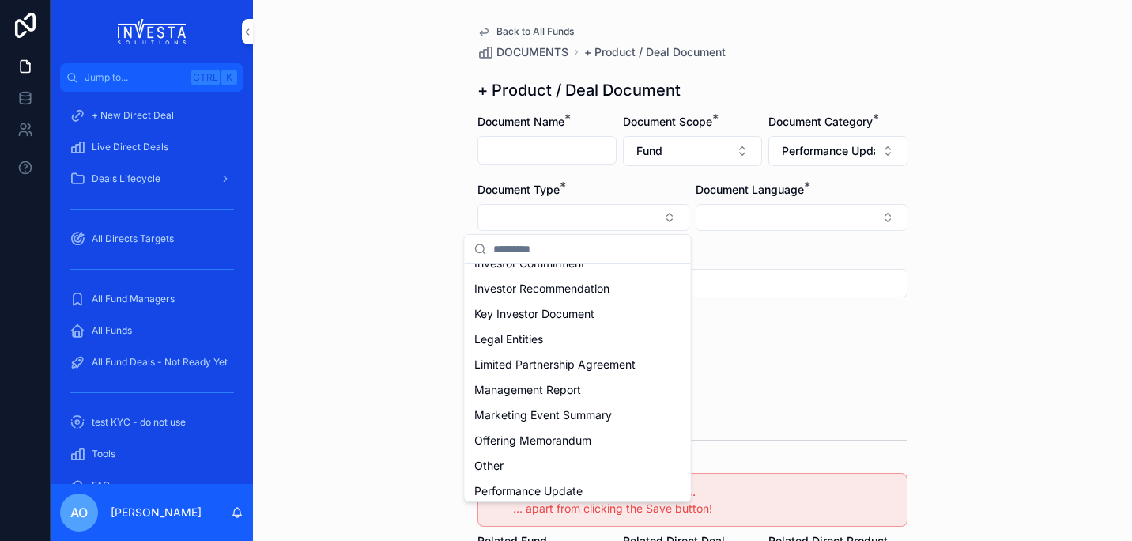
scroll to position [433, 0]
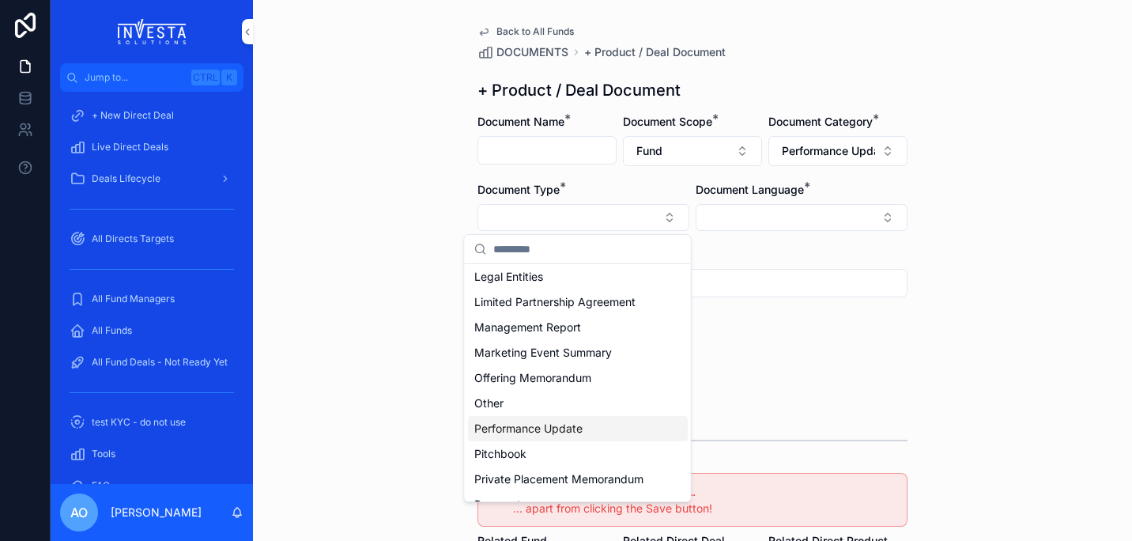
click at [600, 423] on div "Performance Update" at bounding box center [578, 428] width 220 height 25
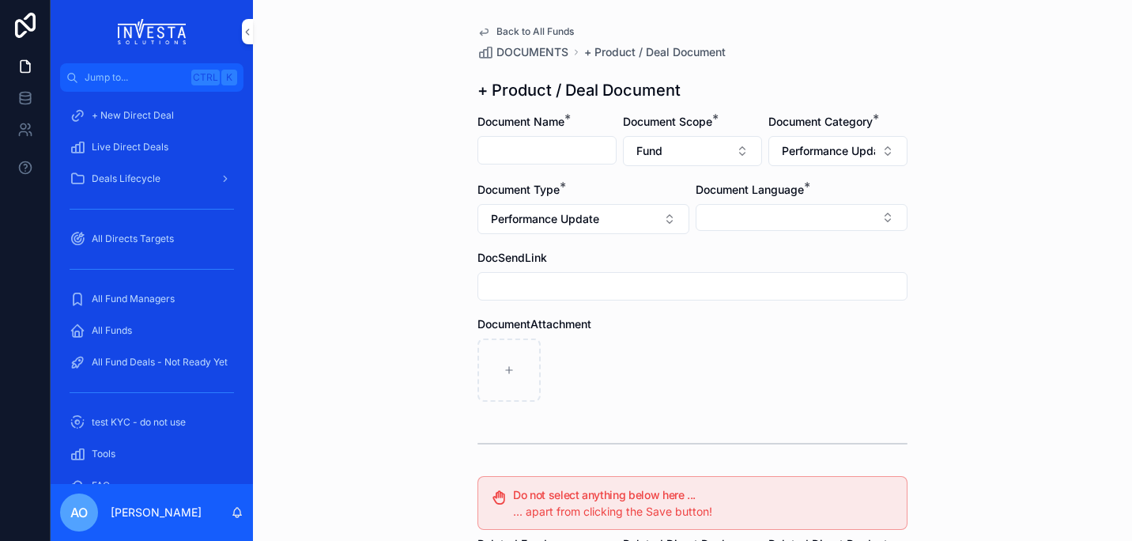
click at [725, 373] on div "scrollable content" at bounding box center [693, 369] width 430 height 63
click at [876, 221] on button "Select Button" at bounding box center [802, 217] width 212 height 27
click at [743, 320] on div "English" at bounding box center [796, 330] width 220 height 25
drag, startPoint x: 593, startPoint y: 365, endPoint x: 575, endPoint y: 354, distance: 20.9
click at [593, 364] on div "scrollable content" at bounding box center [693, 371] width 430 height 63
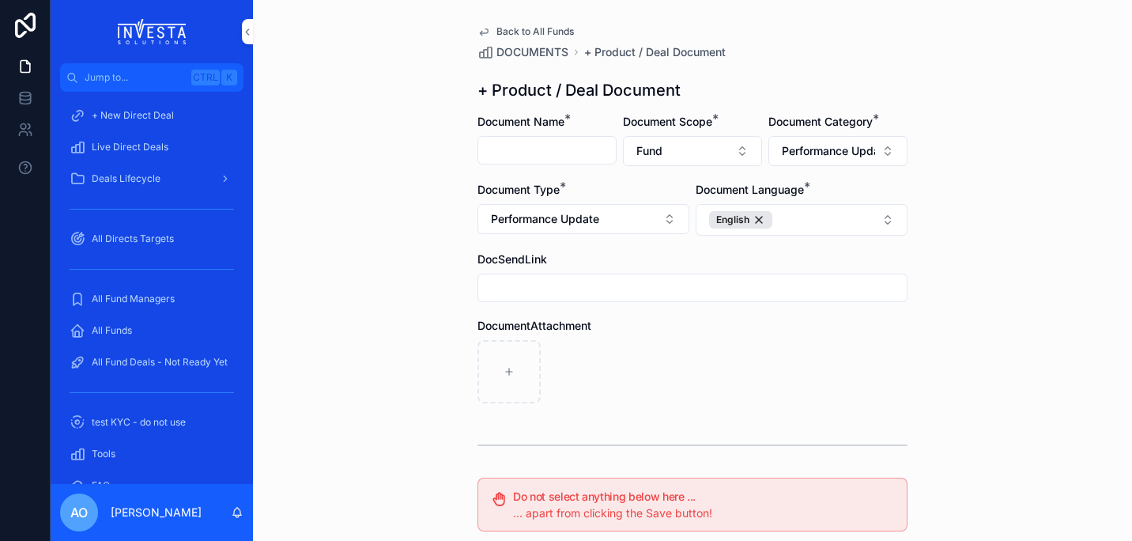
click at [524, 146] on input "scrollable content" at bounding box center [547, 150] width 138 height 22
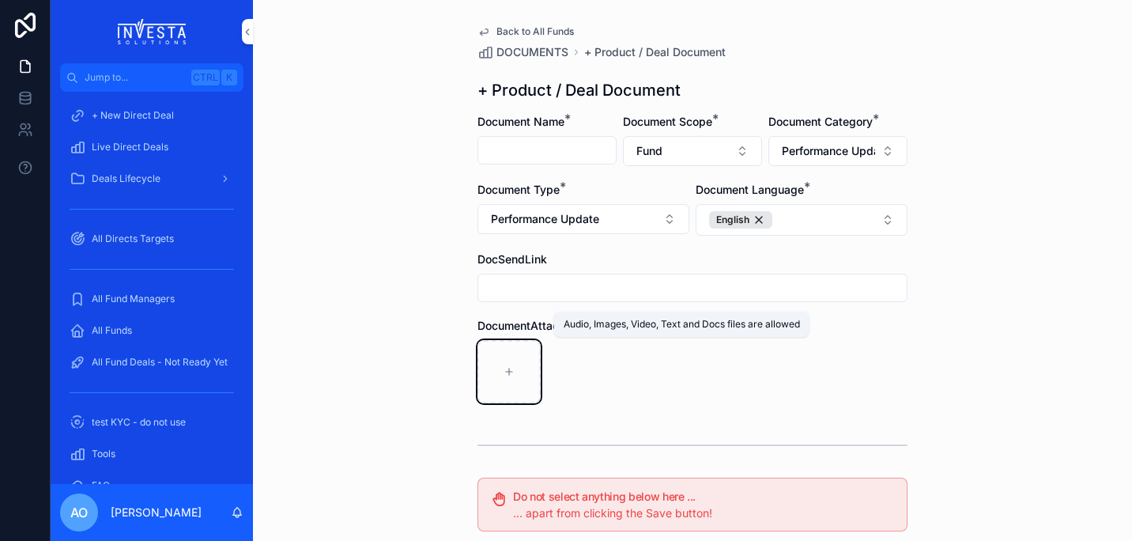
click at [508, 376] on icon "scrollable content" at bounding box center [509, 371] width 11 height 11
type input "**********"
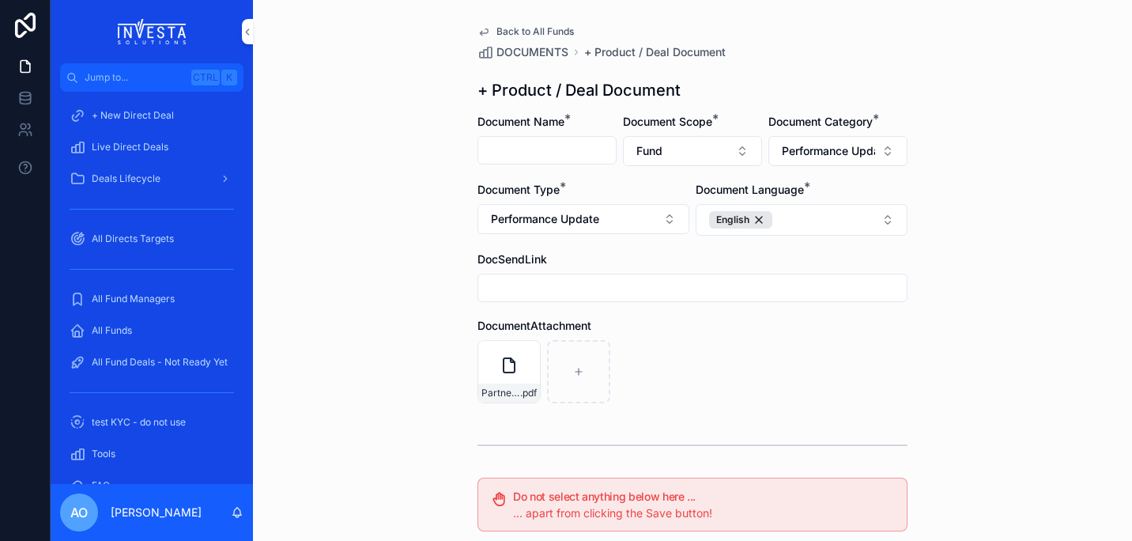
click at [516, 152] on input "scrollable content" at bounding box center [547, 150] width 138 height 22
type input "**********"
click at [847, 323] on div "DocumentAttachment" at bounding box center [693, 326] width 430 height 16
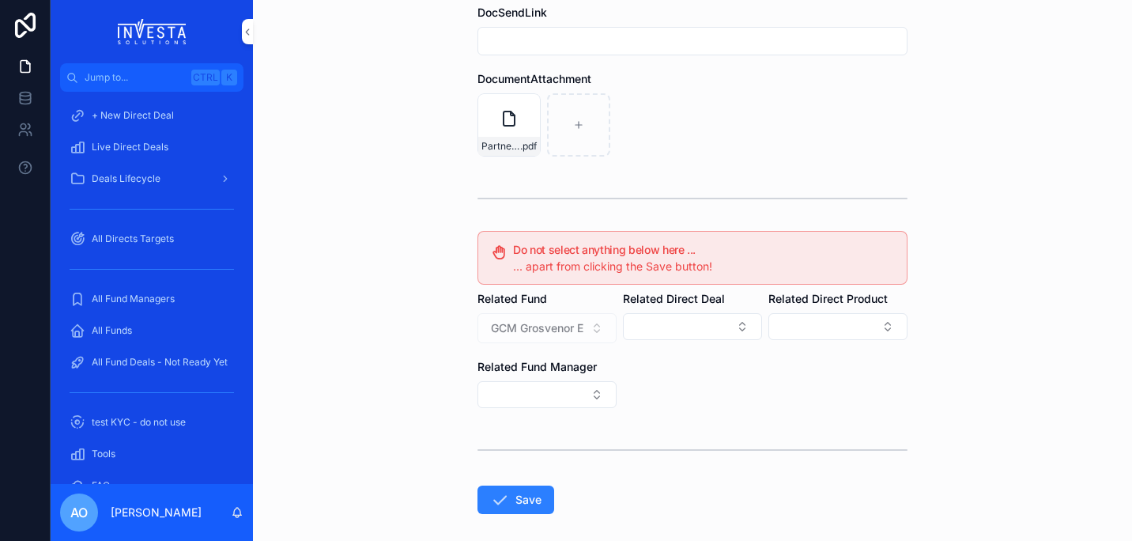
scroll to position [294, 0]
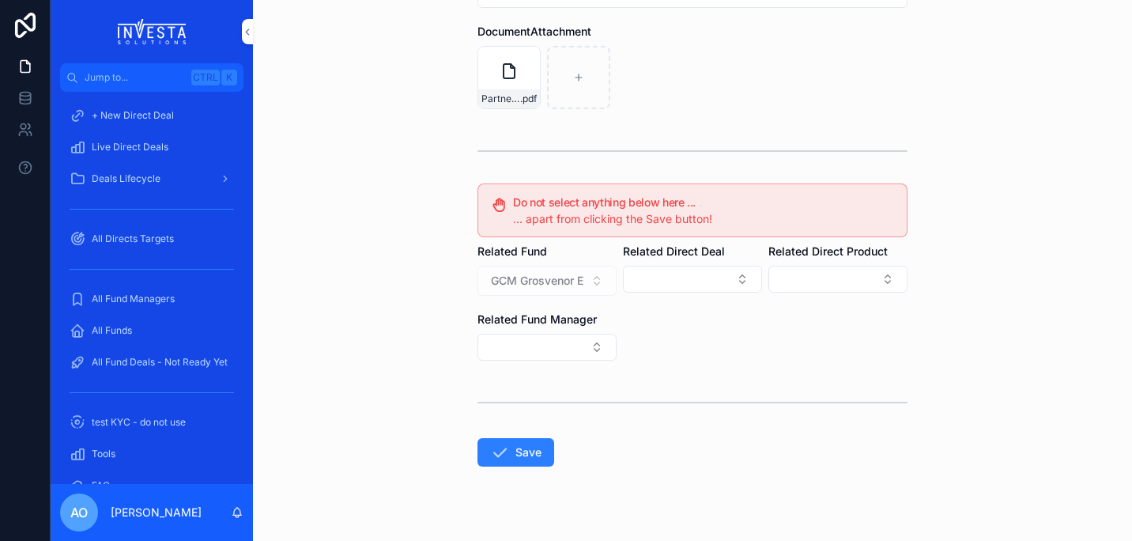
click at [517, 452] on button "Save" at bounding box center [516, 452] width 77 height 28
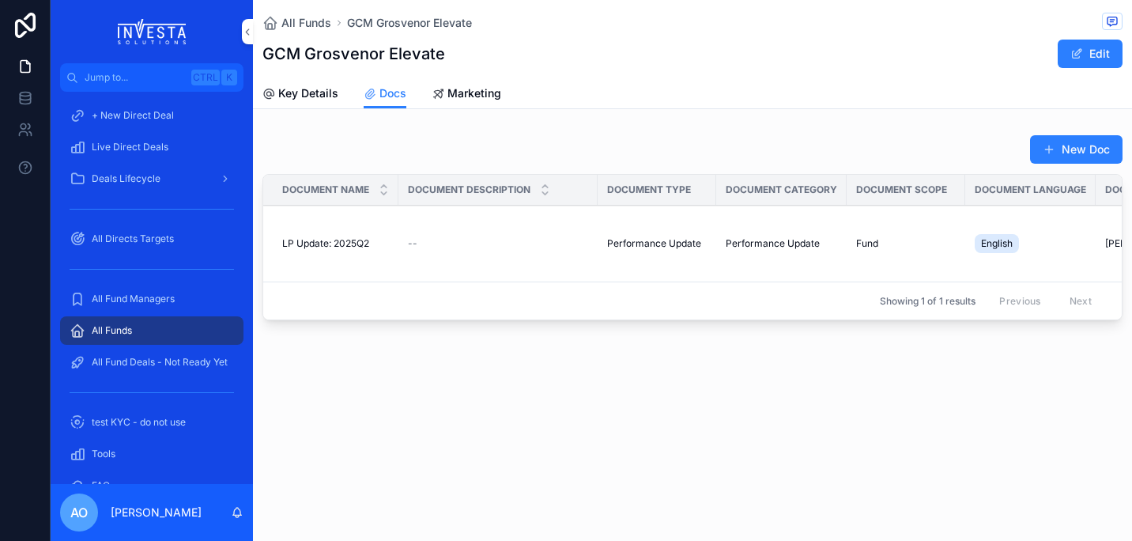
click at [1086, 150] on button "New Doc" at bounding box center [1076, 149] width 93 height 28
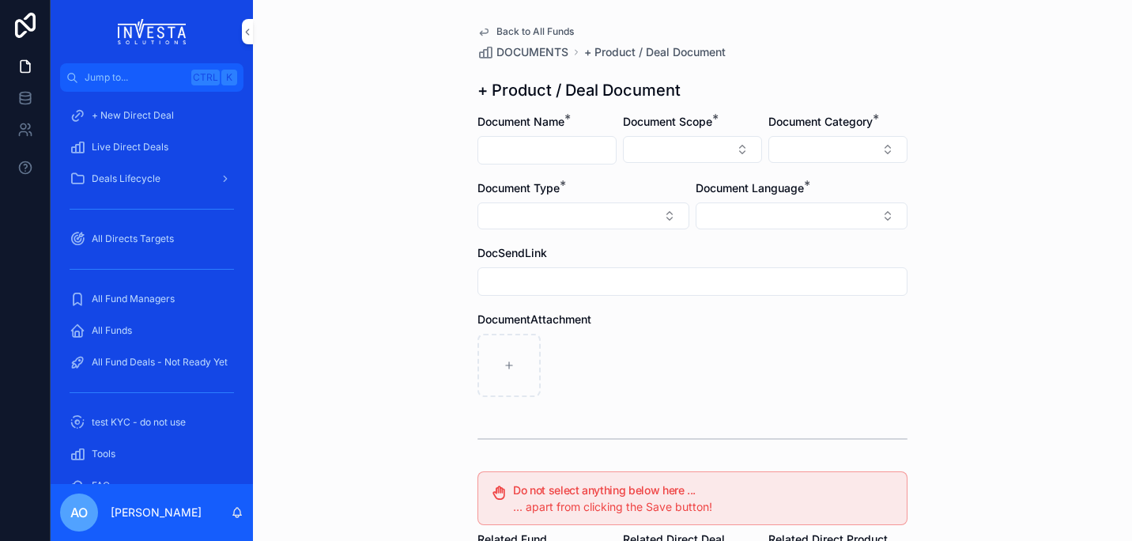
click at [667, 218] on button "Select Button" at bounding box center [584, 215] width 212 height 27
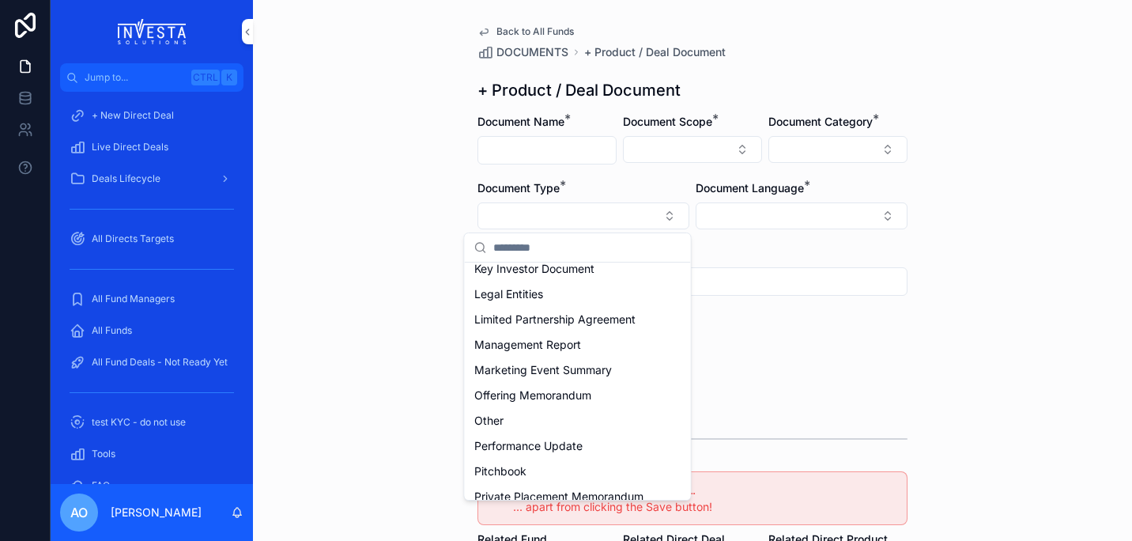
scroll to position [418, 0]
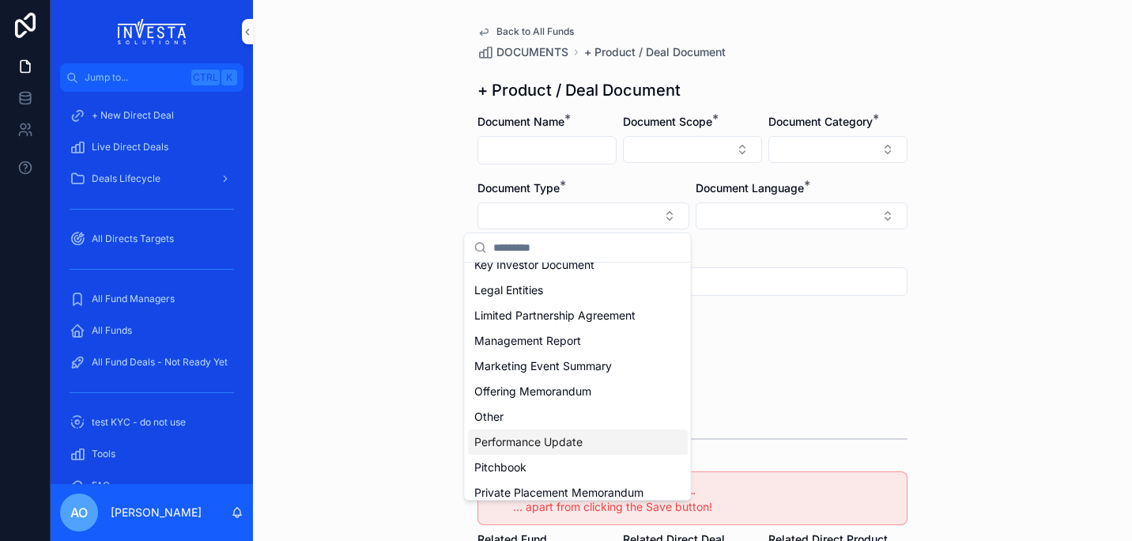
click at [578, 445] on span "Performance Update" at bounding box center [528, 442] width 108 height 16
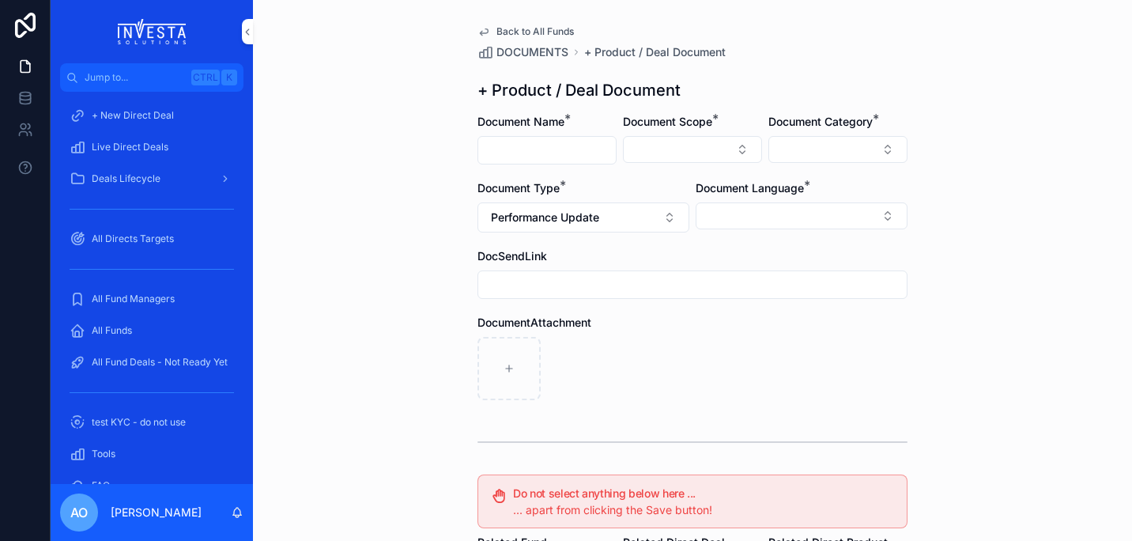
drag, startPoint x: 807, startPoint y: 356, endPoint x: 815, endPoint y: 337, distance: 20.9
click at [809, 352] on div "scrollable content" at bounding box center [693, 368] width 430 height 63
click at [877, 214] on button "Select Button" at bounding box center [802, 215] width 212 height 27
click at [774, 332] on div "English" at bounding box center [796, 328] width 220 height 25
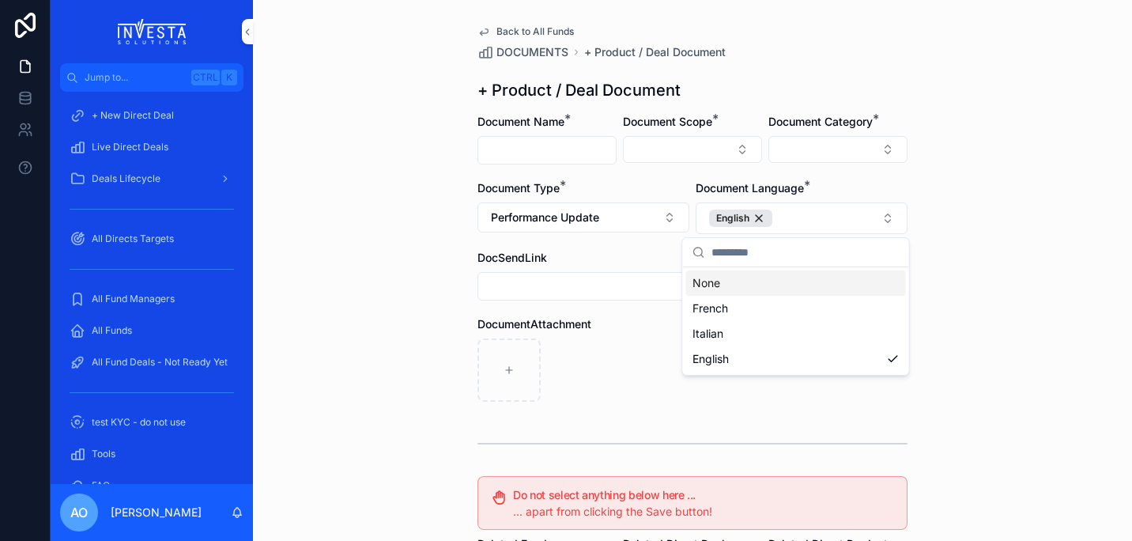
click at [883, 153] on button "Select Button" at bounding box center [838, 149] width 139 height 27
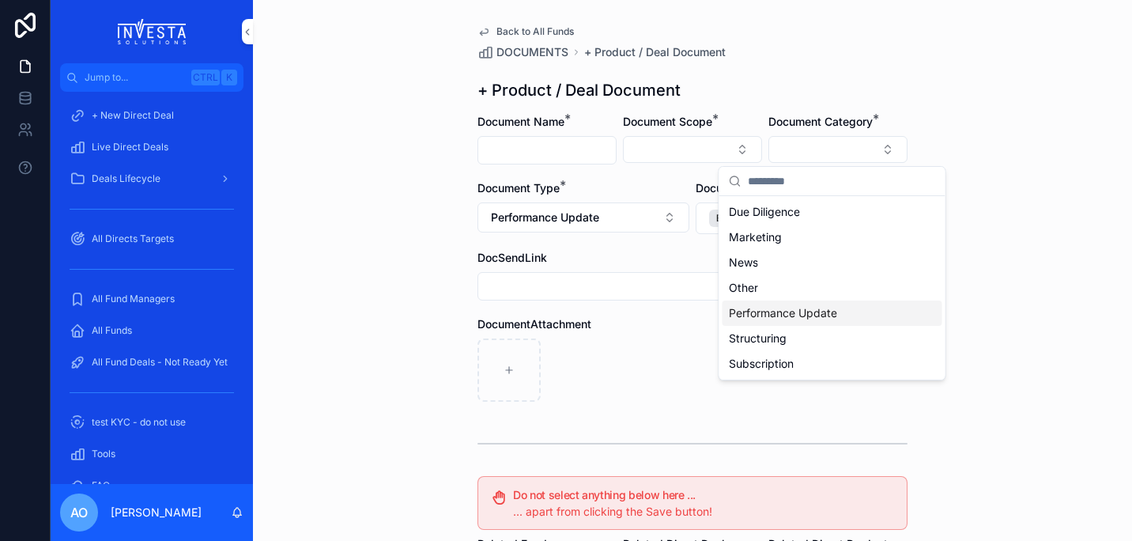
click at [815, 317] on span "Performance Update" at bounding box center [783, 313] width 108 height 16
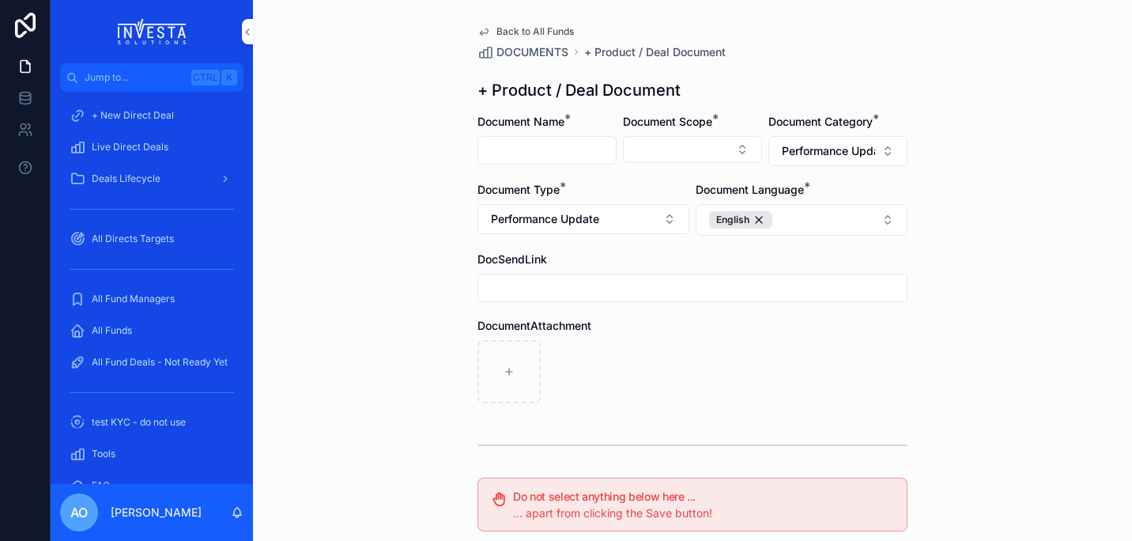
click at [739, 150] on button "Select Button" at bounding box center [692, 149] width 139 height 27
click at [682, 232] on div "Fund" at bounding box center [687, 237] width 220 height 25
click at [543, 146] on input "scrollable content" at bounding box center [547, 150] width 138 height 22
type input "**********"
click at [795, 341] on div "scrollable content" at bounding box center [693, 371] width 430 height 63
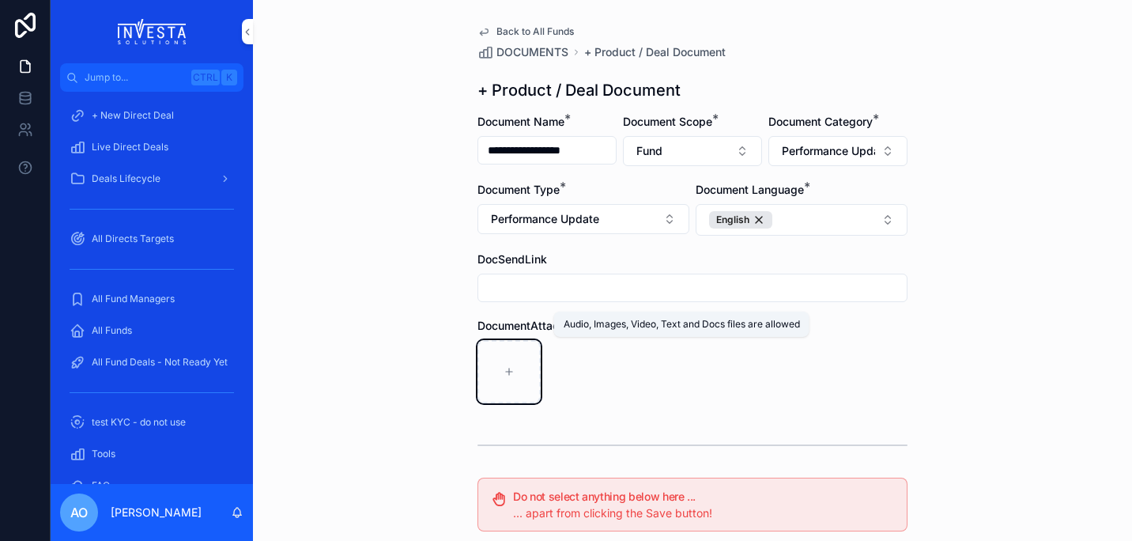
click at [506, 372] on icon "scrollable content" at bounding box center [509, 372] width 6 height 0
type input "**********"
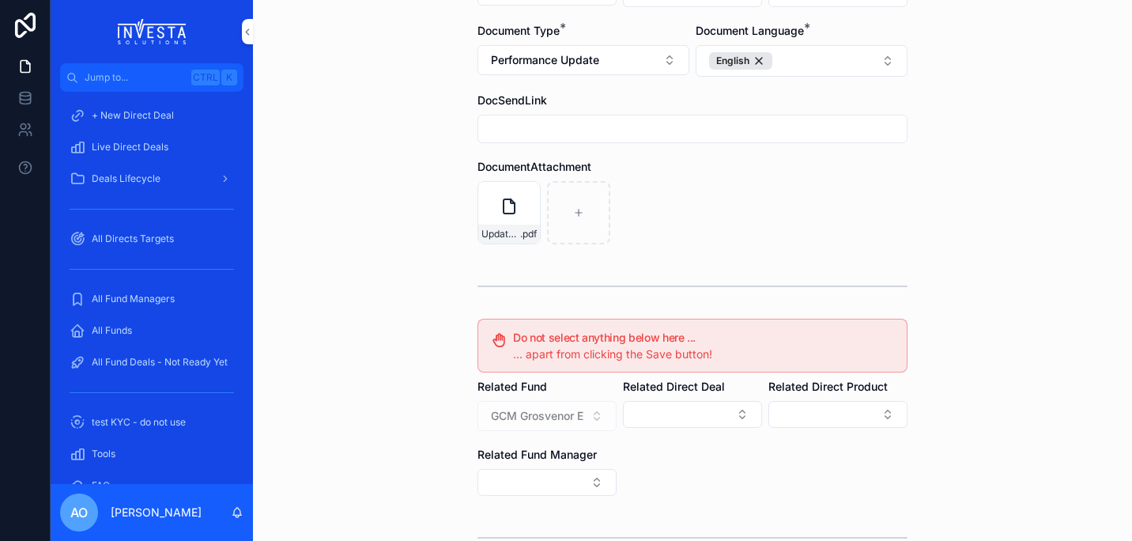
scroll to position [293, 0]
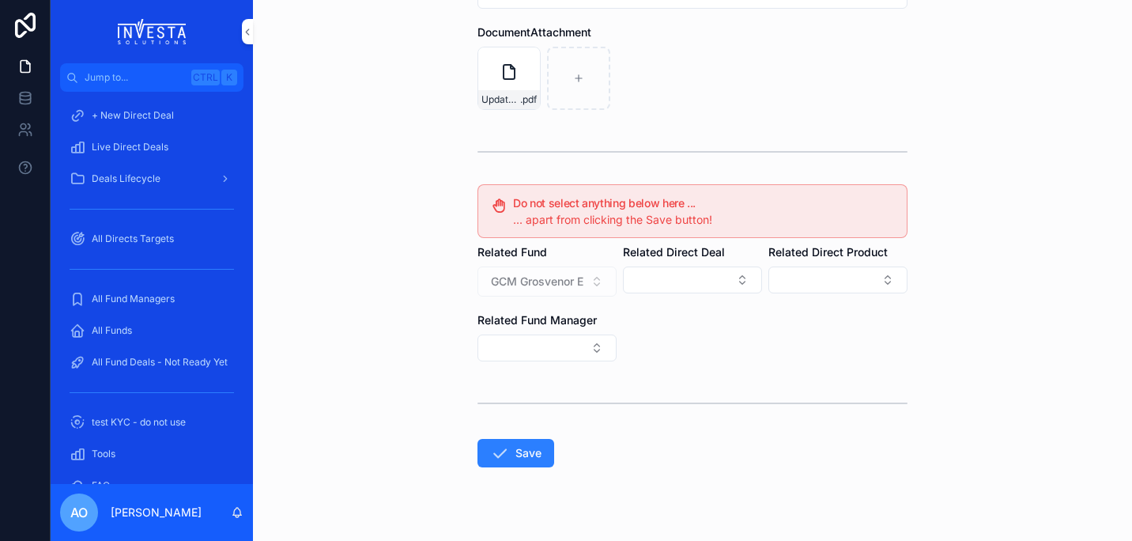
click at [503, 452] on button "Save" at bounding box center [516, 453] width 77 height 28
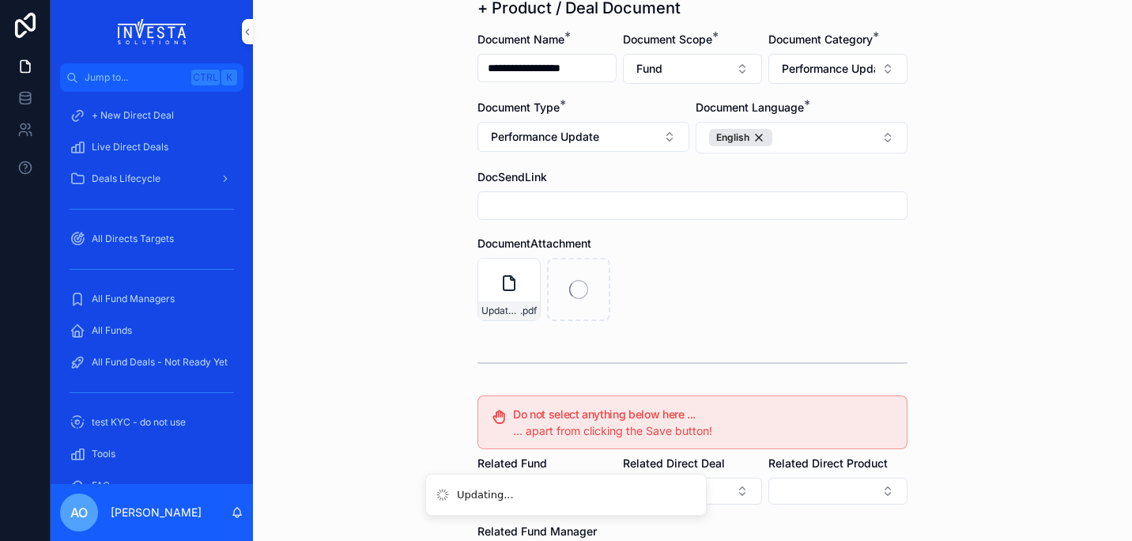
scroll to position [0, 0]
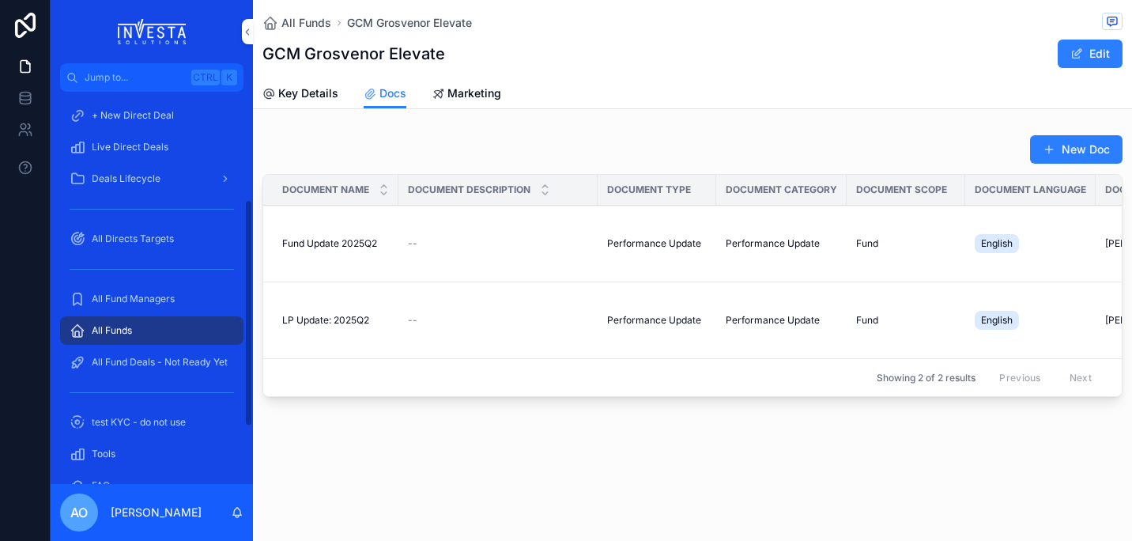
click at [141, 300] on span "All Fund Managers" at bounding box center [133, 299] width 83 height 13
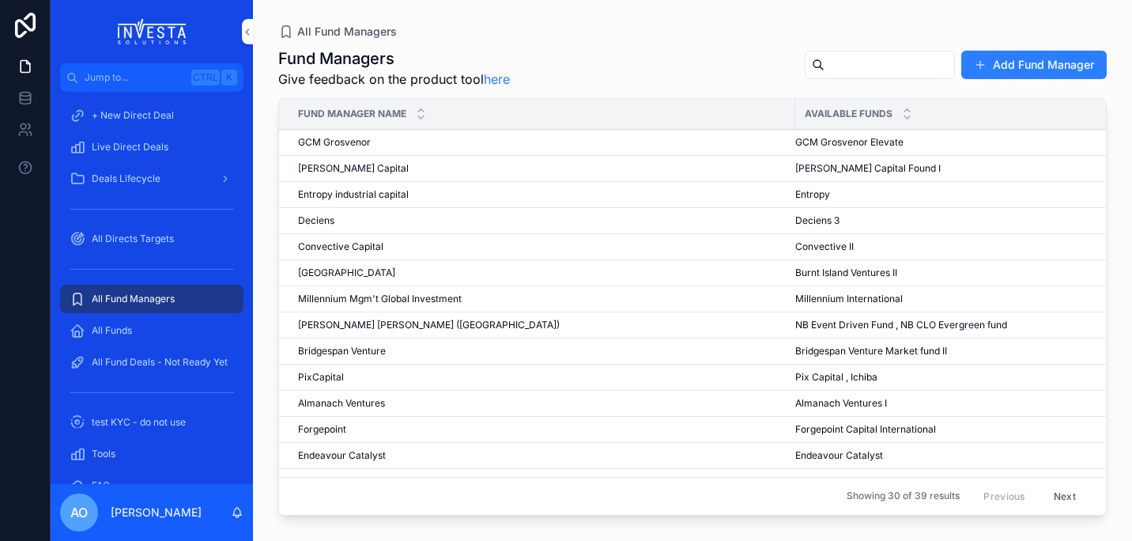
click at [331, 141] on span "GCM Grosvenor" at bounding box center [334, 142] width 73 height 13
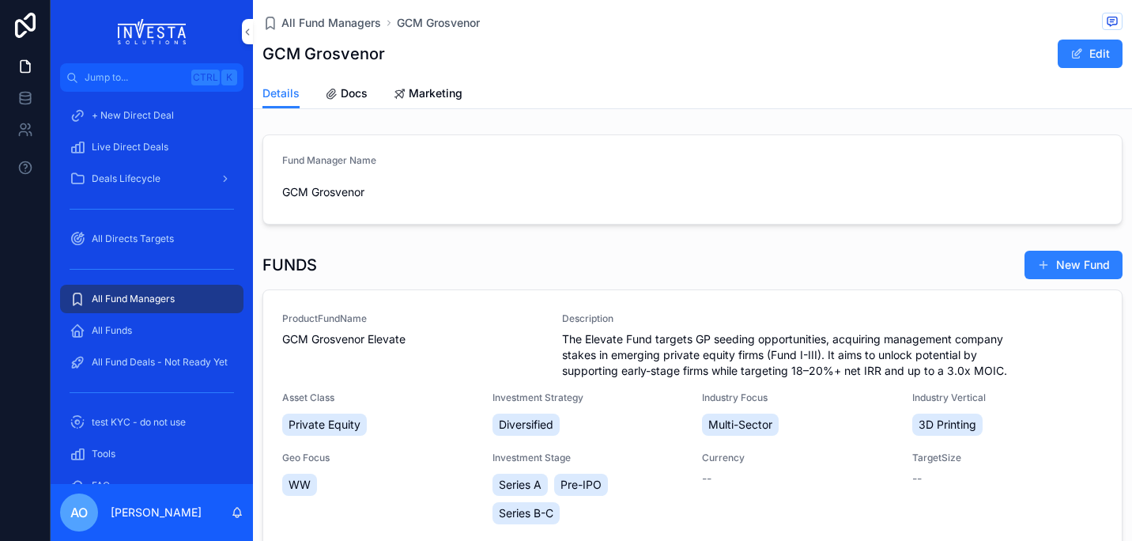
click at [1086, 52] on button "Edit" at bounding box center [1090, 54] width 65 height 28
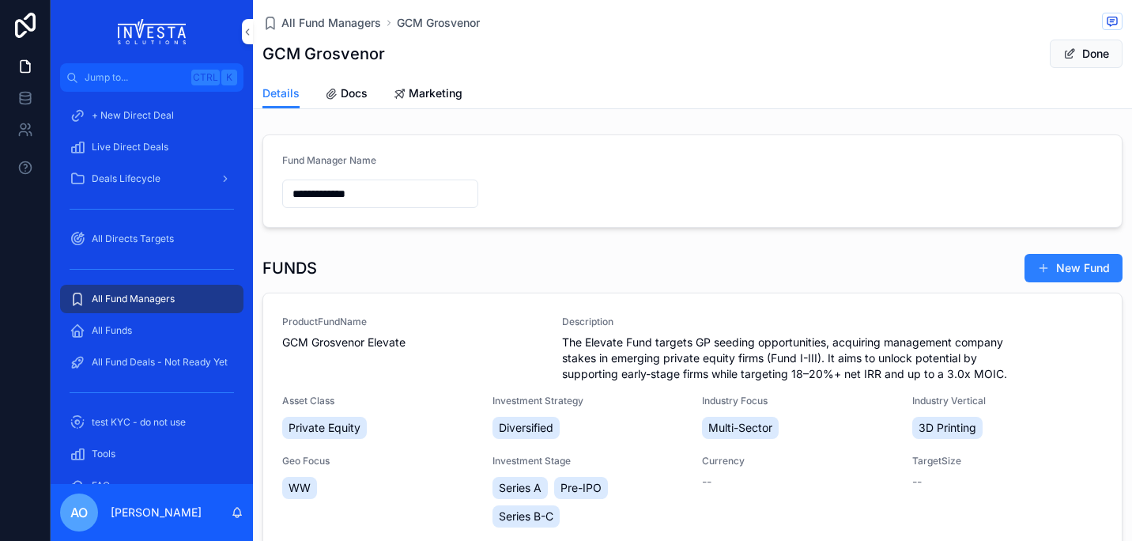
click at [351, 92] on span "Docs" at bounding box center [354, 93] width 27 height 16
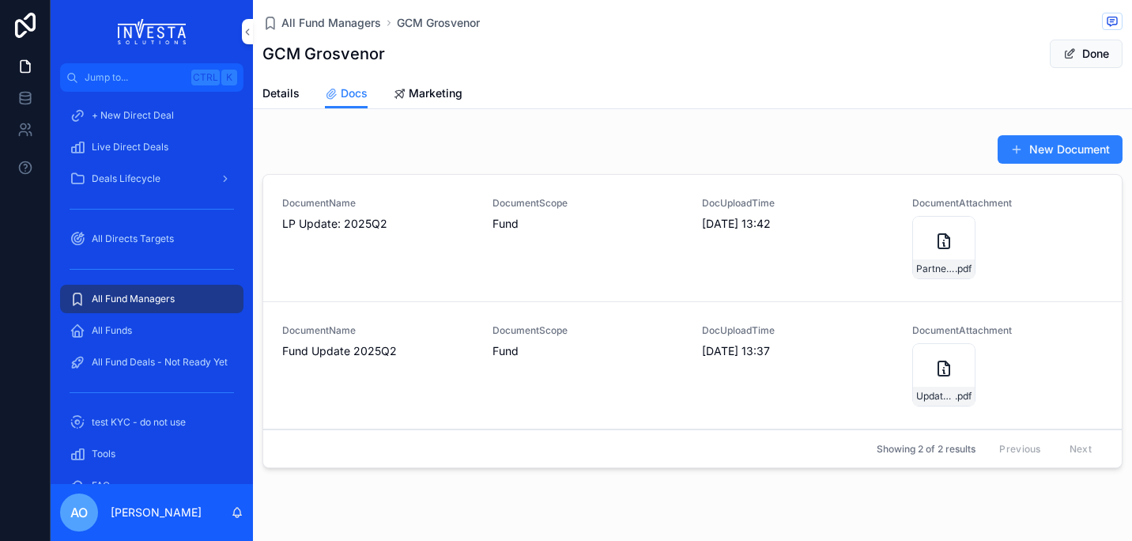
click at [730, 271] on div "DocUploadTime 06.10.2025 13:42" at bounding box center [797, 238] width 191 height 82
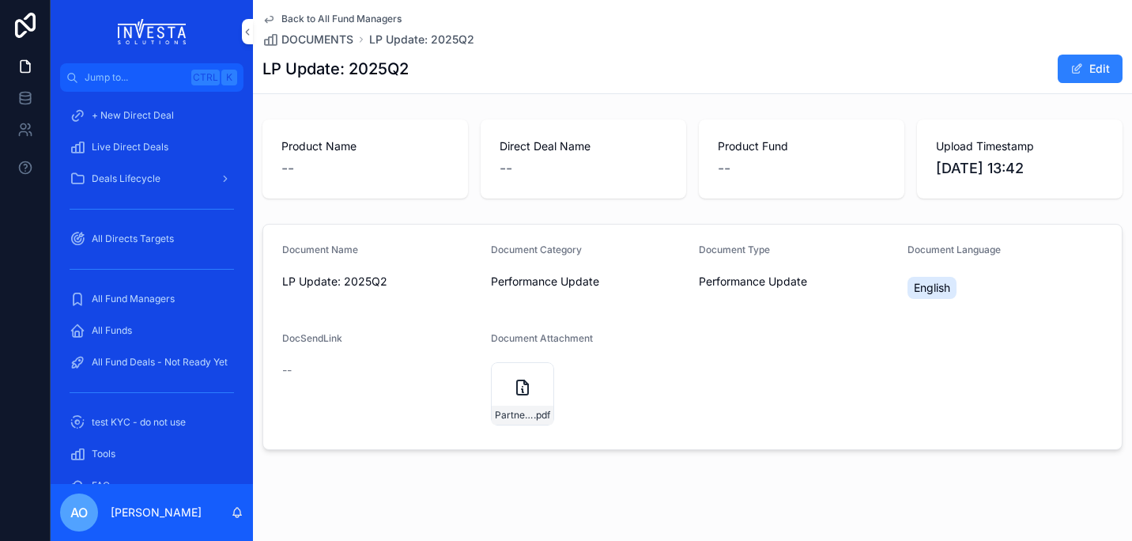
click at [497, 372] on div "Partner-Capital-Statement_GCM-Grosvenor-Elevate-Feeder-Fund-I,-L.P._239847_30-J…" at bounding box center [522, 393] width 63 height 63
